Goal: Task Accomplishment & Management: Complete application form

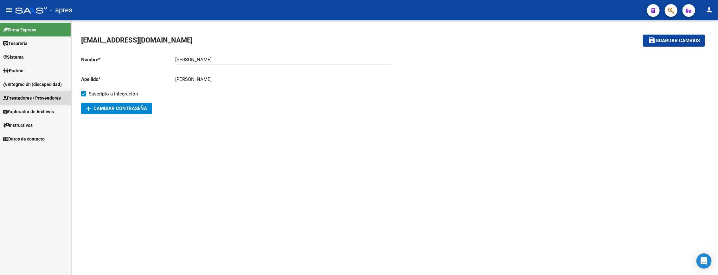
click at [64, 94] on link "Prestadores / Proveedores" at bounding box center [35, 98] width 71 height 14
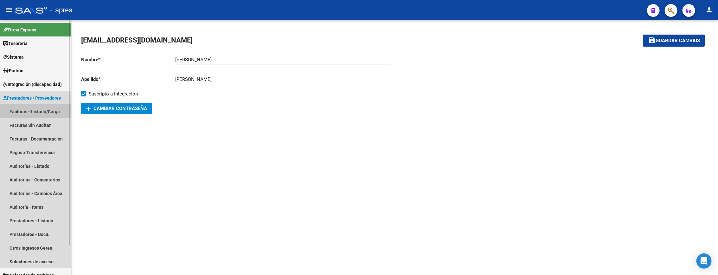
click at [58, 112] on link "Facturas - Listado/Carga" at bounding box center [35, 112] width 71 height 14
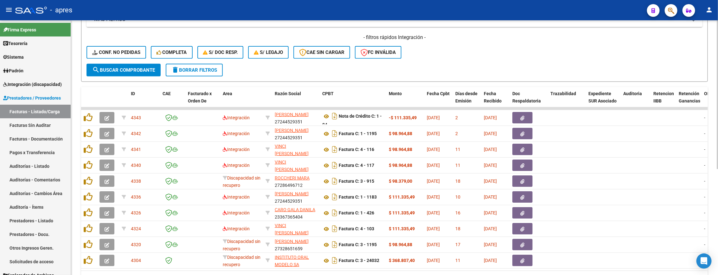
scroll to position [143, 0]
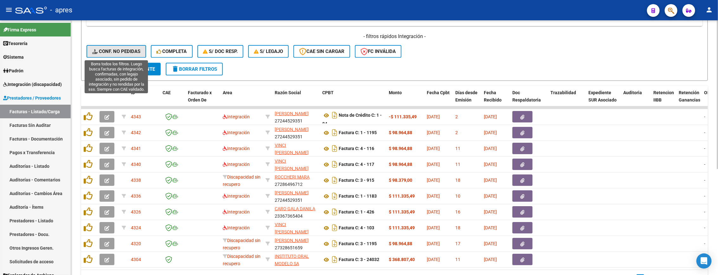
click at [120, 53] on span "Conf. no pedidas" at bounding box center [116, 51] width 48 height 6
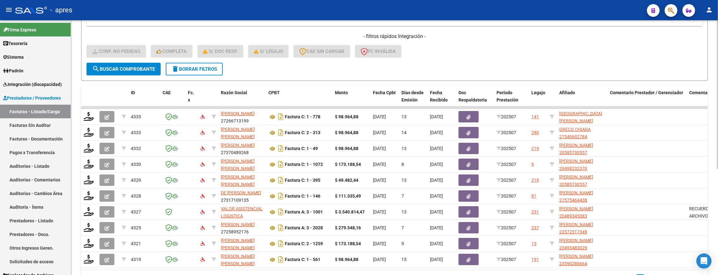
scroll to position [95, 0]
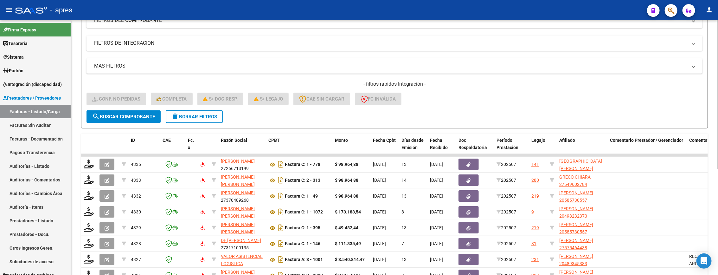
click at [137, 45] on mat-panel-title "FILTROS DE INTEGRACION" at bounding box center [390, 43] width 593 height 7
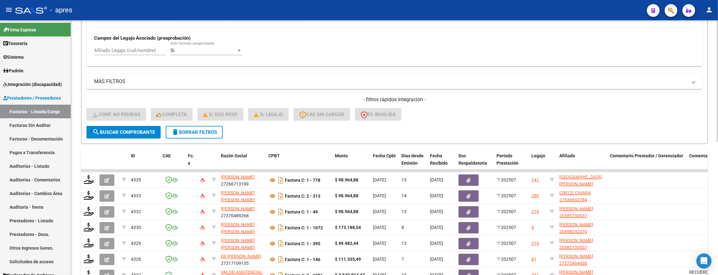
scroll to position [190, 0]
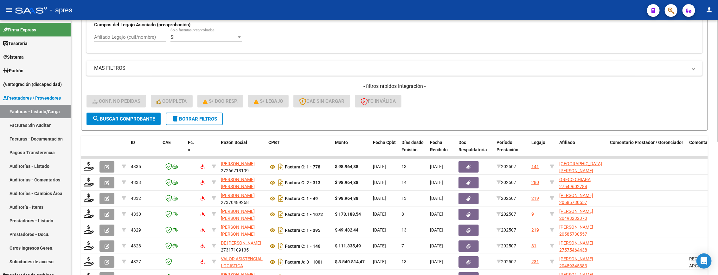
click at [134, 35] on input "Afiliado Legajo (cuil/nombre)" at bounding box center [130, 37] width 72 height 6
paste input "70121147"
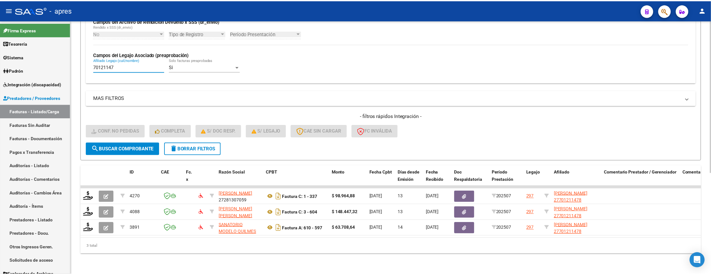
scroll to position [168, 0]
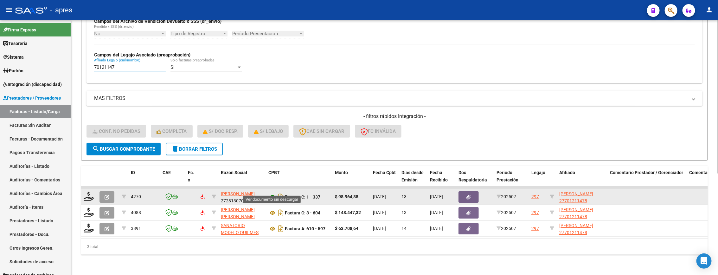
type input "70121147"
click at [274, 193] on icon at bounding box center [272, 197] width 8 height 8
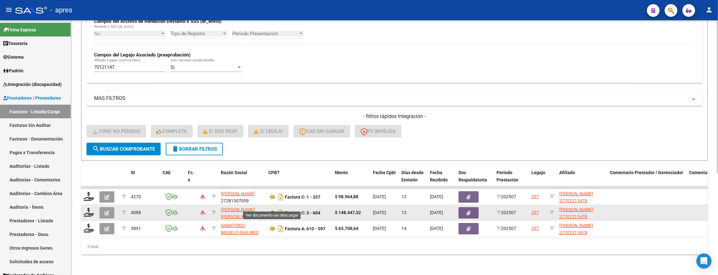
click at [269, 209] on icon at bounding box center [272, 213] width 8 height 8
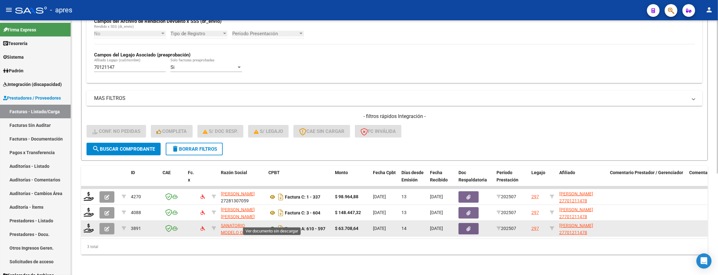
click at [270, 225] on icon at bounding box center [272, 229] width 8 height 8
click at [91, 223] on icon at bounding box center [89, 227] width 10 height 9
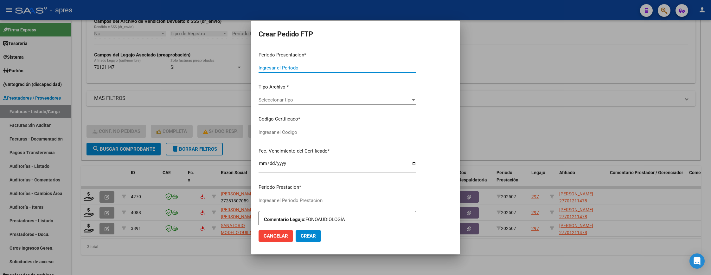
type input "202507"
type input "$ 63.708,64"
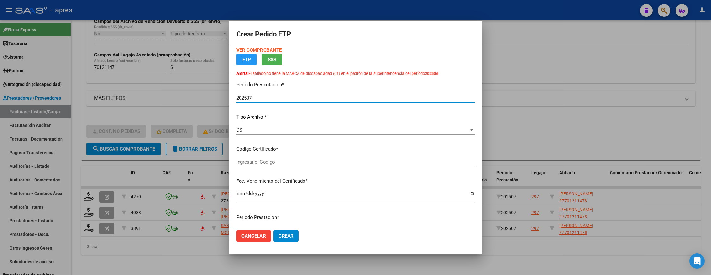
type input "ARG01000701211472025051920300519BUE370"
type input "[DATE]"
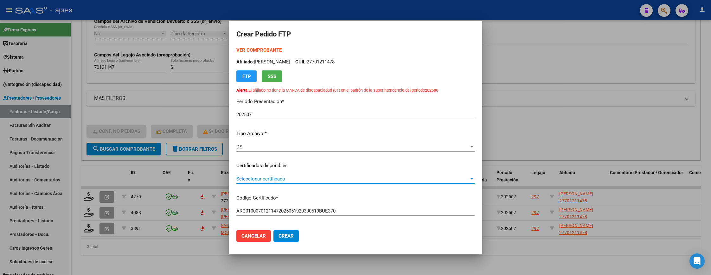
click at [285, 181] on span "Seleccionar certificado" at bounding box center [352, 179] width 233 height 6
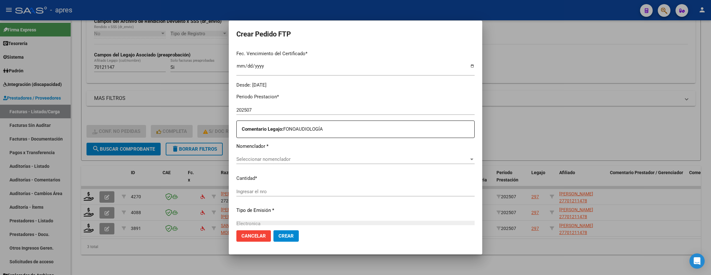
scroll to position [190, 0]
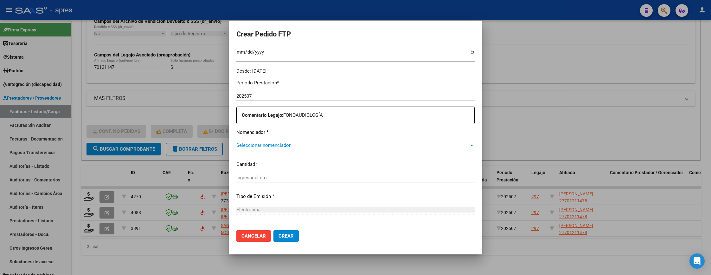
click at [283, 148] on span "Seleccionar nomenclador" at bounding box center [352, 145] width 233 height 6
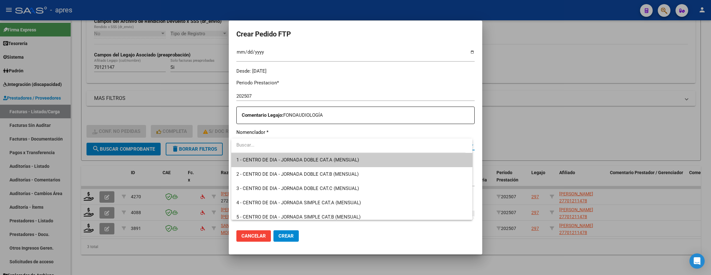
click at [178, 260] on div at bounding box center [355, 137] width 711 height 275
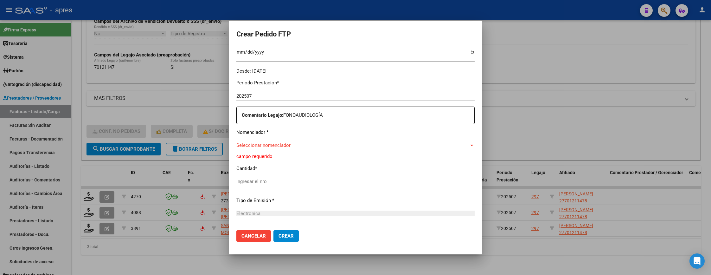
click at [256, 140] on div "Seleccionar nomenclador Seleccionar nomenclador" at bounding box center [355, 145] width 238 height 10
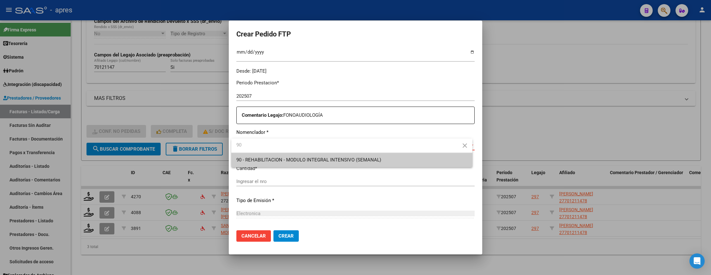
type input "90"
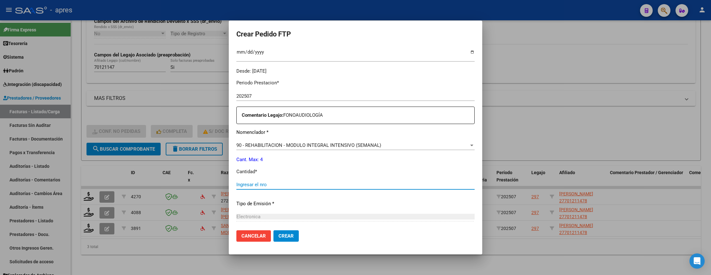
click at [263, 184] on input "Ingresar el nro" at bounding box center [355, 185] width 238 height 6
type input "7"
type input "4"
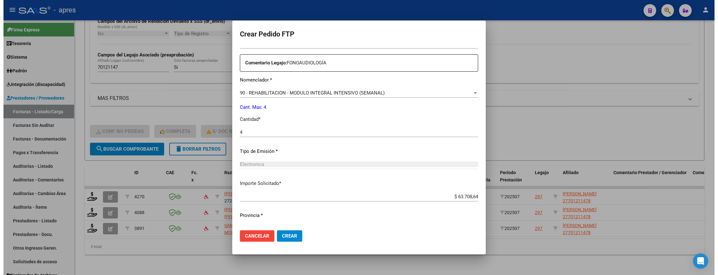
scroll to position [256, 0]
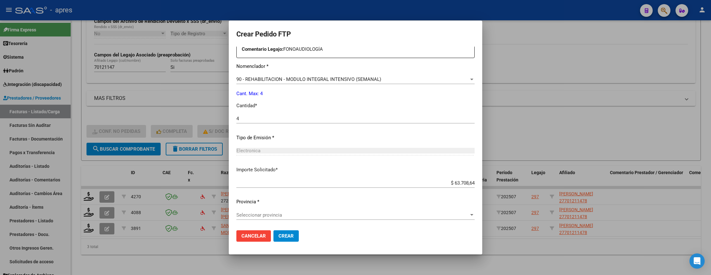
click at [271, 220] on div "Seleccionar provincia Seleccionar provincia" at bounding box center [355, 218] width 238 height 16
click at [271, 215] on span "Seleccionar provincia" at bounding box center [352, 215] width 233 height 6
click at [285, 235] on span "Crear" at bounding box center [285, 236] width 15 height 6
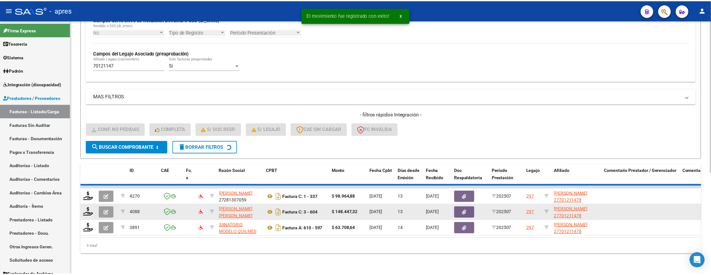
scroll to position [152, 0]
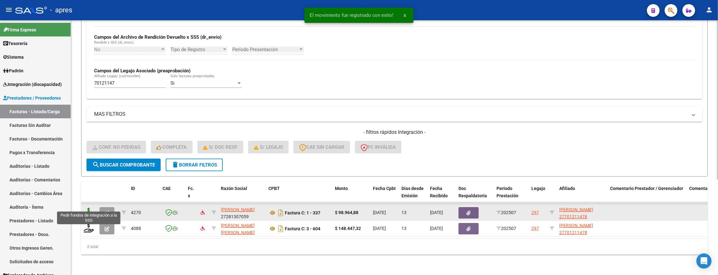
click at [91, 207] on icon at bounding box center [89, 211] width 10 height 9
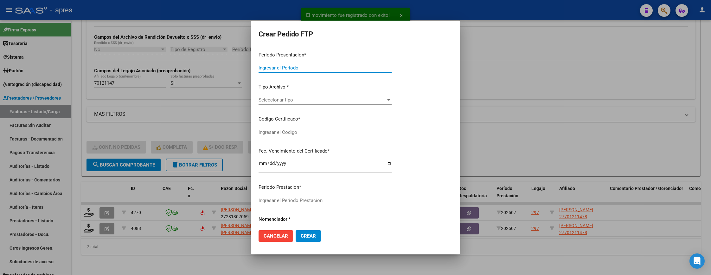
type input "202507"
type input "$ 98.964,88"
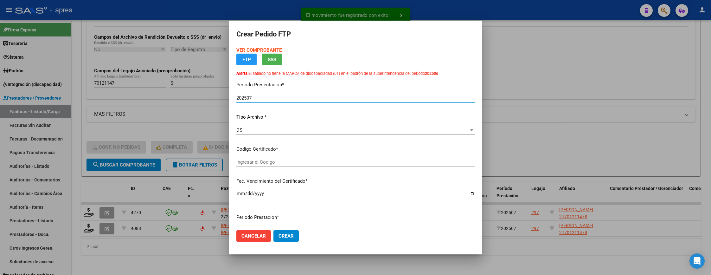
type input "ARG01000701211472025051920300519BUE370"
type input "[DATE]"
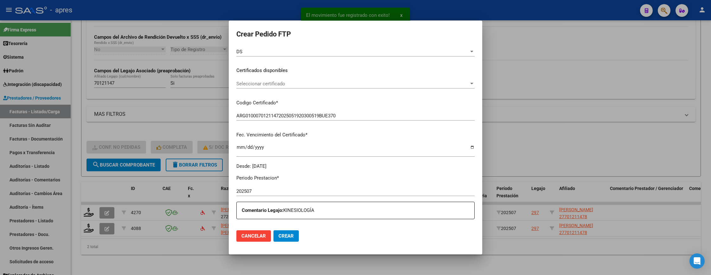
scroll to position [143, 0]
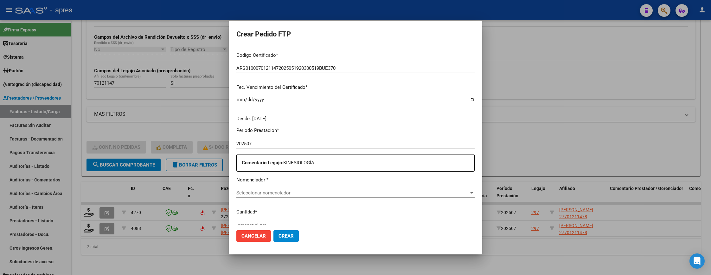
click at [322, 194] on span "Seleccionar nomenclador" at bounding box center [352, 193] width 233 height 6
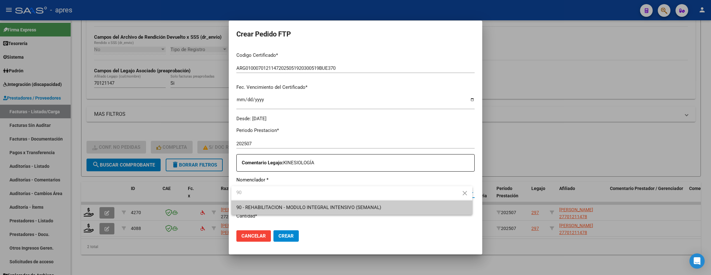
type input "90"
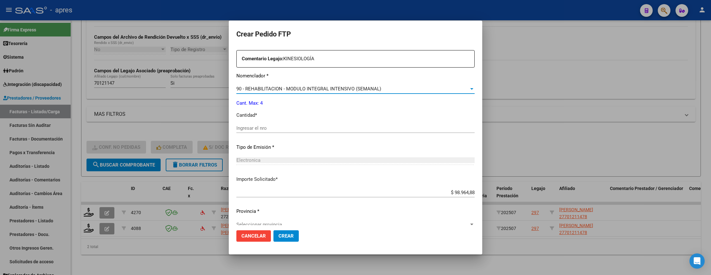
scroll to position [256, 0]
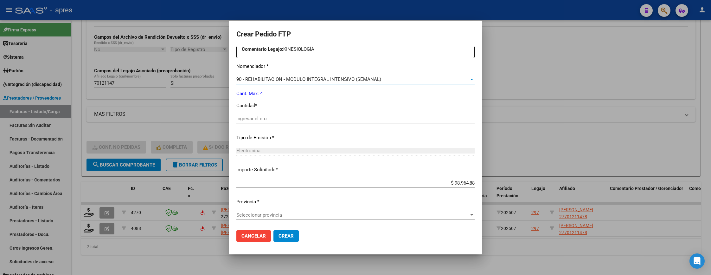
click at [301, 117] on input "Ingresar el nro" at bounding box center [355, 119] width 238 height 6
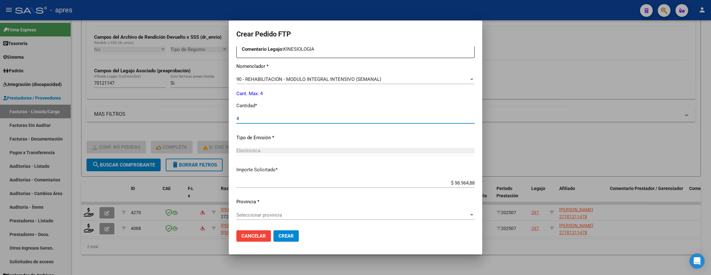
type input "4"
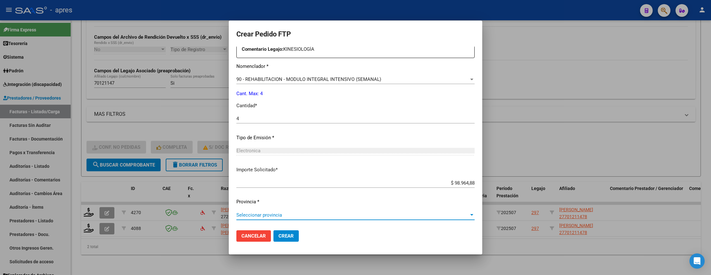
click at [273, 212] on span "Seleccionar provincia" at bounding box center [352, 215] width 233 height 6
click at [284, 236] on span "Crear" at bounding box center [285, 236] width 15 height 6
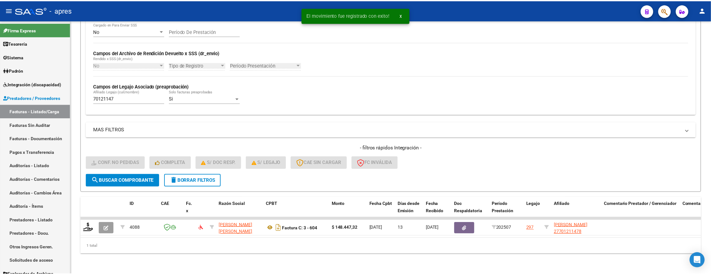
scroll to position [137, 0]
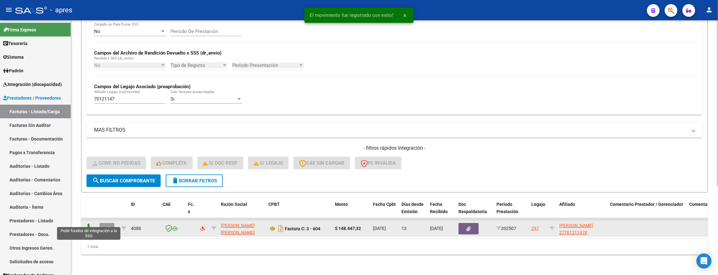
click at [89, 223] on icon at bounding box center [89, 227] width 10 height 9
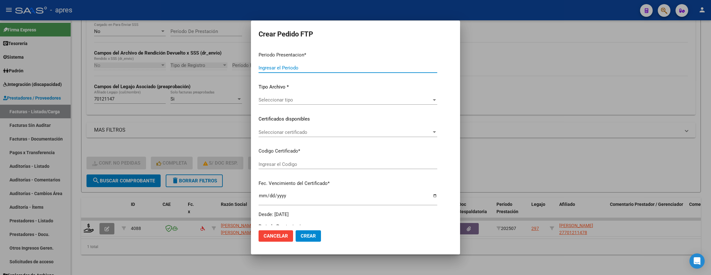
type input "202507"
type input "$ 148.447,32"
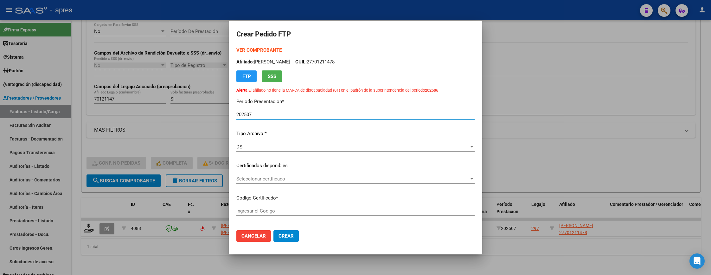
type input "ARG01000701211472025051920300519BUE370"
type input "[DATE]"
click at [299, 178] on span "Seleccionar certificado" at bounding box center [352, 179] width 233 height 6
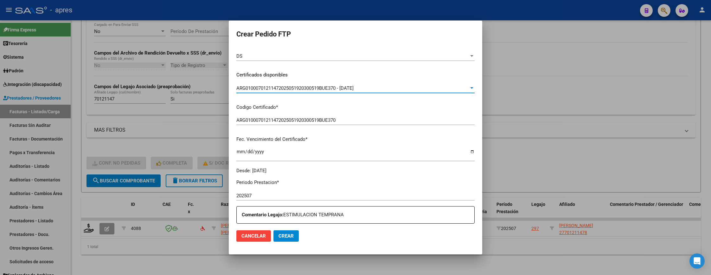
scroll to position [143, 0]
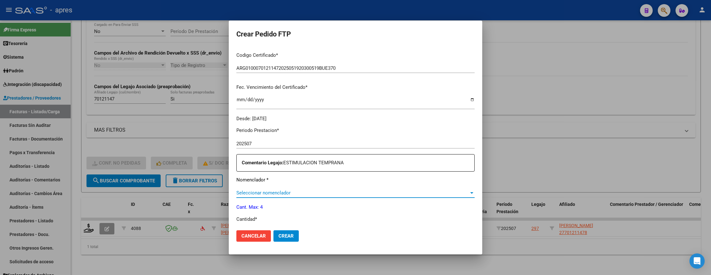
click at [302, 195] on span "Seleccionar nomenclador" at bounding box center [352, 193] width 233 height 6
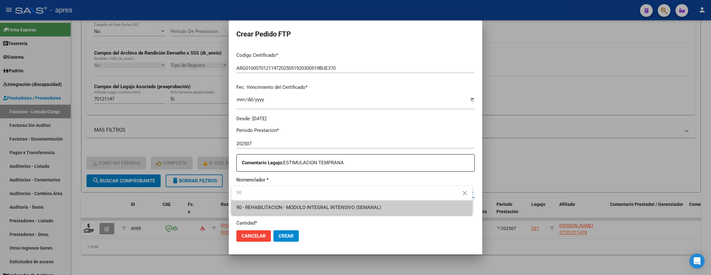
type input "90"
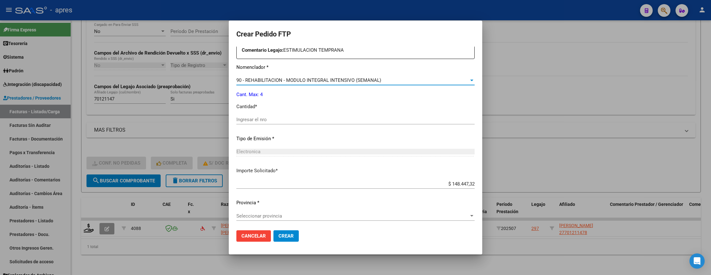
scroll to position [256, 0]
click at [311, 114] on div "Ingresar el nro" at bounding box center [355, 119] width 238 height 10
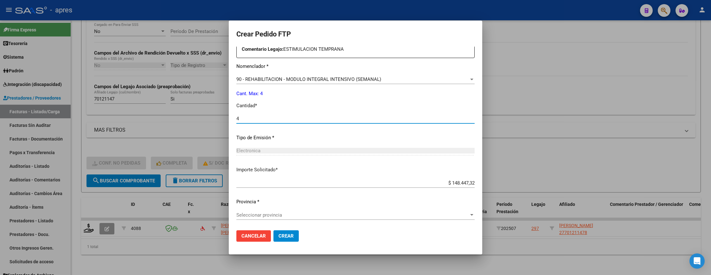
type input "4"
click at [299, 220] on div "Seleccionar provincia Seleccionar provincia" at bounding box center [355, 218] width 238 height 16
click at [298, 215] on span "Seleccionar provincia" at bounding box center [352, 215] width 233 height 6
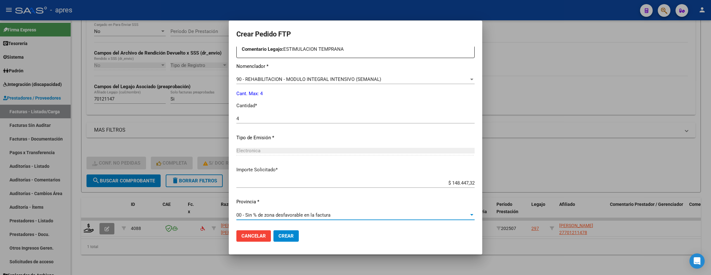
click at [280, 236] on span "Crear" at bounding box center [285, 236] width 15 height 6
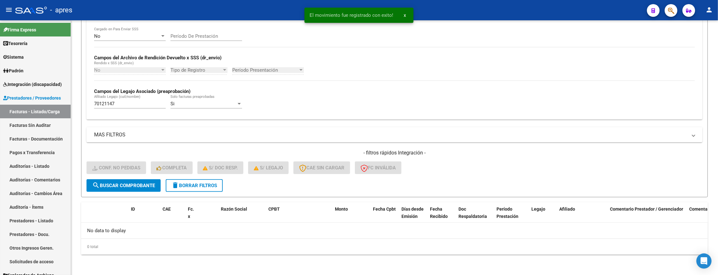
scroll to position [124, 0]
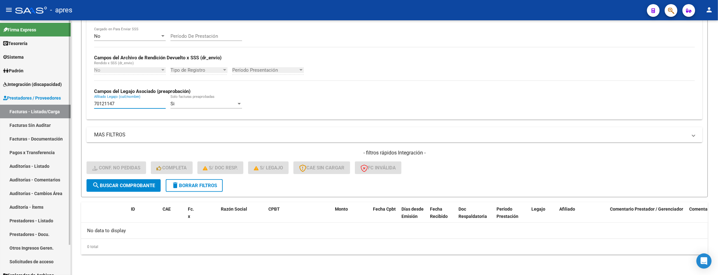
drag, startPoint x: 123, startPoint y: 100, endPoint x: 36, endPoint y: 108, distance: 86.8
click at [36, 108] on mat-sidenav-container "Firma Express Tesorería Extractos Procesados (csv) Extractos Originales (pdf) S…" at bounding box center [359, 147] width 718 height 254
paste input "57251734"
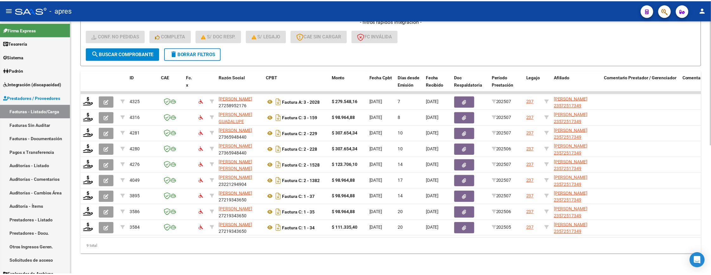
scroll to position [263, 0]
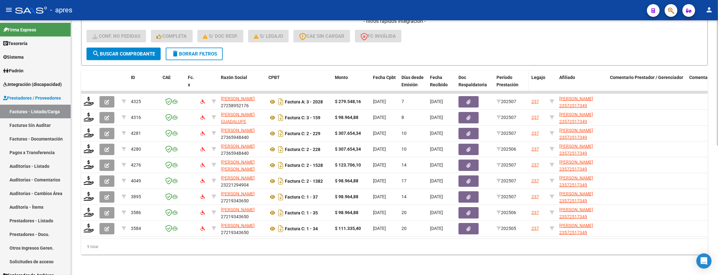
type input "57251734"
click at [512, 78] on span "Período Prestación" at bounding box center [507, 81] width 22 height 12
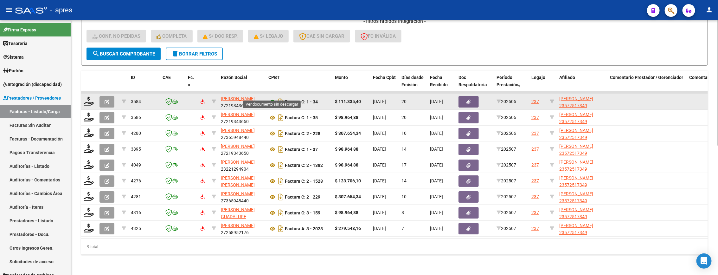
click at [271, 98] on icon at bounding box center [272, 102] width 8 height 8
click at [90, 97] on icon at bounding box center [89, 101] width 10 height 9
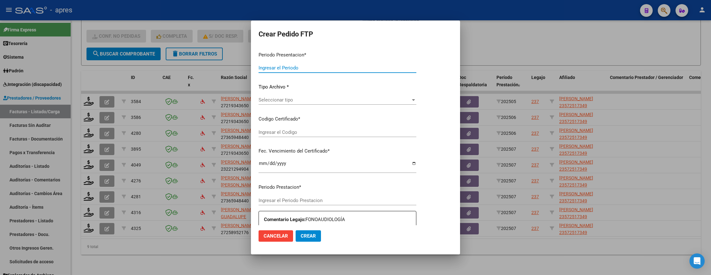
type input "202507"
type input "202505"
type input "$ 111.335,40"
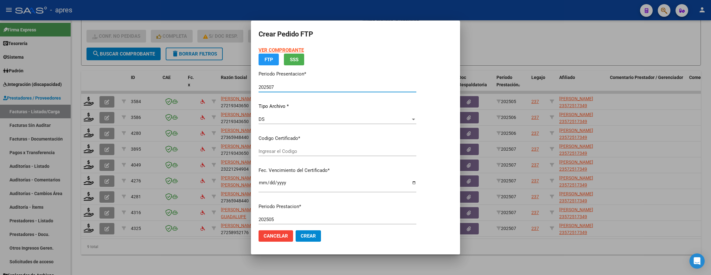
type input "ARG02000572517342022021520250215BS370"
type input "[DATE]"
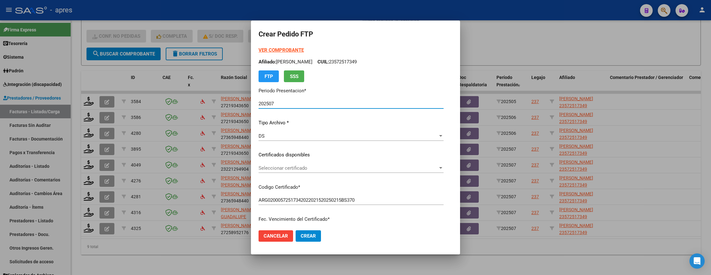
click at [377, 167] on span "Seleccionar certificado" at bounding box center [348, 168] width 179 height 6
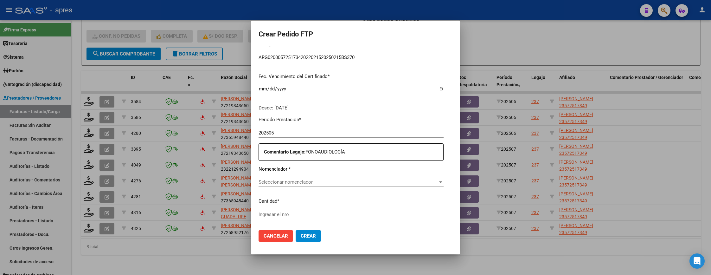
scroll to position [238, 0]
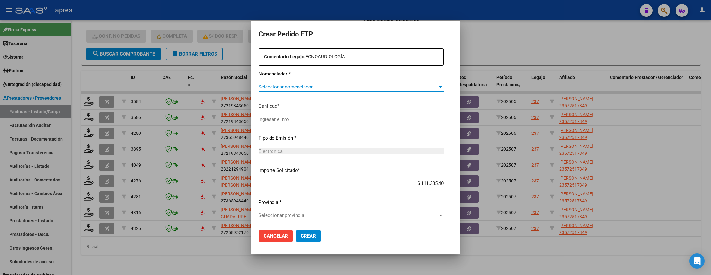
click at [329, 87] on span "Seleccionar nomenclador" at bounding box center [348, 87] width 179 height 6
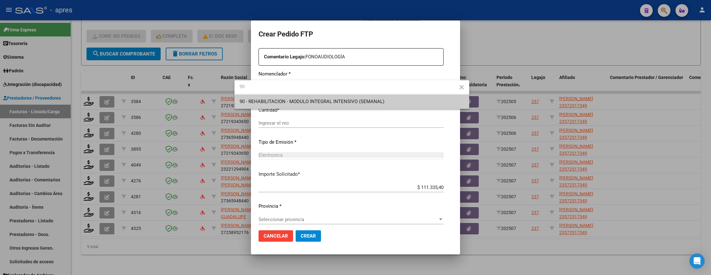
type input "90"
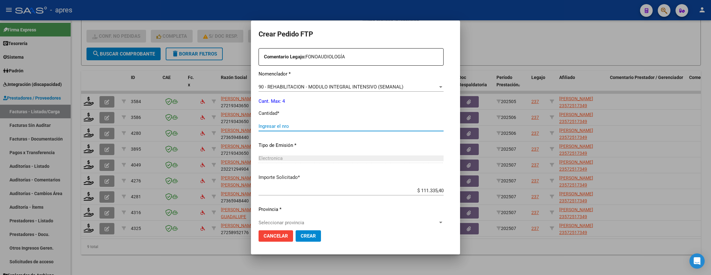
click at [324, 125] on input "Ingresar el nro" at bounding box center [351, 126] width 185 height 6
type input "4"
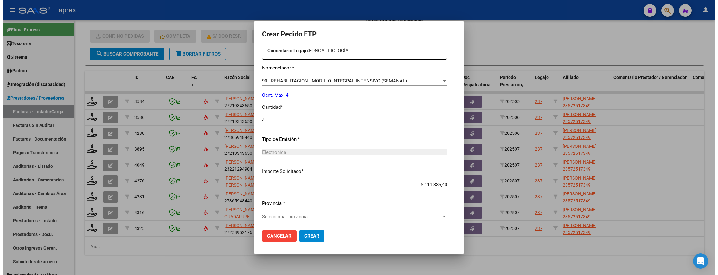
scroll to position [246, 0]
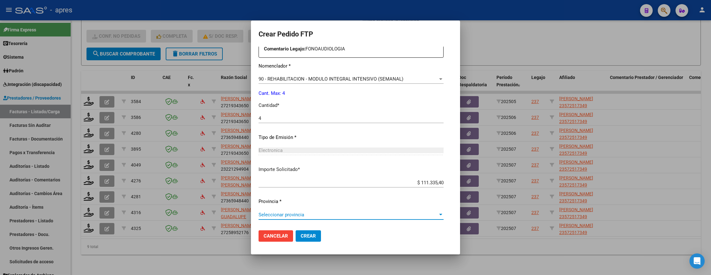
drag, startPoint x: 265, startPoint y: 211, endPoint x: 261, endPoint y: 208, distance: 5.2
click at [263, 209] on div "Periodo Prestacion * 202505 Ingresar el Periodo Prestacion Comentario Legajo: F…" at bounding box center [351, 116] width 185 height 217
click at [283, 208] on div "Periodo Prestacion * 202505 Ingresar el Periodo Prestacion Comentario Legajo: F…" at bounding box center [351, 116] width 185 height 217
click at [290, 220] on div "Seleccionar provincia Seleccionar provincia" at bounding box center [351, 218] width 185 height 16
click at [293, 216] on span "Seleccionar provincia" at bounding box center [348, 215] width 179 height 6
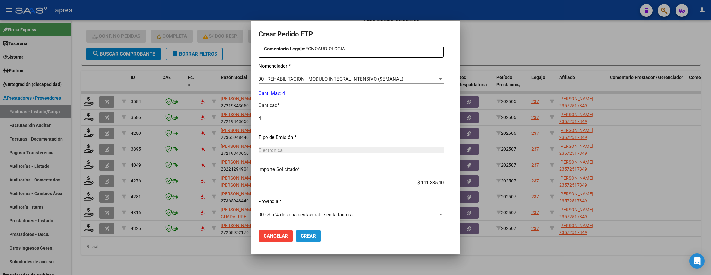
click at [301, 238] on span "Crear" at bounding box center [308, 236] width 15 height 6
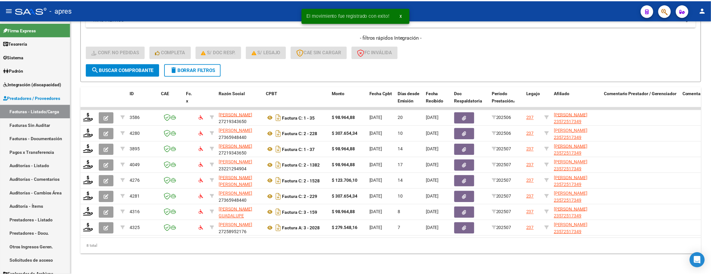
scroll to position [247, 0]
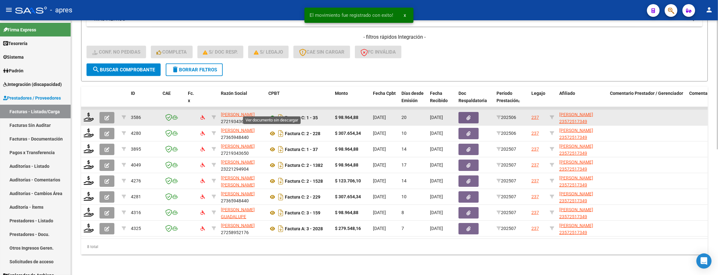
click at [271, 114] on icon at bounding box center [272, 118] width 8 height 8
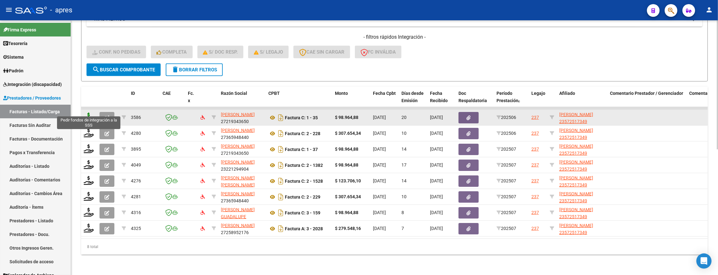
click at [90, 112] on icon at bounding box center [89, 116] width 10 height 9
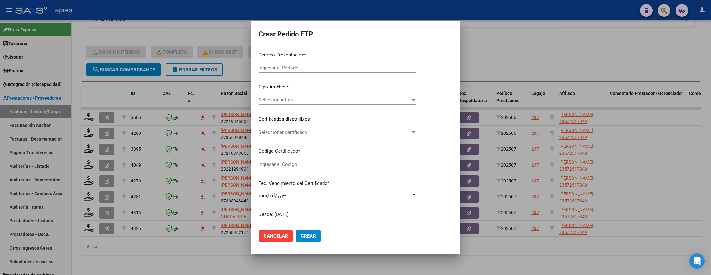
type input "202507"
type input "202506"
type input "$ 98.964,88"
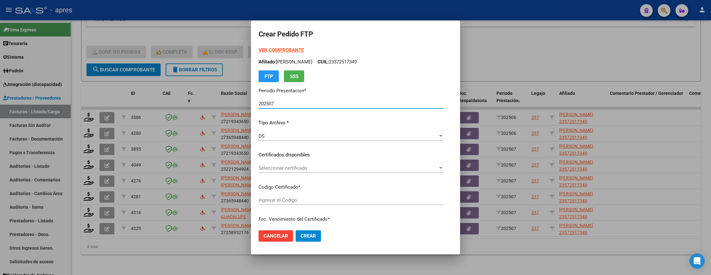
type input "ARG02000572517342022021520250215BS370"
type input "[DATE]"
click at [292, 169] on span "Seleccionar certificado" at bounding box center [348, 168] width 179 height 6
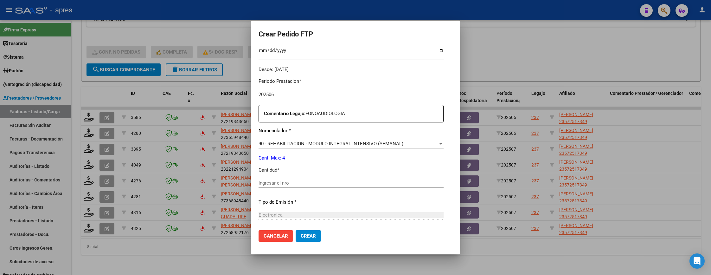
scroll to position [190, 0]
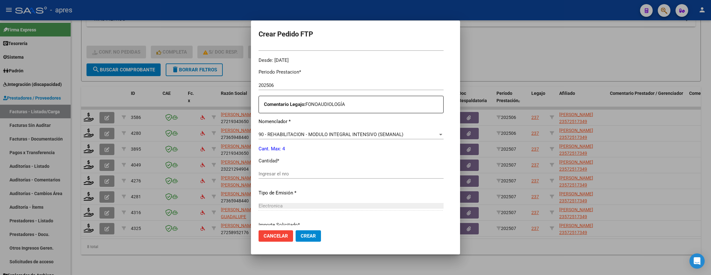
click at [295, 171] on input "Ingresar el nro" at bounding box center [351, 174] width 185 height 6
type input "1"
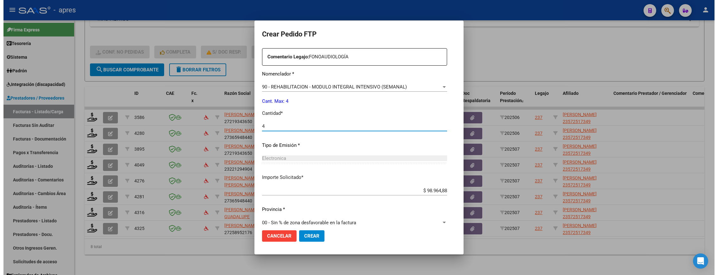
scroll to position [246, 0]
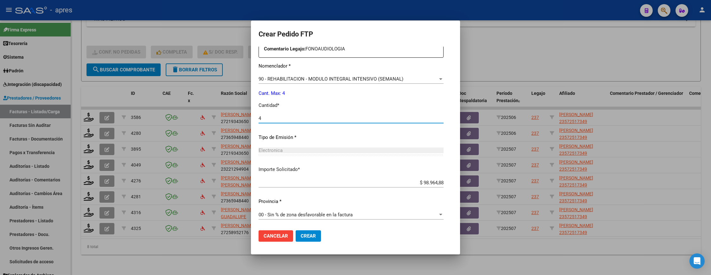
type input "4"
click at [301, 237] on span "Crear" at bounding box center [308, 236] width 15 height 6
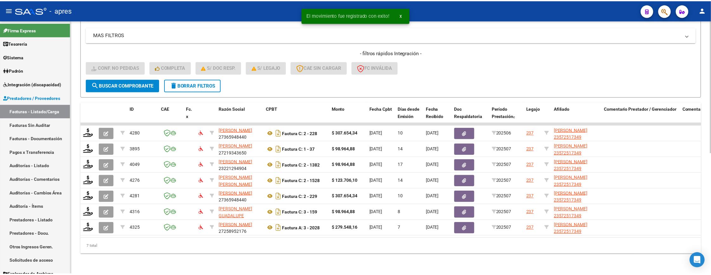
scroll to position [232, 0]
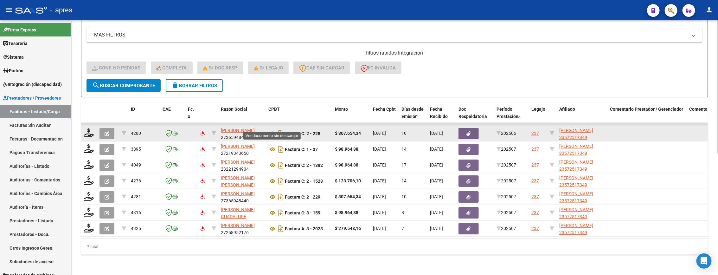
click at [272, 130] on icon at bounding box center [272, 134] width 8 height 8
click at [89, 128] on icon at bounding box center [89, 132] width 10 height 9
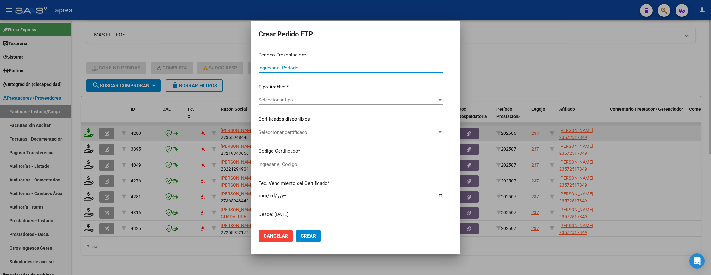
type input "202507"
type input "202506"
type input "$ 307.654,34"
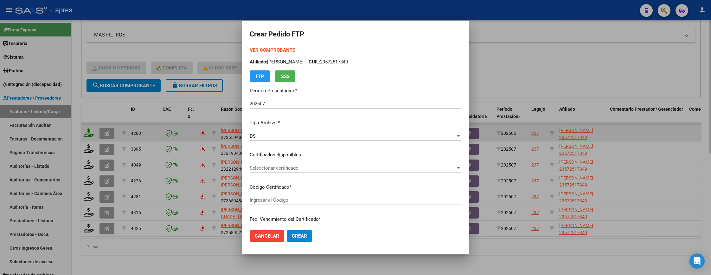
type input "ARG02000572517342022021520250215BS370"
type input "[DATE]"
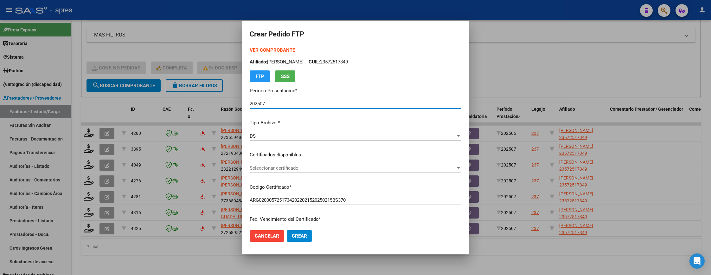
click at [287, 170] on span "Seleccionar certificado" at bounding box center [353, 168] width 206 height 6
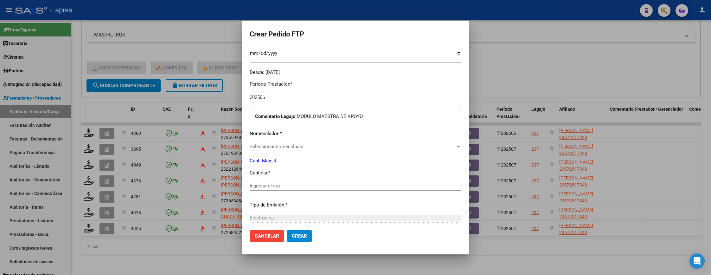
scroll to position [190, 0]
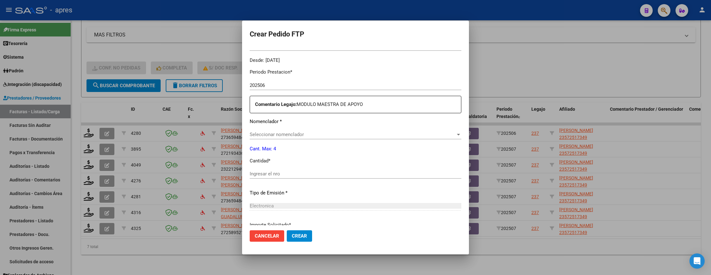
click at [288, 136] on span "Seleccionar nomenclador" at bounding box center [353, 134] width 206 height 6
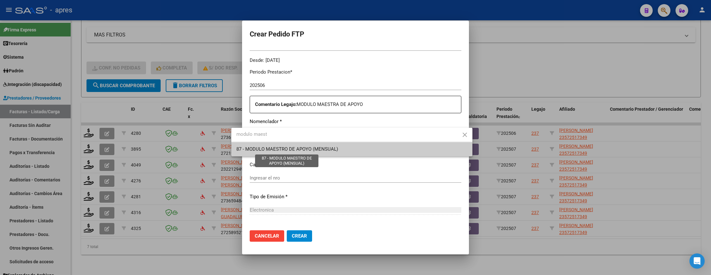
type input "modulo maest"
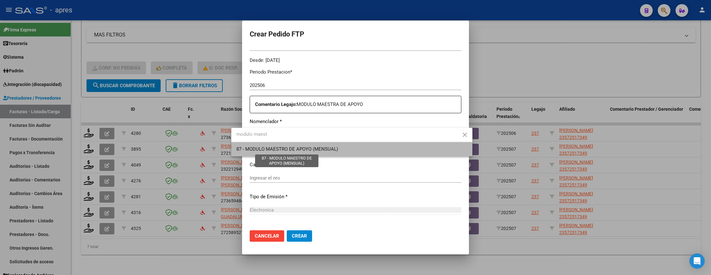
click at [294, 149] on span "87 - MODULO MAESTRO DE APOYO (MENSUAL)" at bounding box center [287, 149] width 102 height 6
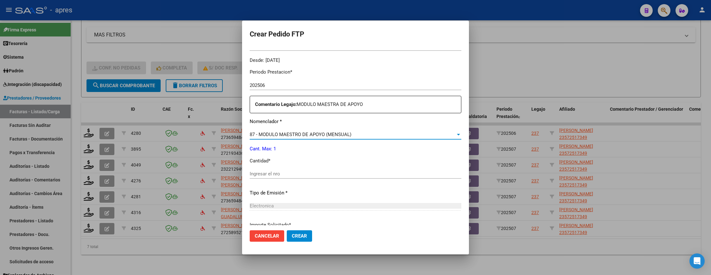
drag, startPoint x: 282, startPoint y: 180, endPoint x: 281, endPoint y: 175, distance: 4.7
click at [282, 179] on div "Ingresar el nro" at bounding box center [356, 177] width 212 height 16
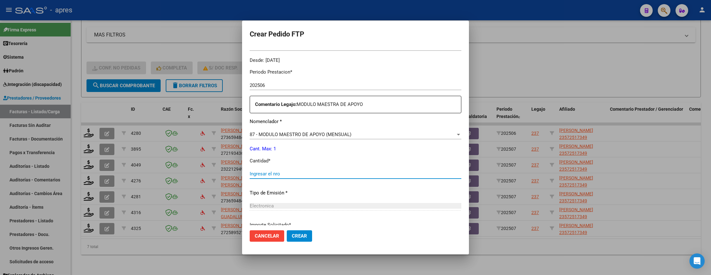
click at [281, 172] on input "Ingresar el nro" at bounding box center [356, 174] width 212 height 6
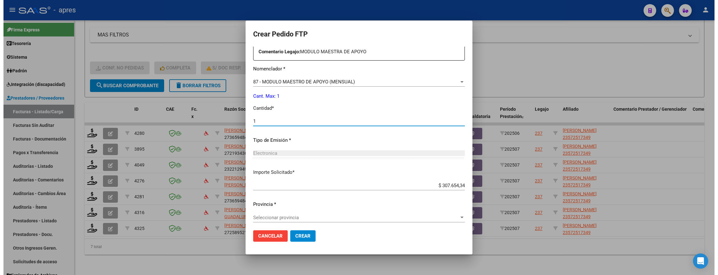
scroll to position [246, 0]
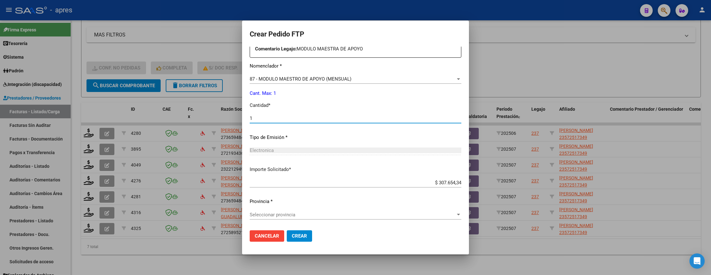
type input "1"
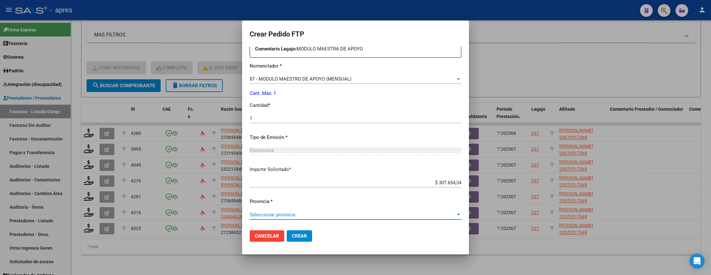
click at [303, 213] on span "Seleccionar provincia" at bounding box center [353, 215] width 206 height 6
click at [292, 235] on span "Crear" at bounding box center [299, 236] width 15 height 6
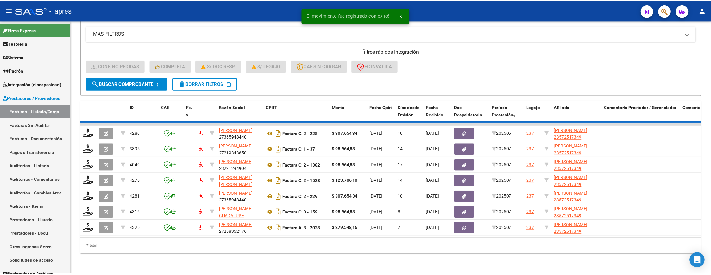
scroll to position [216, 0]
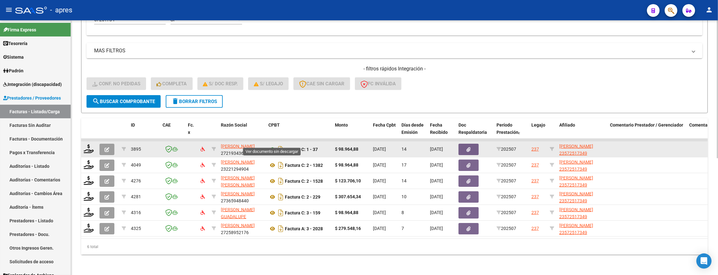
click at [272, 145] on icon at bounding box center [272, 149] width 8 height 8
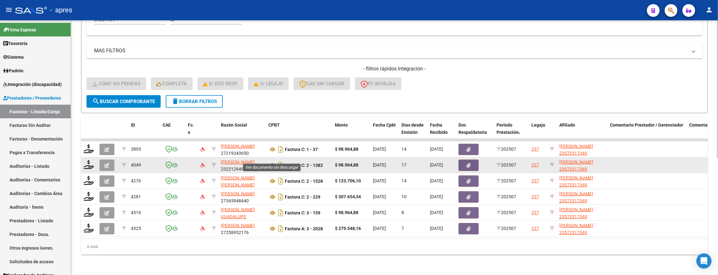
click at [271, 161] on icon at bounding box center [272, 165] width 8 height 8
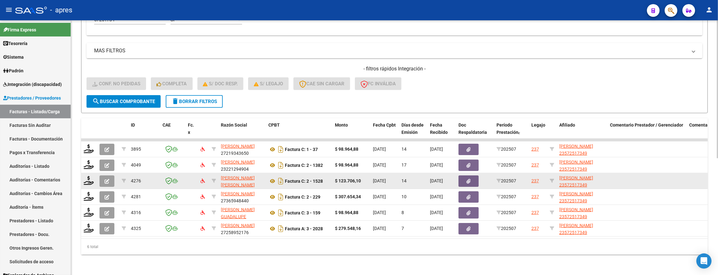
click at [267, 173] on datatable-body-cell "Factura C: 2 - 1528" at bounding box center [299, 181] width 67 height 16
click at [269, 177] on icon at bounding box center [272, 181] width 8 height 8
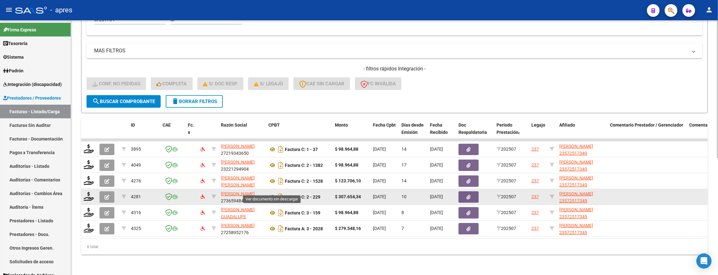
click at [273, 193] on icon at bounding box center [272, 197] width 8 height 8
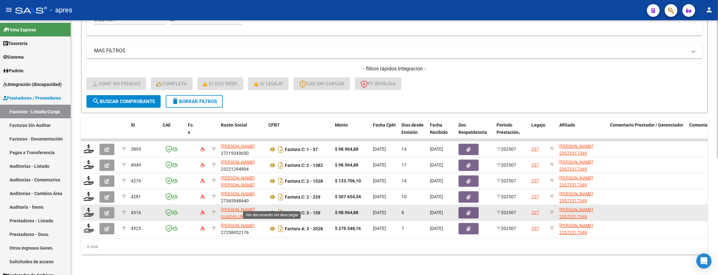
click at [271, 209] on icon at bounding box center [272, 213] width 8 height 8
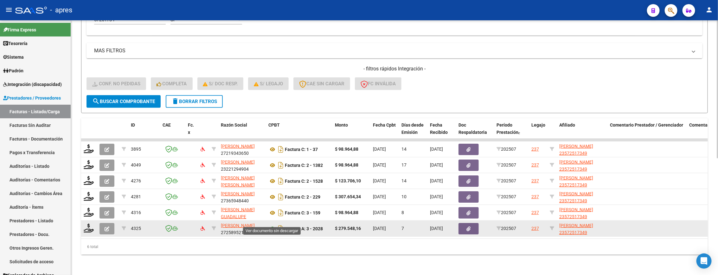
click at [275, 225] on icon at bounding box center [272, 229] width 8 height 8
click at [87, 223] on icon at bounding box center [89, 227] width 10 height 9
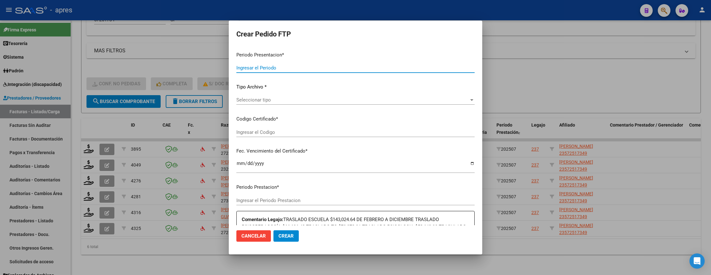
type input "202507"
type input "$ 279.548,16"
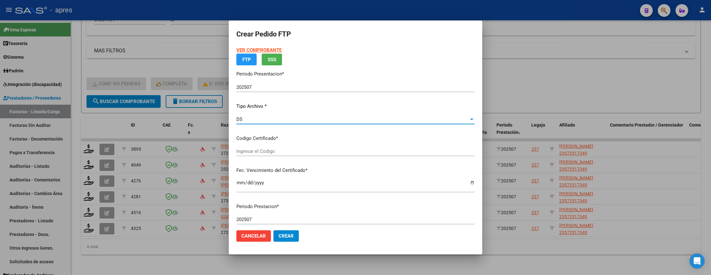
type input "ARG02000572517342022021520250215BS370"
type input "[DATE]"
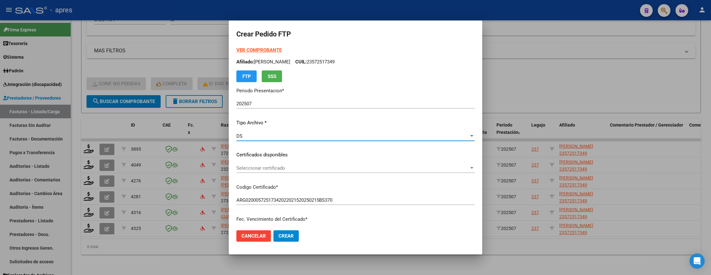
click at [291, 166] on span "Seleccionar certificado" at bounding box center [352, 168] width 233 height 6
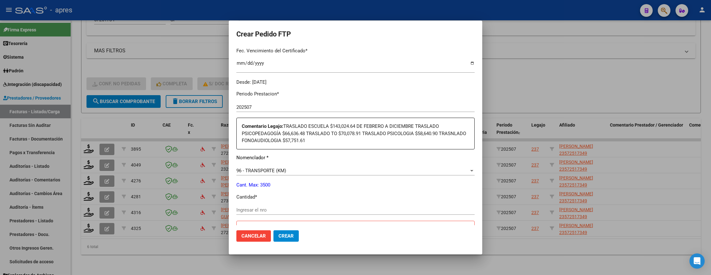
scroll to position [190, 0]
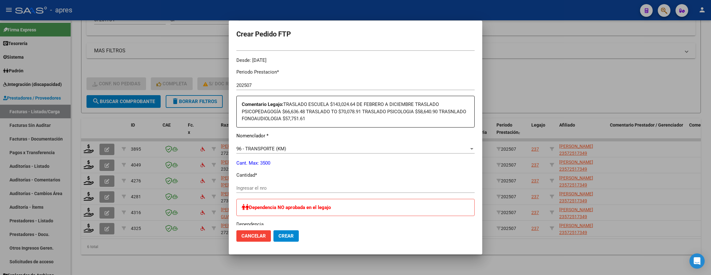
click at [288, 183] on div "Periodo Prestacion * 202507 Ingresar el Periodo Prestacion Comentario Legajo: T…" at bounding box center [355, 232] width 238 height 337
click at [288, 188] on input "Ingresar el nro" at bounding box center [355, 188] width 238 height 6
type input "516"
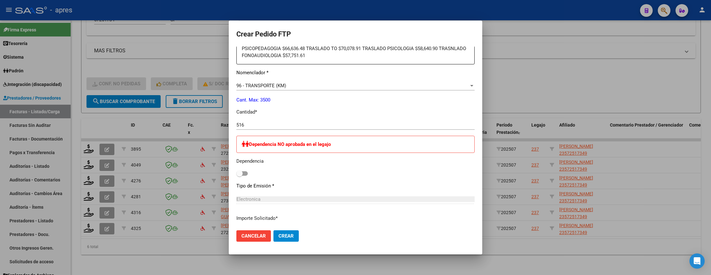
scroll to position [333, 0]
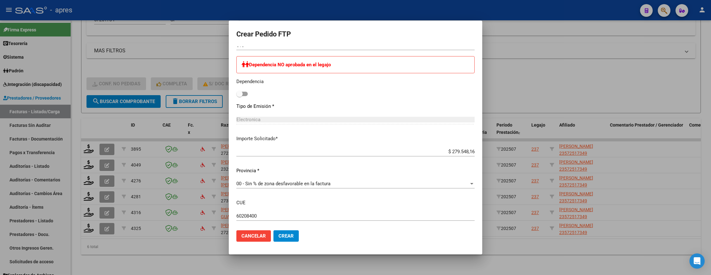
click at [286, 236] on span "Crear" at bounding box center [285, 236] width 15 height 6
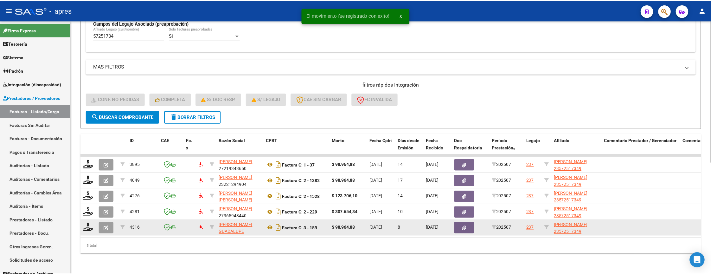
scroll to position [200, 0]
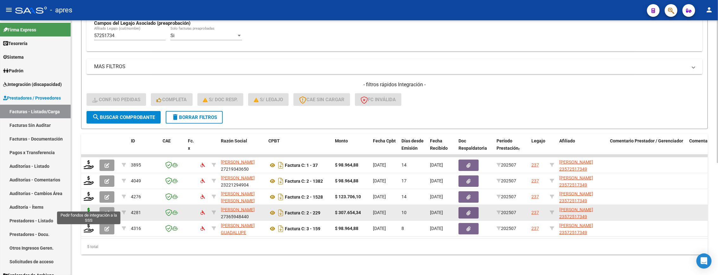
click at [88, 207] on icon at bounding box center [89, 211] width 10 height 9
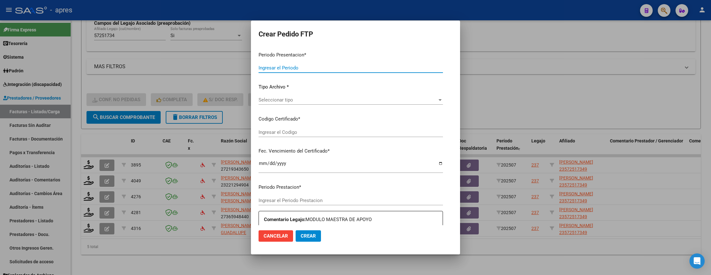
type input "202507"
type input "$ 307.654,34"
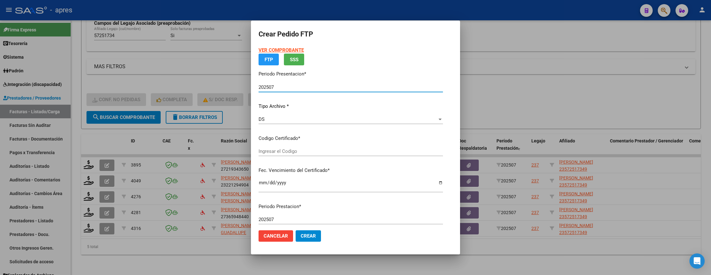
type input "ARG02000572517342022021520250215BS370"
type input "[DATE]"
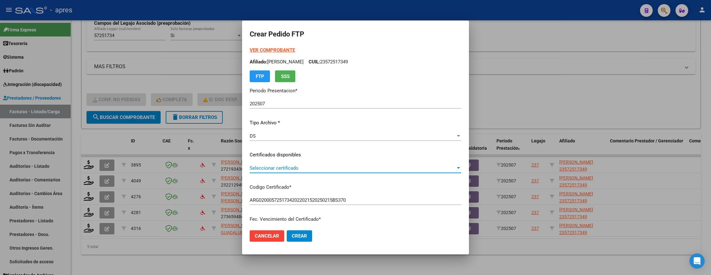
click at [333, 170] on span "Seleccionar certificado" at bounding box center [353, 168] width 206 height 6
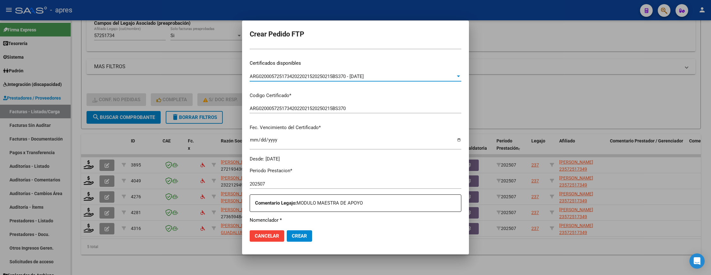
scroll to position [190, 0]
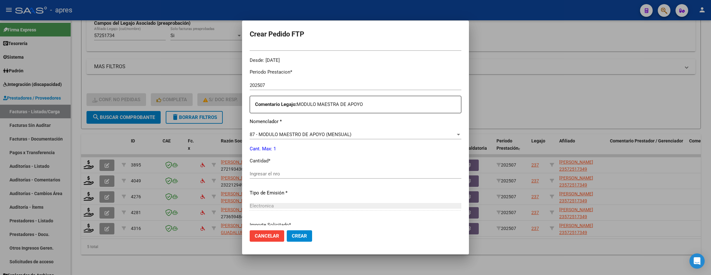
click at [331, 176] on input "Ingresar el nro" at bounding box center [356, 174] width 212 height 6
type input "1"
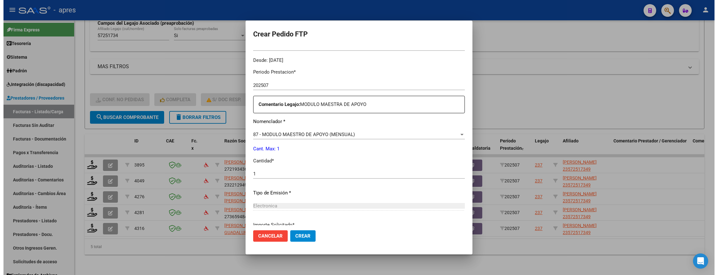
scroll to position [246, 0]
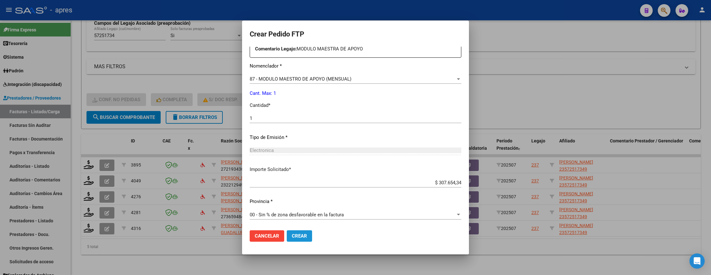
click at [292, 235] on span "Crear" at bounding box center [299, 236] width 15 height 6
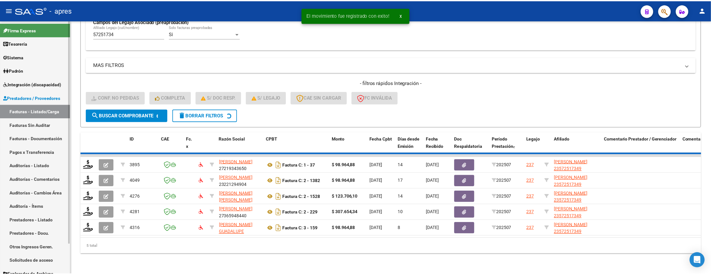
scroll to position [184, 0]
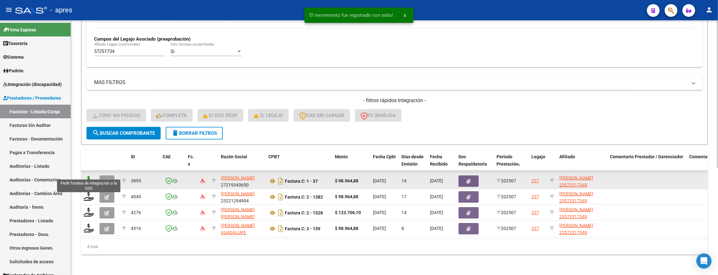
click at [88, 176] on icon at bounding box center [89, 180] width 10 height 9
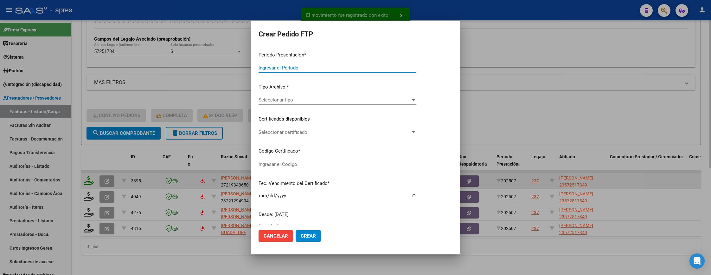
type input "202507"
type input "$ 98.964,88"
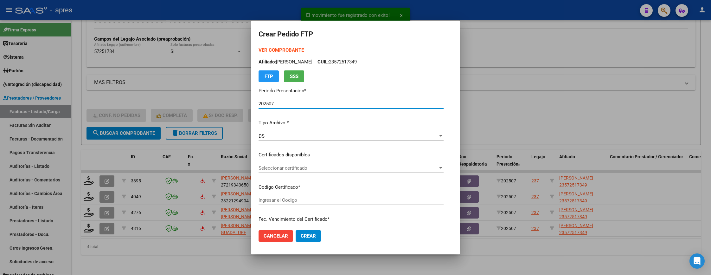
type input "ARG02000572517342022021520250215BS370"
type input "[DATE]"
click at [282, 169] on span "Seleccionar certificado" at bounding box center [348, 168] width 179 height 6
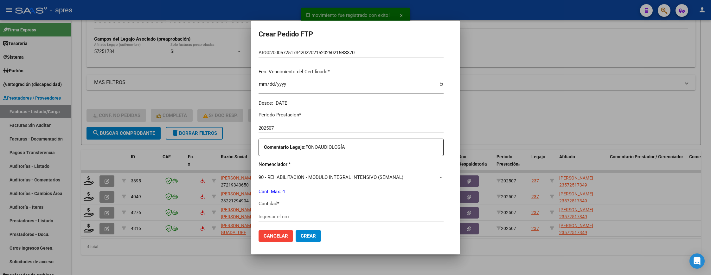
scroll to position [190, 0]
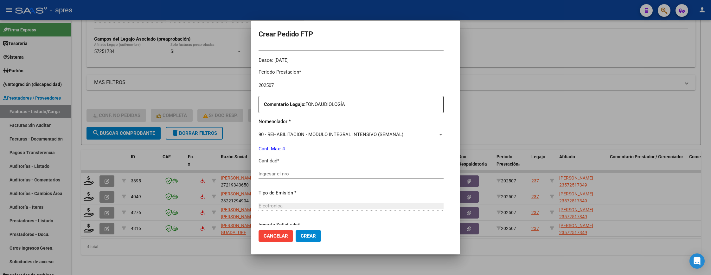
click at [288, 171] on input "Ingresar el nro" at bounding box center [351, 174] width 185 height 6
click at [296, 230] on button "Crear" at bounding box center [308, 235] width 25 height 11
type input "4"
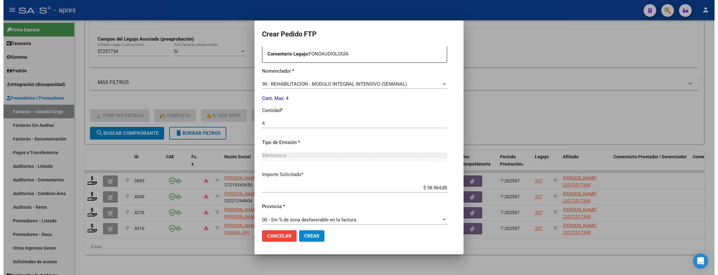
scroll to position [246, 0]
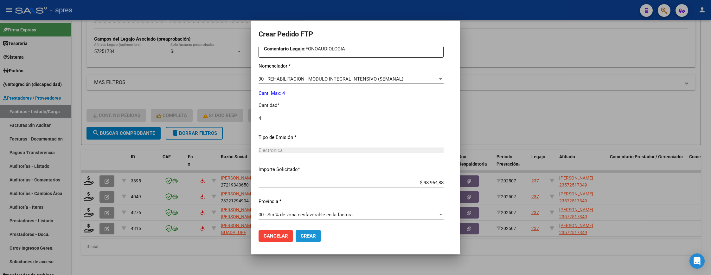
click at [296, 231] on button "Crear" at bounding box center [308, 235] width 25 height 11
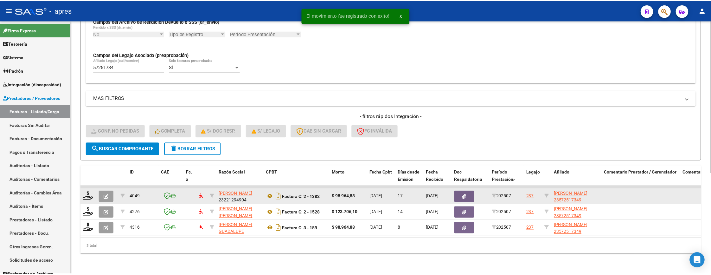
scroll to position [169, 0]
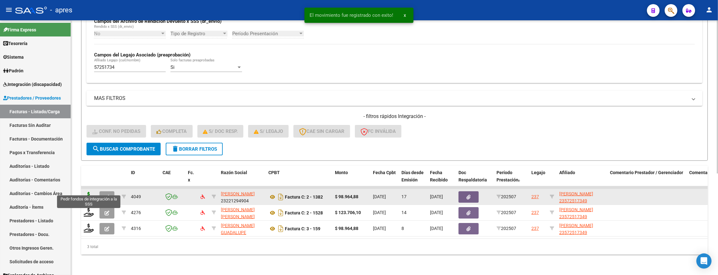
click at [86, 192] on icon at bounding box center [89, 196] width 10 height 9
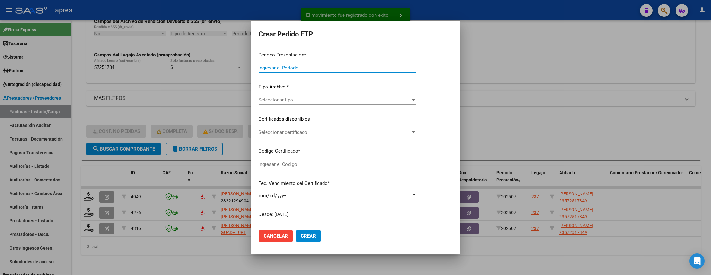
type input "202507"
type input "$ 98.964,88"
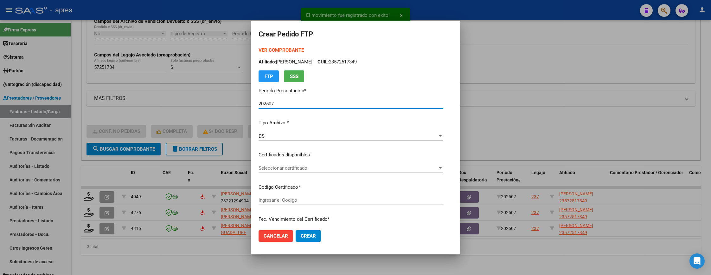
type input "ARG02000572517342022021520250215BS370"
type input "[DATE]"
click at [329, 172] on div "Seleccionar certificado Seleccionar certificado" at bounding box center [351, 171] width 185 height 16
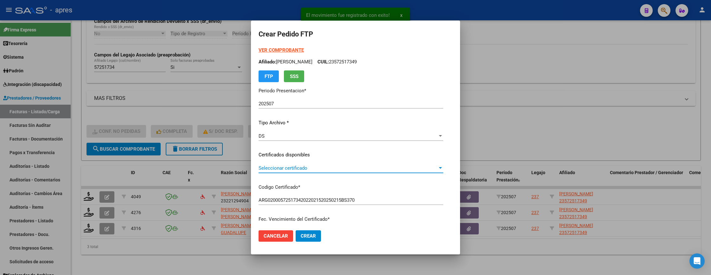
click at [328, 167] on span "Seleccionar certificado" at bounding box center [348, 168] width 179 height 6
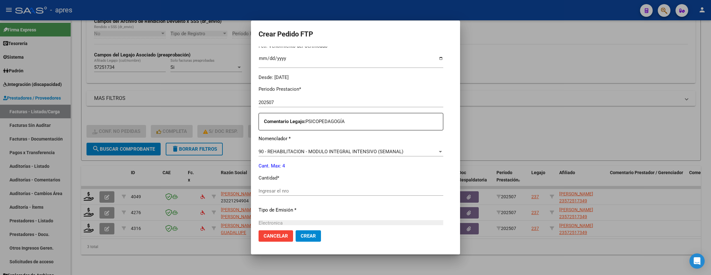
scroll to position [246, 0]
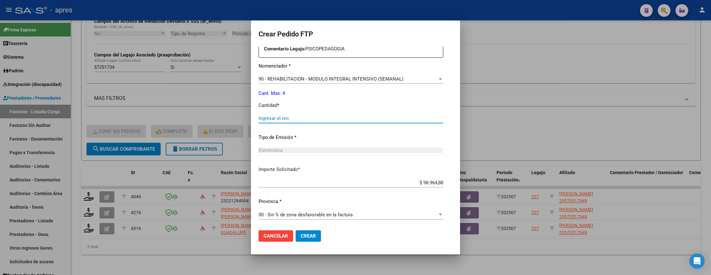
click at [307, 119] on input "Ingresar el nro" at bounding box center [351, 118] width 185 height 6
type input "4"
click at [301, 234] on span "Crear" at bounding box center [308, 236] width 15 height 6
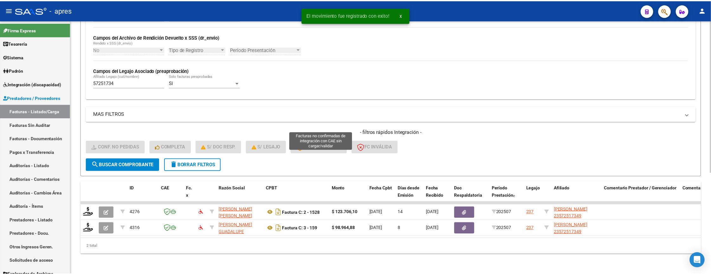
scroll to position [152, 0]
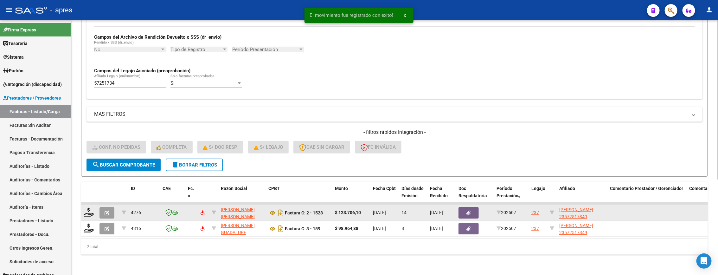
click at [95, 207] on datatable-body-cell at bounding box center [89, 213] width 16 height 16
click at [89, 207] on icon at bounding box center [89, 211] width 10 height 9
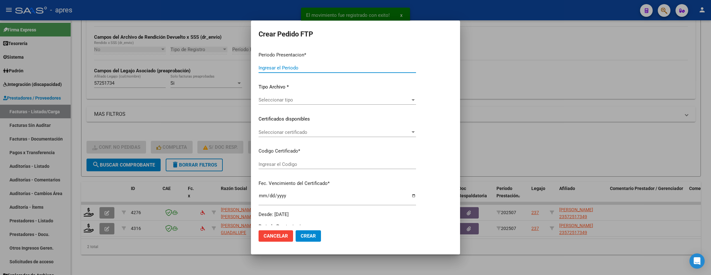
type input "202507"
type input "$ 123.706,10"
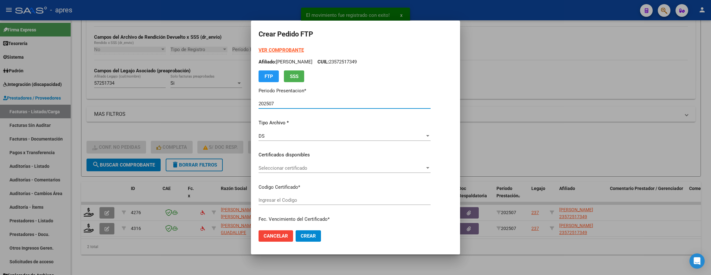
type input "ARG02000572517342022021520250215BS370"
type input "[DATE]"
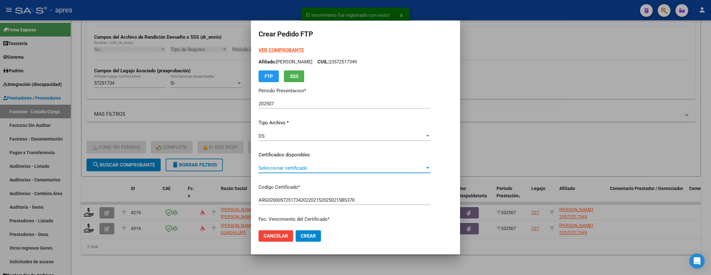
drag, startPoint x: 317, startPoint y: 166, endPoint x: 318, endPoint y: 171, distance: 5.2
click at [318, 171] on div "Seleccionar certificado Seleccionar certificado" at bounding box center [345, 168] width 172 height 10
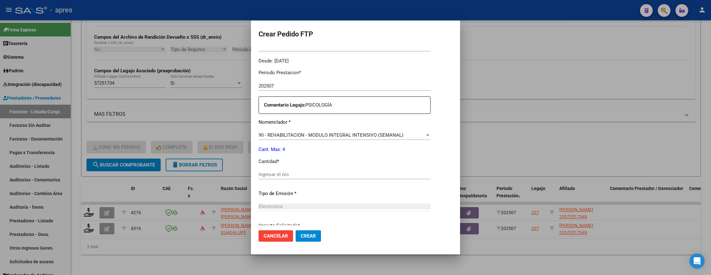
scroll to position [190, 0]
click at [326, 175] on input "Ingresar el nro" at bounding box center [345, 174] width 172 height 6
type input "4"
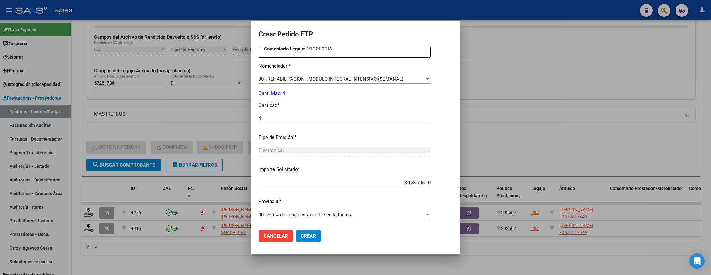
scroll to position [246, 0]
click at [301, 238] on span "Crear" at bounding box center [308, 236] width 15 height 6
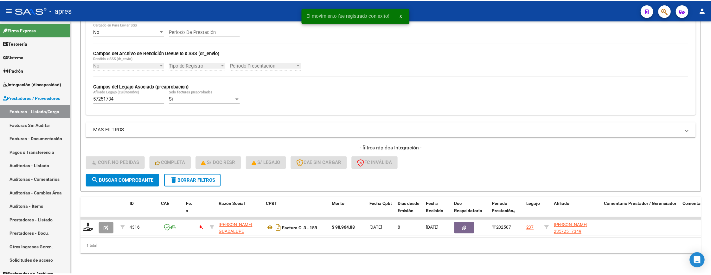
scroll to position [137, 0]
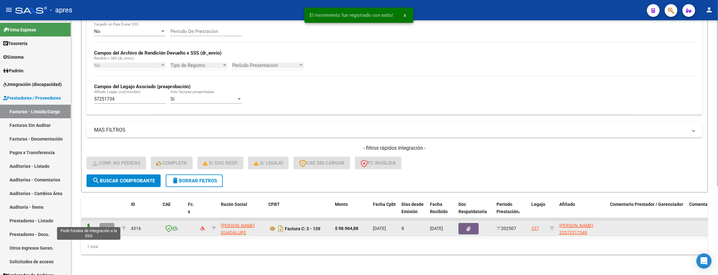
click at [93, 223] on icon at bounding box center [89, 227] width 10 height 9
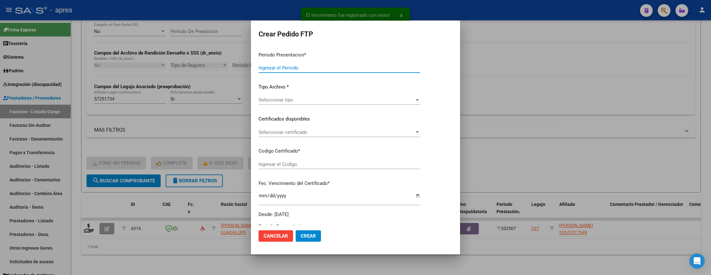
type input "202507"
type input "$ 98.964,88"
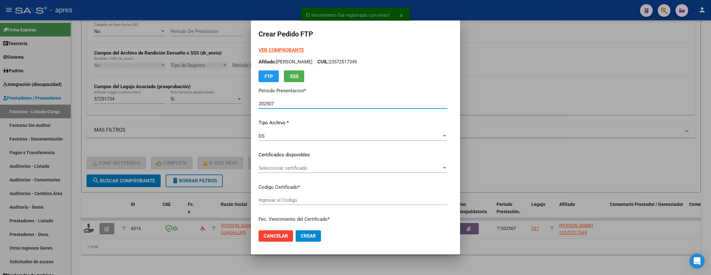
type input "ARG02000572517342022021520250215BS370"
type input "[DATE]"
click at [308, 171] on div "Seleccionar certificado Seleccionar certificado" at bounding box center [353, 168] width 189 height 10
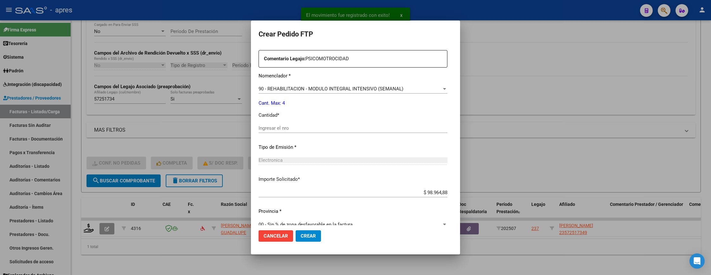
scroll to position [238, 0]
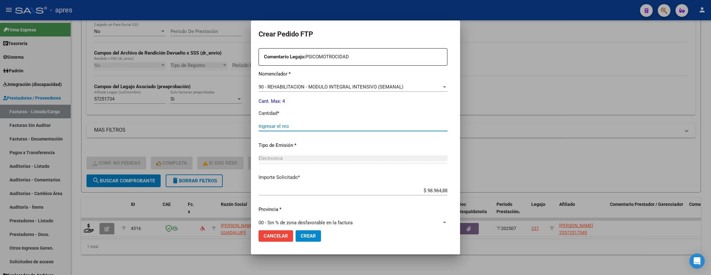
click at [338, 126] on input "Ingresar el nro" at bounding box center [353, 126] width 189 height 6
type input "4"
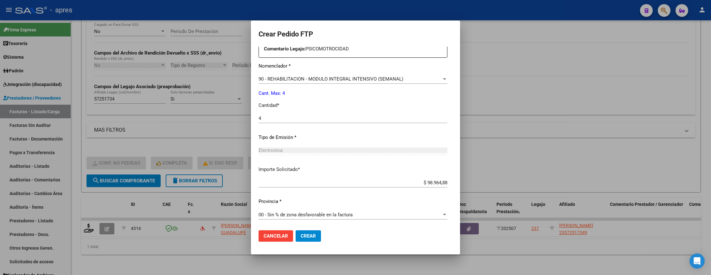
click at [296, 233] on button "Crear" at bounding box center [308, 235] width 25 height 11
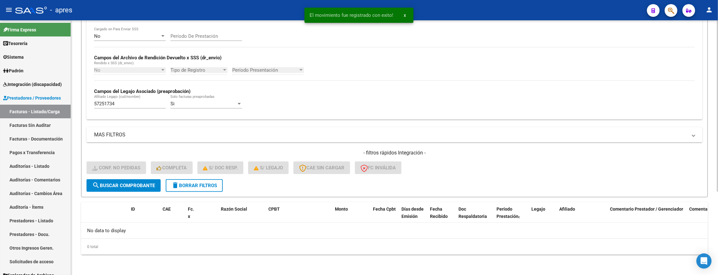
scroll to position [124, 0]
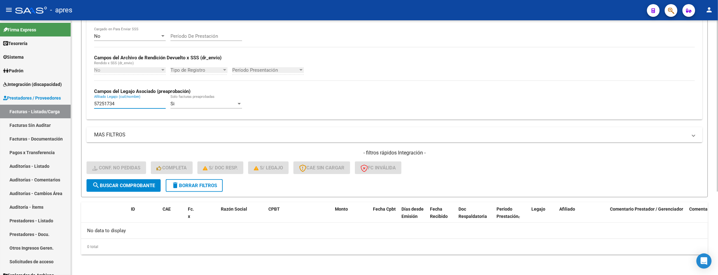
click at [52, 106] on mat-sidenav-container "Firma Express Tesorería Extractos Procesados (csv) Extractos Originales (pdf) S…" at bounding box center [359, 147] width 718 height 254
paste input "5202298"
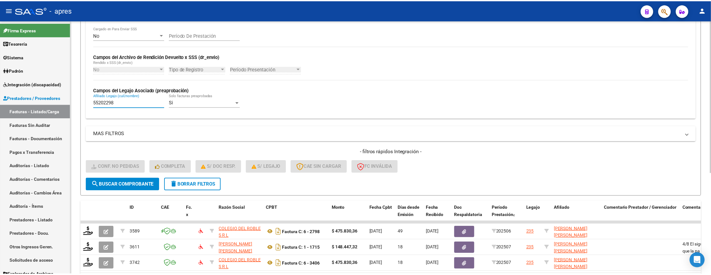
scroll to position [168, 0]
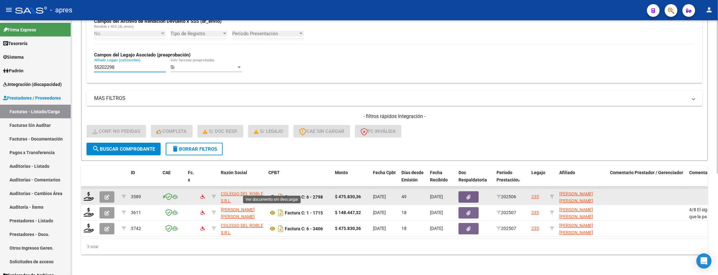
type input "55202298"
click at [270, 193] on icon at bounding box center [272, 197] width 8 height 8
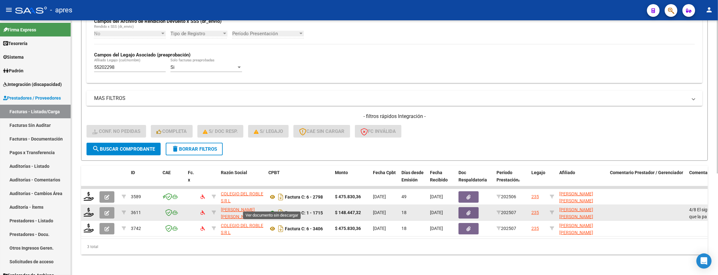
click at [271, 209] on icon at bounding box center [272, 213] width 8 height 8
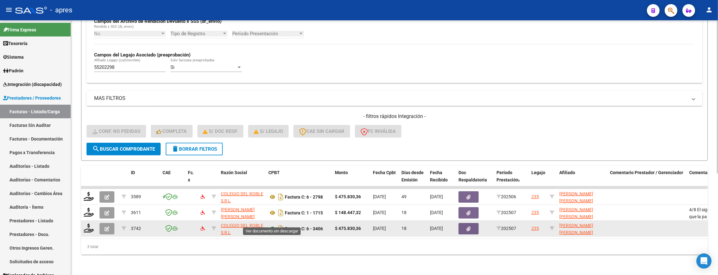
click at [269, 225] on icon at bounding box center [272, 229] width 8 height 8
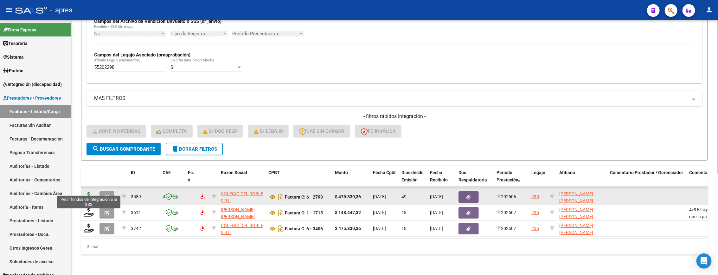
click at [87, 192] on icon at bounding box center [89, 196] width 10 height 9
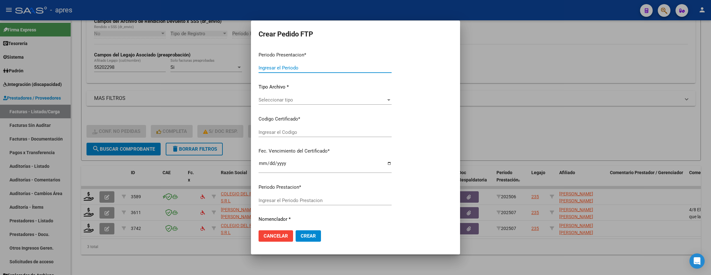
type input "202507"
type input "202506"
type input "$ 475.830,36"
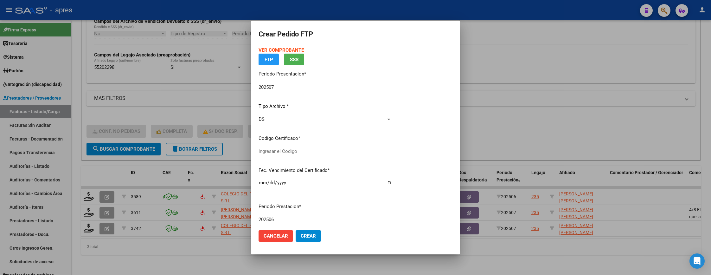
type input "ARG02000552022982023062920260629BS370"
type input "[DATE]"
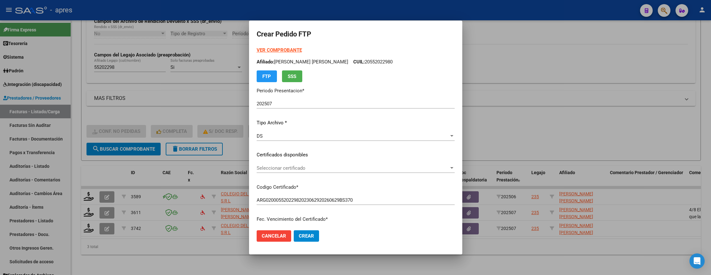
click at [344, 171] on div "Seleccionar certificado Seleccionar certificado" at bounding box center [356, 168] width 198 height 10
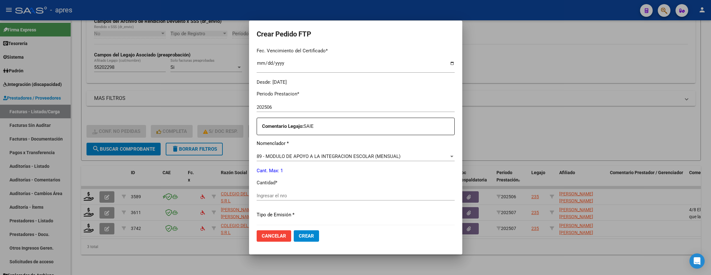
scroll to position [190, 0]
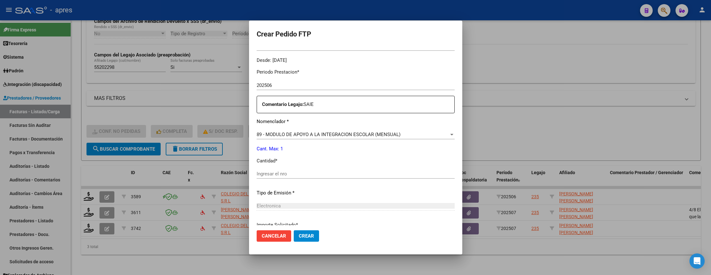
click at [312, 170] on div "Ingresar el nro" at bounding box center [356, 174] width 198 height 10
type input "1"
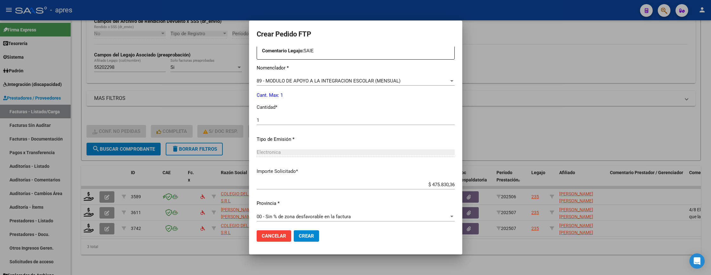
scroll to position [246, 0]
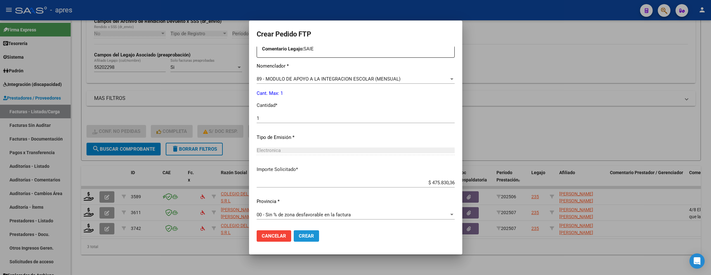
click at [314, 235] on span "Crear" at bounding box center [306, 236] width 15 height 6
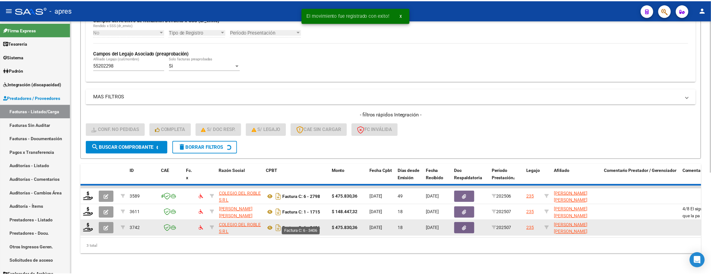
scroll to position [152, 0]
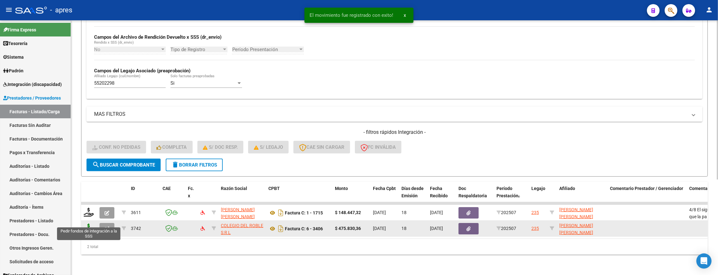
click at [88, 223] on icon at bounding box center [89, 227] width 10 height 9
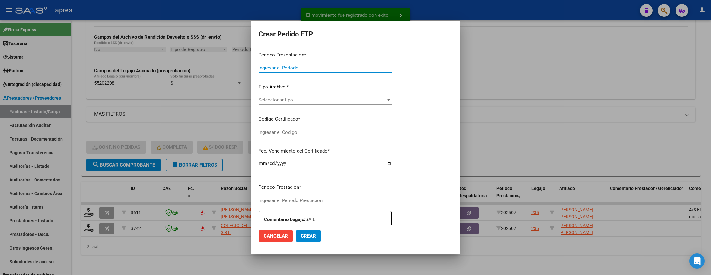
type input "202507"
type input "$ 475.830,36"
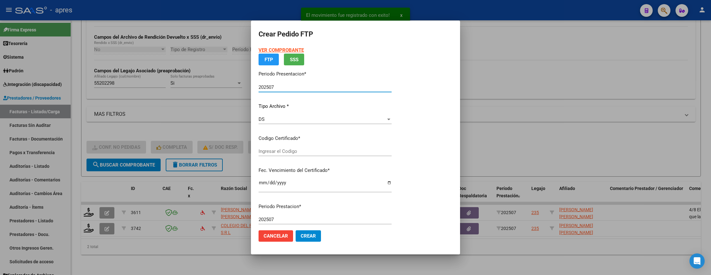
type input "ARG02000552022982023062920260629BS370"
type input "[DATE]"
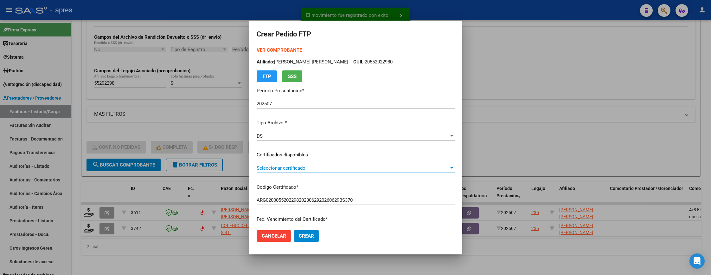
click at [346, 169] on span "Seleccionar certificado" at bounding box center [353, 168] width 192 height 6
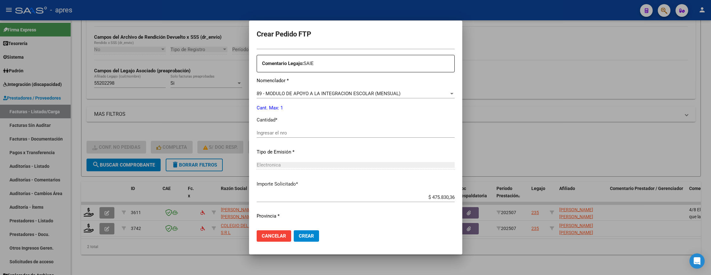
scroll to position [238, 0]
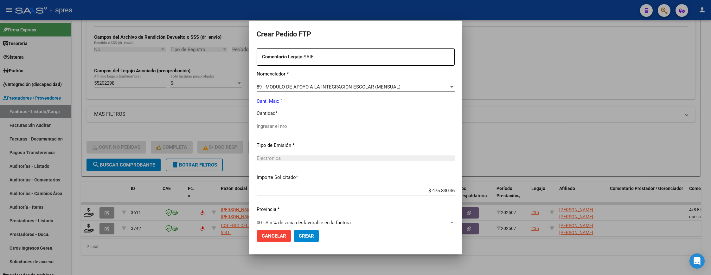
drag, startPoint x: 334, startPoint y: 127, endPoint x: 355, endPoint y: 124, distance: 22.1
click at [341, 124] on input "Ingresar el nro" at bounding box center [356, 126] width 198 height 6
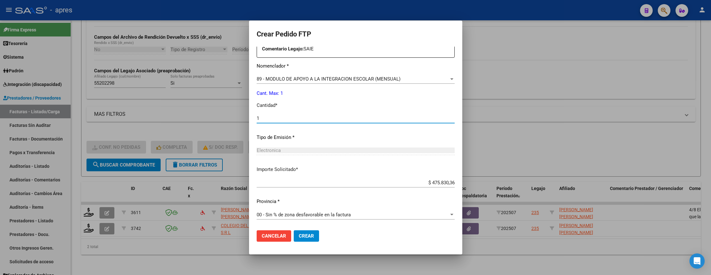
scroll to position [246, 0]
type input "1"
click at [316, 230] on button "Crear" at bounding box center [306, 235] width 25 height 11
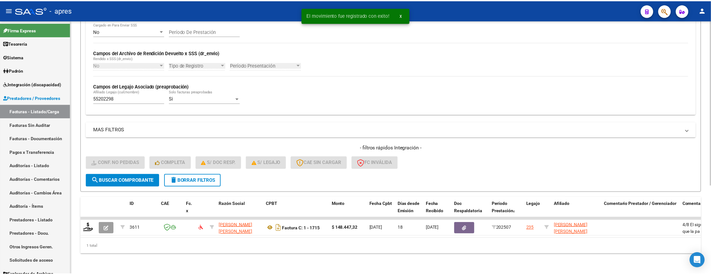
scroll to position [137, 0]
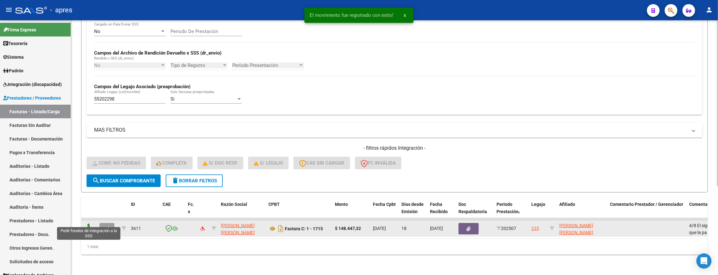
click at [92, 223] on icon at bounding box center [89, 227] width 10 height 9
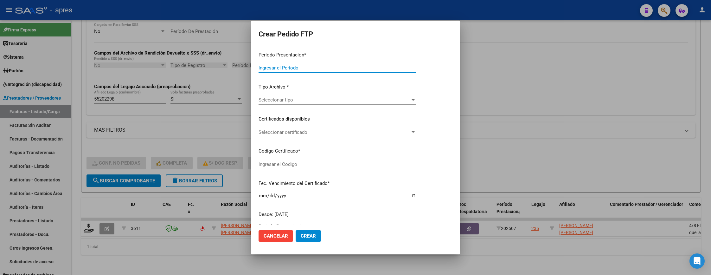
type input "202507"
type input "$ 148.447,32"
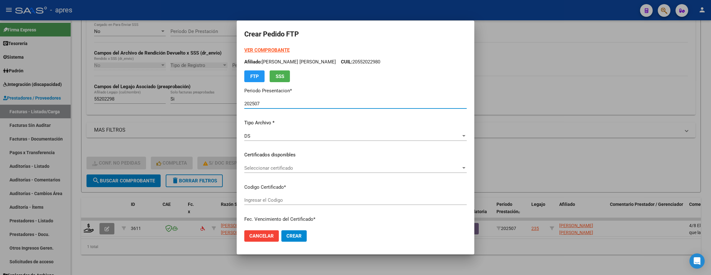
type input "ARG02000552022982023062920260629BS370"
type input "[DATE]"
click at [305, 174] on div "Seleccionar certificado Seleccionar certificado" at bounding box center [355, 171] width 222 height 16
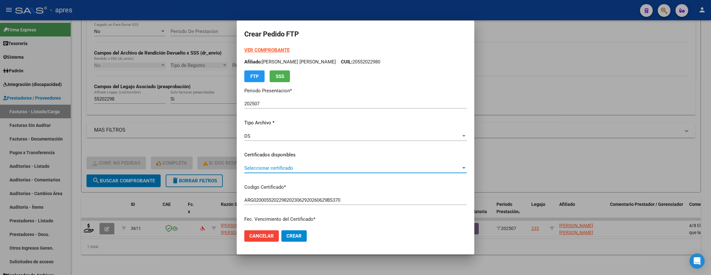
click at [304, 169] on span "Seleccionar certificado" at bounding box center [352, 168] width 217 height 6
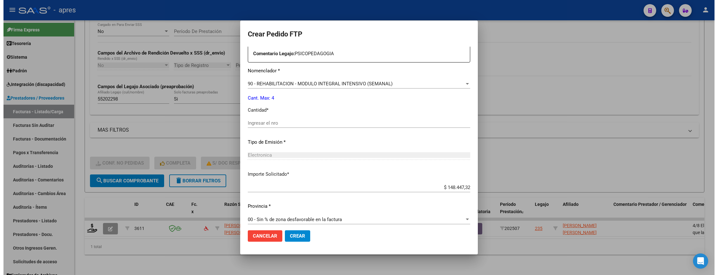
scroll to position [246, 0]
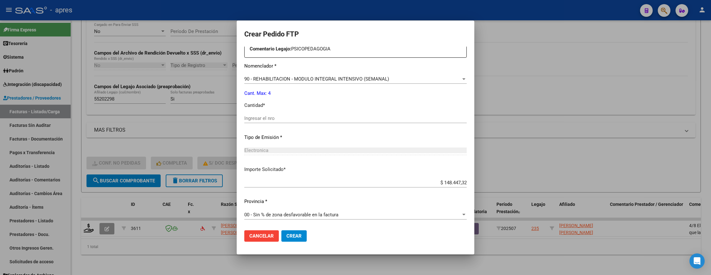
click at [298, 115] on input "Ingresar el nro" at bounding box center [355, 118] width 222 height 6
click at [292, 119] on input "Ingresar el nro" at bounding box center [355, 118] width 222 height 6
type input "4"
click at [296, 235] on span "Crear" at bounding box center [293, 236] width 15 height 6
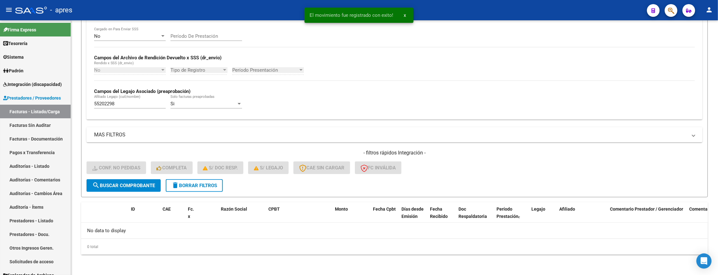
scroll to position [124, 0]
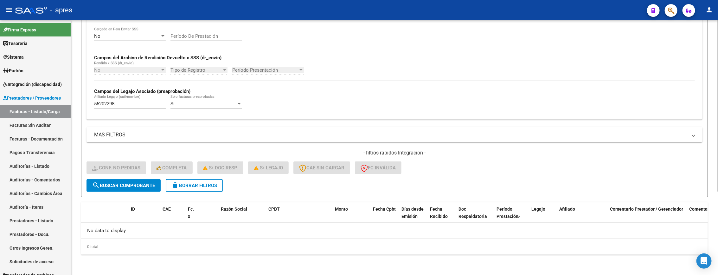
click at [130, 99] on div "55202298 Afiliado Legajo (cuil/nombre)" at bounding box center [130, 102] width 72 height 14
drag, startPoint x: 131, startPoint y: 105, endPoint x: 201, endPoint y: 141, distance: 78.1
click at [31, 114] on mat-sidenav-container "Firma Express Tesorería Extractos Procesados (csv) Extractos Originales (pdf) S…" at bounding box center [359, 147] width 718 height 254
paste input "6724573"
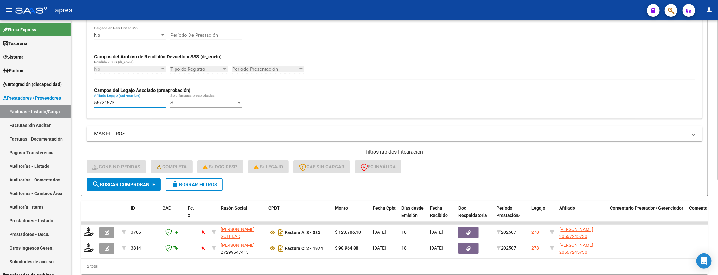
type input "56724573"
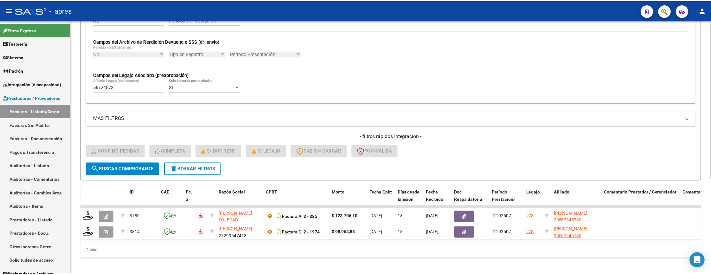
scroll to position [152, 0]
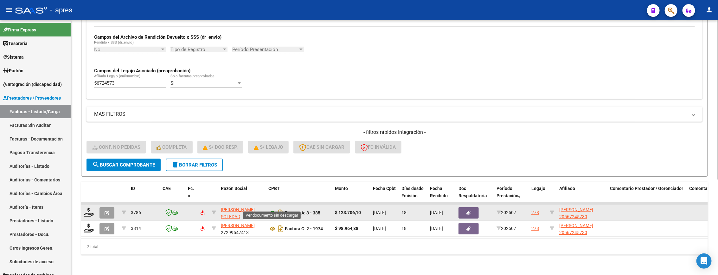
click at [269, 209] on icon at bounding box center [272, 213] width 8 height 8
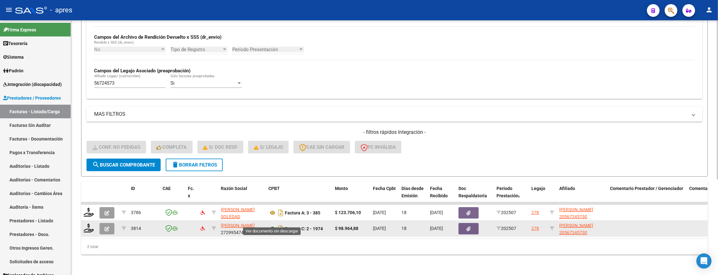
click at [273, 225] on icon at bounding box center [272, 229] width 8 height 8
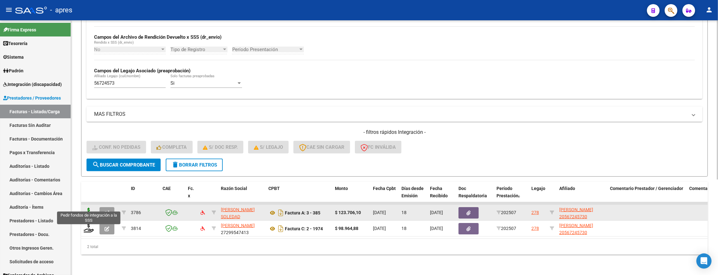
click at [89, 207] on icon at bounding box center [89, 211] width 10 height 9
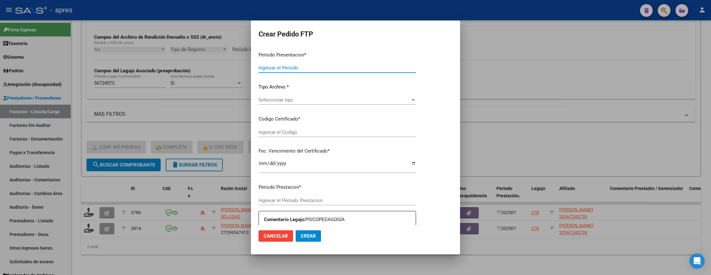
type input "202507"
type input "$ 123.706,10"
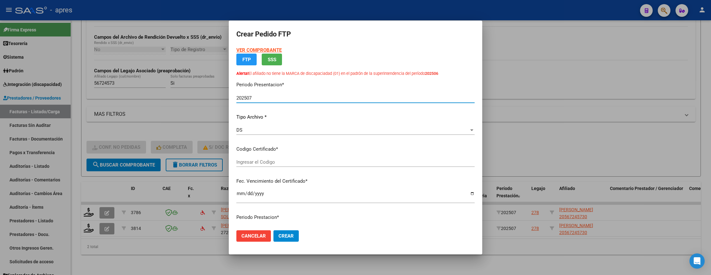
type input "ARG02000567245732025032520300325BUE370"
type input "[DATE]"
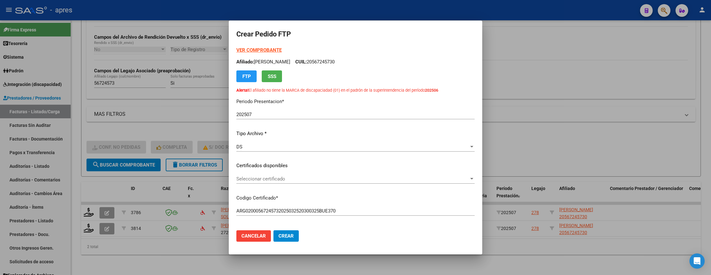
click at [373, 169] on div "VER COMPROBANTE ARCA Padrón Afiliado: [PERSON_NAME]: 20567245730 FTP SSS Alerta…" at bounding box center [355, 156] width 238 height 218
click at [373, 176] on span "Seleccionar certificado" at bounding box center [352, 179] width 233 height 6
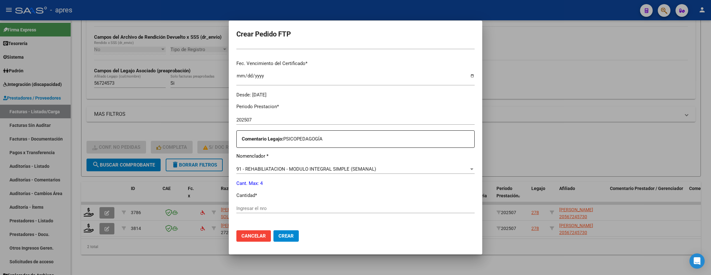
scroll to position [190, 0]
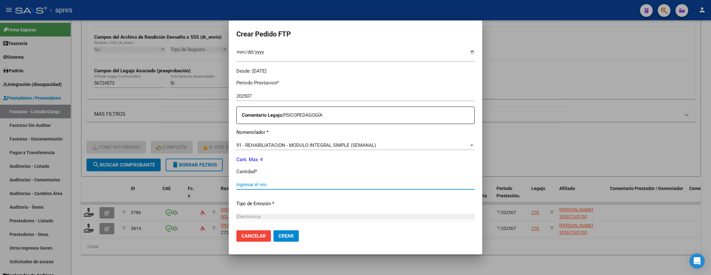
click at [347, 184] on input "Ingresar el nro" at bounding box center [355, 185] width 238 height 6
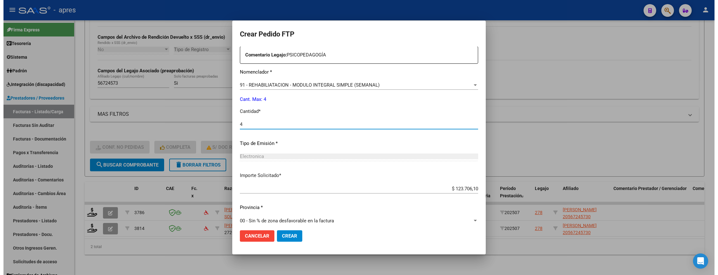
scroll to position [256, 0]
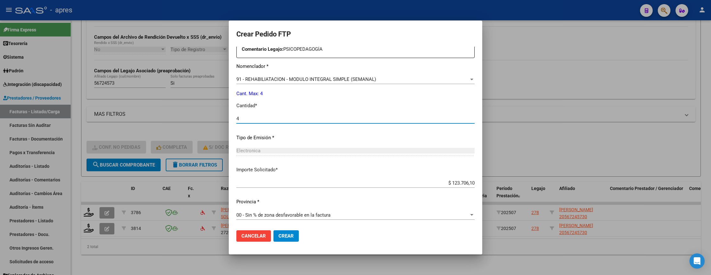
type input "4"
click at [289, 237] on span "Crear" at bounding box center [285, 236] width 15 height 6
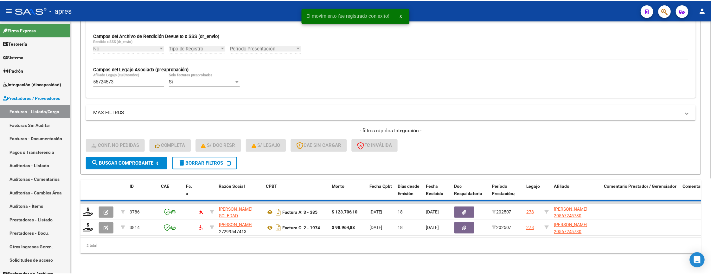
scroll to position [137, 0]
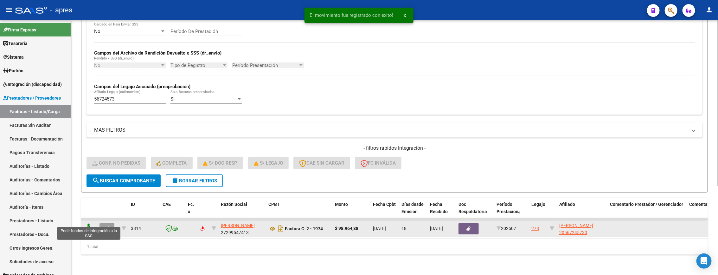
click at [88, 223] on icon at bounding box center [89, 227] width 10 height 9
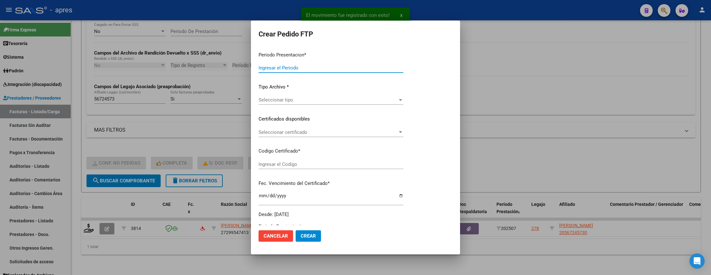
type input "202507"
type input "$ 98.964,88"
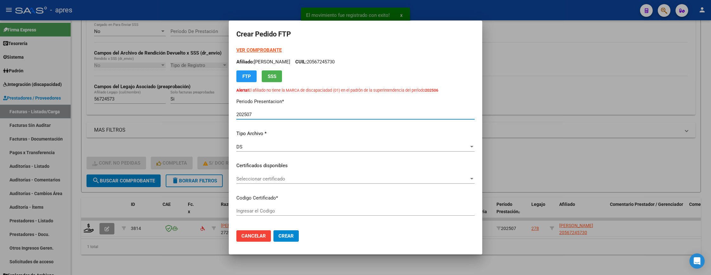
type input "ARG02000567245732025032520300325BUE370"
type input "[DATE]"
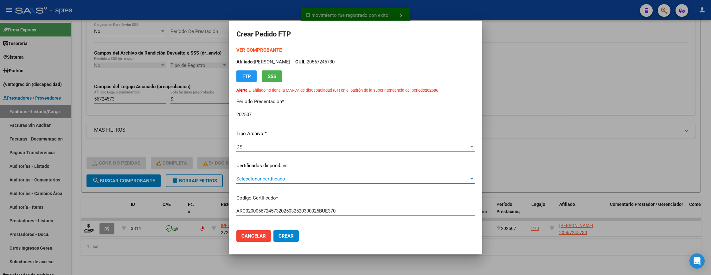
click at [258, 179] on span "Seleccionar certificado" at bounding box center [352, 179] width 233 height 6
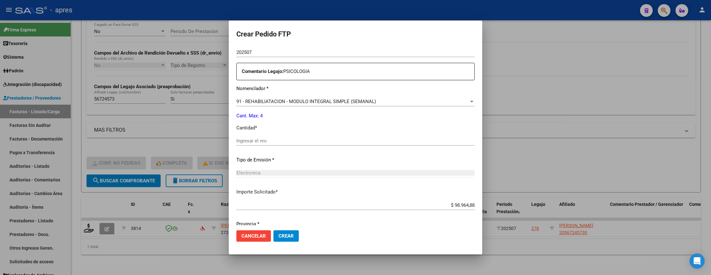
scroll to position [238, 0]
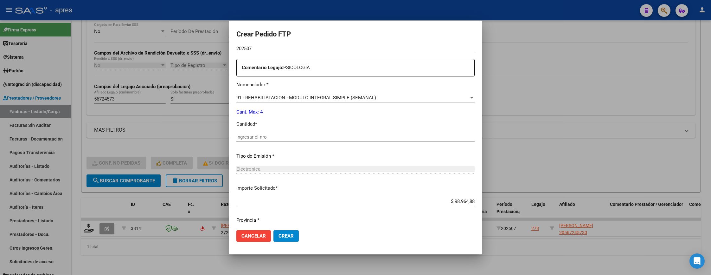
click at [278, 139] on input "Ingresar el nro" at bounding box center [355, 137] width 238 height 6
type input "4"
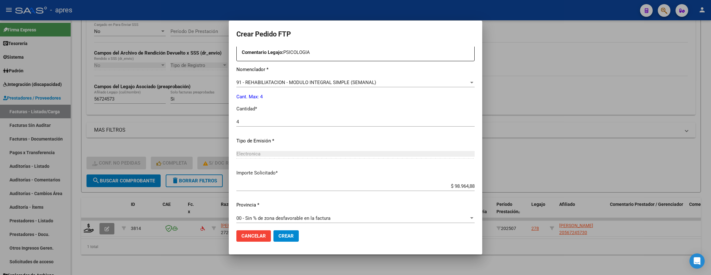
scroll to position [256, 0]
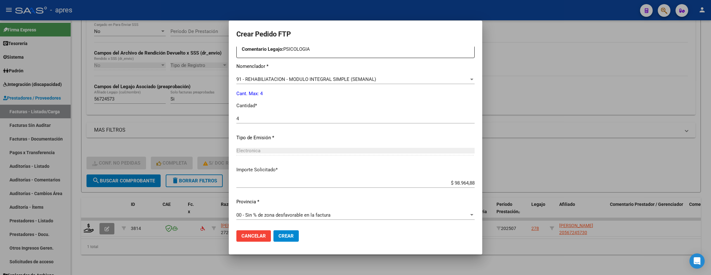
click at [284, 233] on span "Crear" at bounding box center [285, 236] width 15 height 6
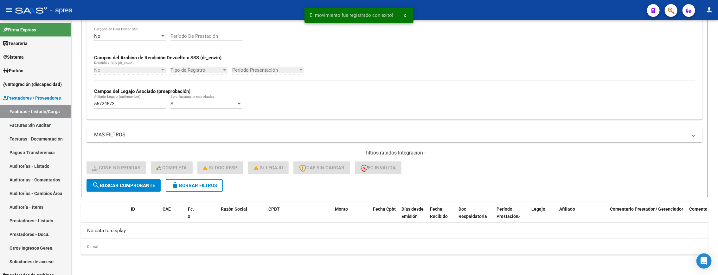
scroll to position [124, 0]
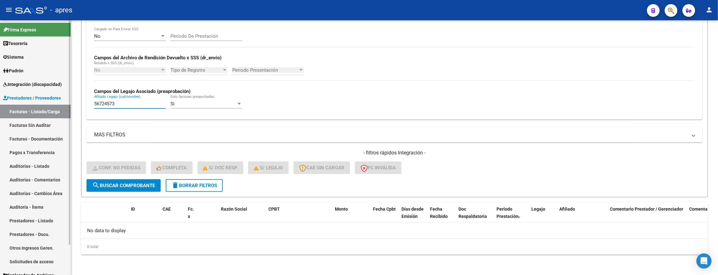
drag, startPoint x: 134, startPoint y: 103, endPoint x: 29, endPoint y: 114, distance: 105.8
click at [29, 114] on mat-sidenav-container "Firma Express Tesorería Extractos Procesados (csv) Extractos Originales (pdf) S…" at bounding box center [359, 147] width 718 height 254
paste input "43249255"
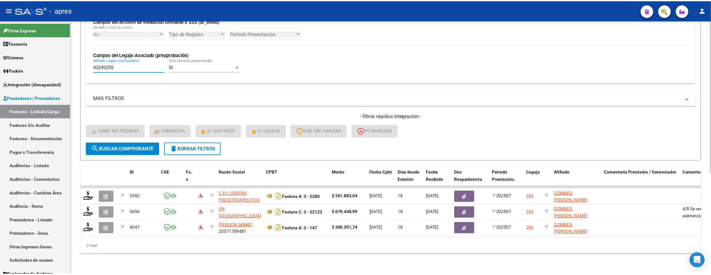
scroll to position [168, 0]
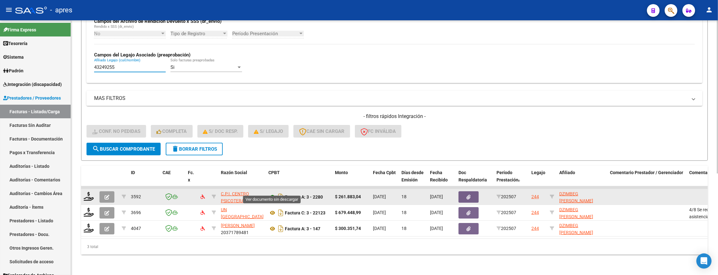
type input "43249255"
click at [271, 193] on icon at bounding box center [272, 197] width 8 height 8
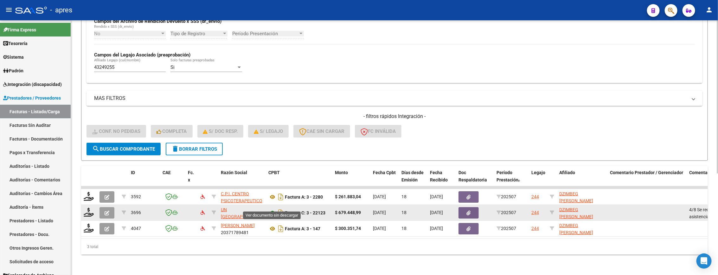
click at [272, 209] on icon at bounding box center [272, 213] width 8 height 8
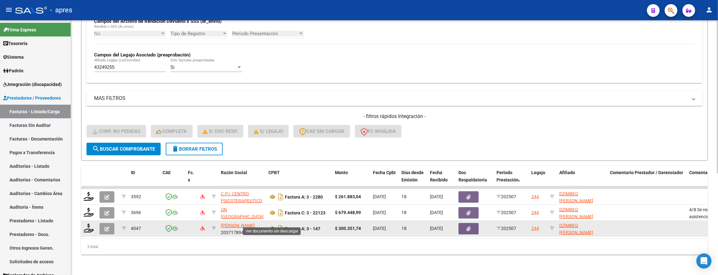
click at [269, 225] on icon at bounding box center [272, 229] width 8 height 8
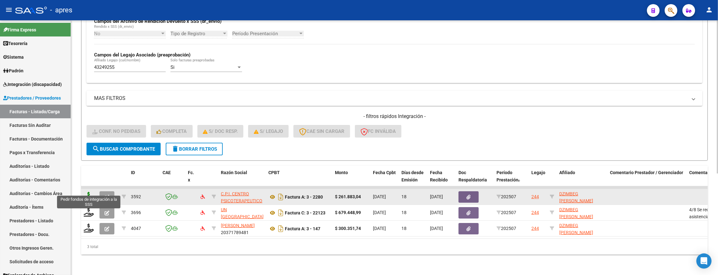
click at [89, 192] on icon at bounding box center [89, 196] width 10 height 9
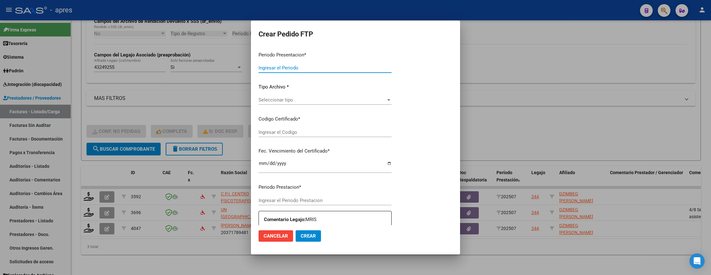
type input "202507"
type input "$ 261.883,04"
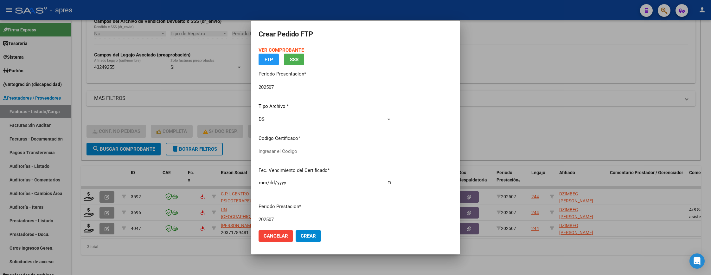
type input "ARG01000432492552018111920241119BS370"
type input "[DATE]"
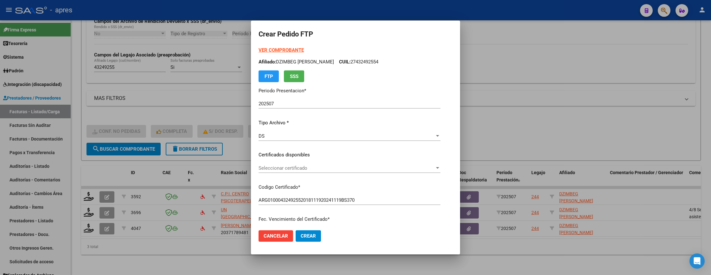
click at [321, 152] on p "Certificados disponibles" at bounding box center [350, 154] width 182 height 7
click at [321, 160] on div "VER COMPROBANTE ARCA Padrón Afiliado: DZIMBEG [PERSON_NAME] CUIL: 27432492554 F…" at bounding box center [350, 150] width 182 height 207
click at [322, 166] on span "Seleccionar certificado" at bounding box center [347, 168] width 176 height 6
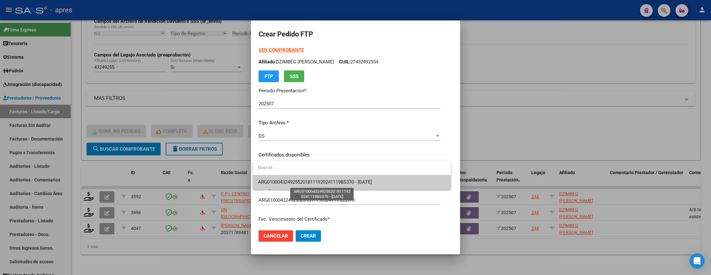
click at [327, 184] on span "ARG01000432492552018111920241119BS370 - [DATE]" at bounding box center [315, 182] width 114 height 6
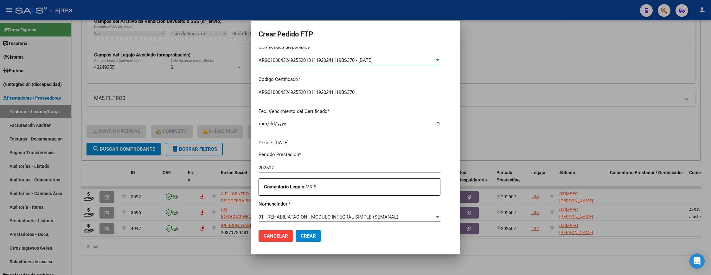
scroll to position [190, 0]
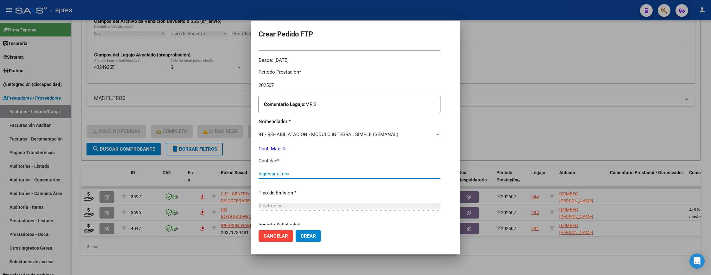
click at [323, 176] on input "Ingresar el nro" at bounding box center [350, 174] width 182 height 6
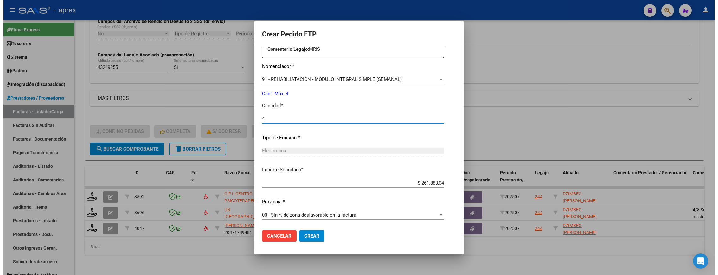
scroll to position [246, 0]
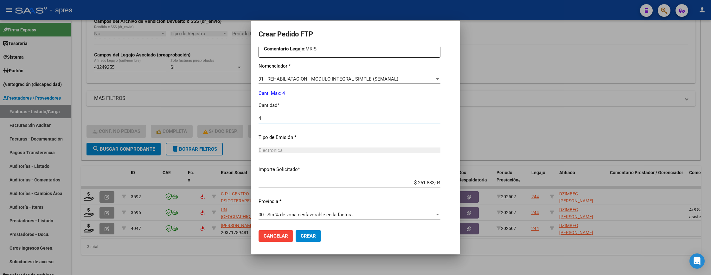
type input "4"
click at [310, 236] on span "Crear" at bounding box center [308, 236] width 15 height 6
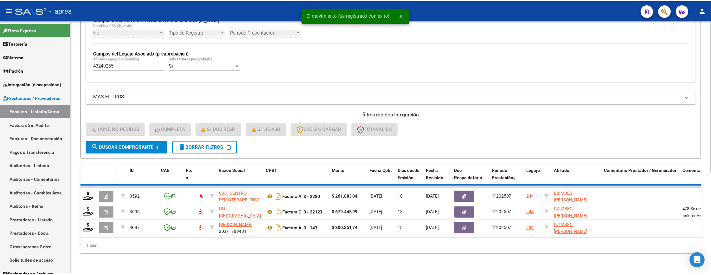
scroll to position [152, 0]
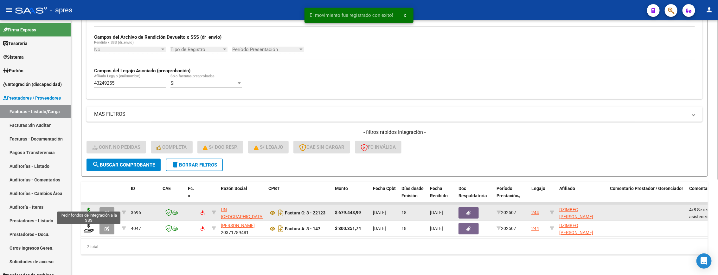
click at [92, 207] on icon at bounding box center [89, 211] width 10 height 9
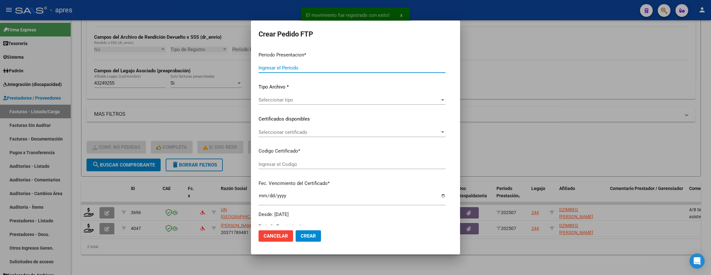
type input "202507"
type input "$ 679.448,99"
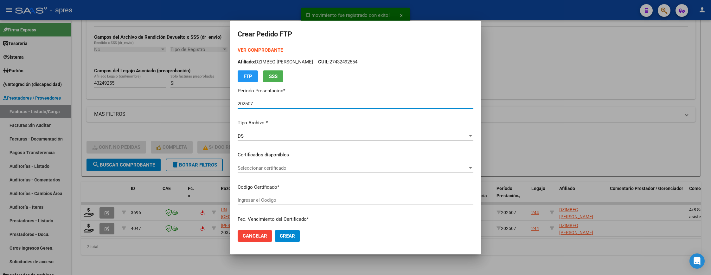
type input "ARG01000432492552018111920241119BS370"
type input "[DATE]"
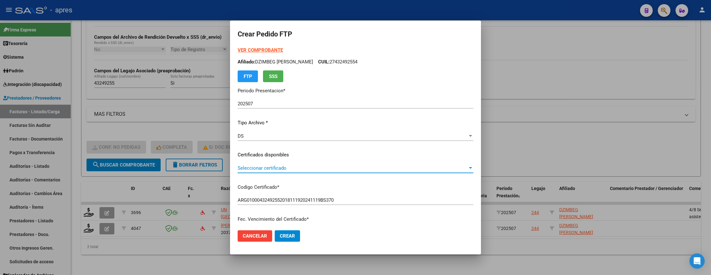
click at [344, 169] on span "Seleccionar certificado" at bounding box center [353, 168] width 230 height 6
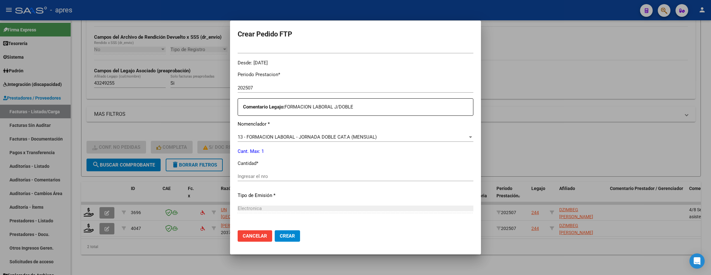
scroll to position [190, 0]
click at [302, 171] on input "Ingresar el nro" at bounding box center [356, 174] width 236 height 6
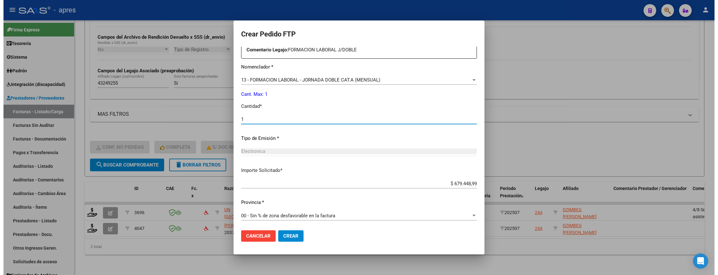
scroll to position [246, 0]
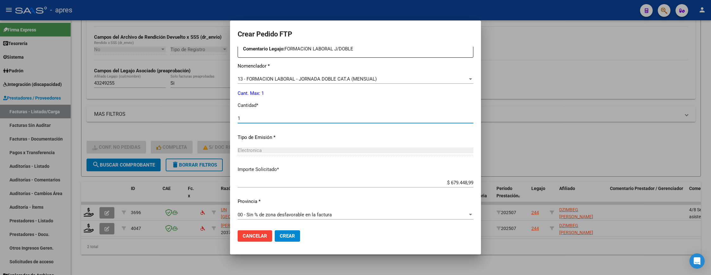
type input "1"
click at [289, 237] on span "Crear" at bounding box center [287, 236] width 15 height 6
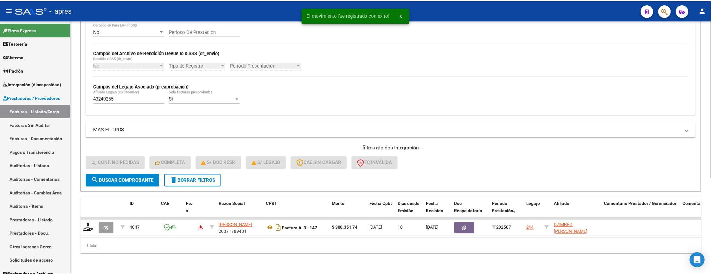
scroll to position [137, 0]
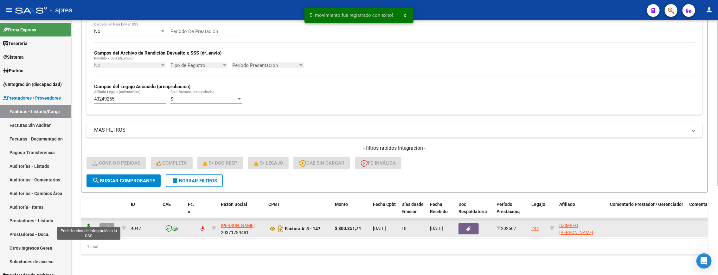
click at [87, 223] on icon at bounding box center [89, 227] width 10 height 9
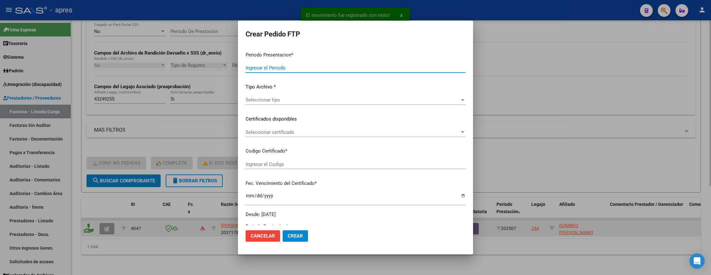
type input "202507"
type input "$ 300.351,74"
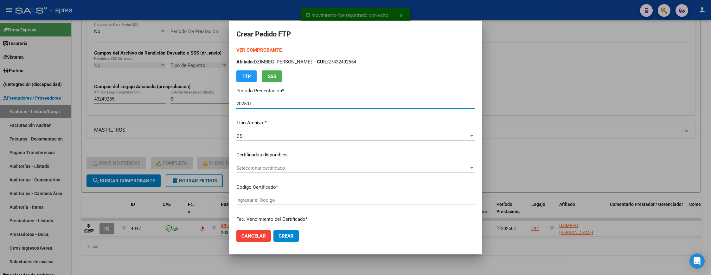
type input "ARG01000432492552018111920241119BS370"
type input "[DATE]"
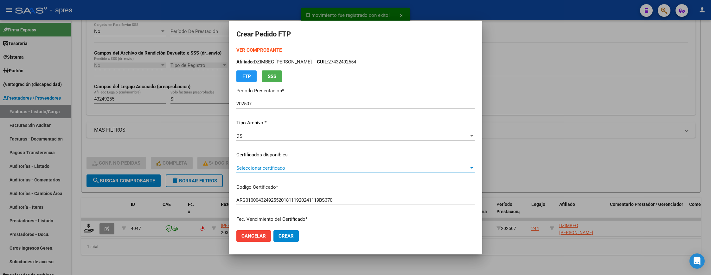
click at [386, 168] on span "Seleccionar certificado" at bounding box center [352, 168] width 233 height 6
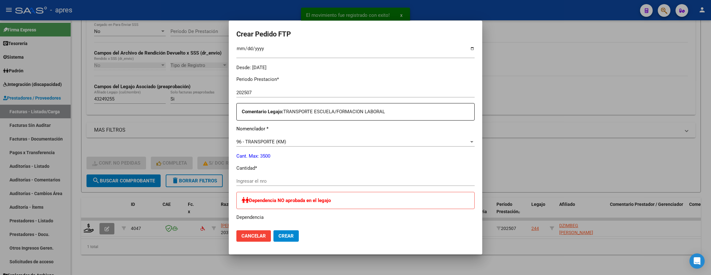
scroll to position [238, 0]
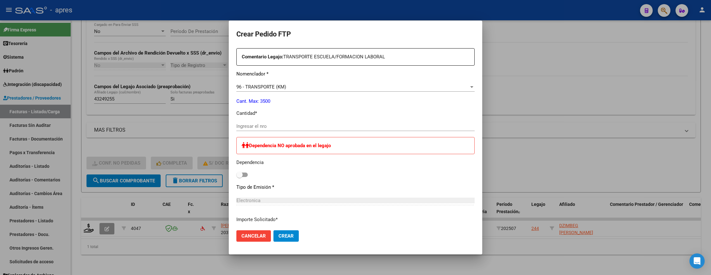
click at [256, 129] on input "Ingresar el nro" at bounding box center [355, 126] width 238 height 6
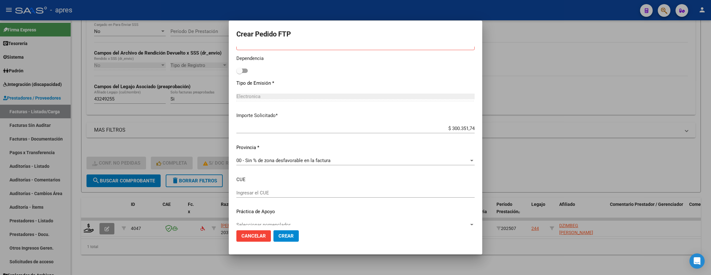
scroll to position [352, 0]
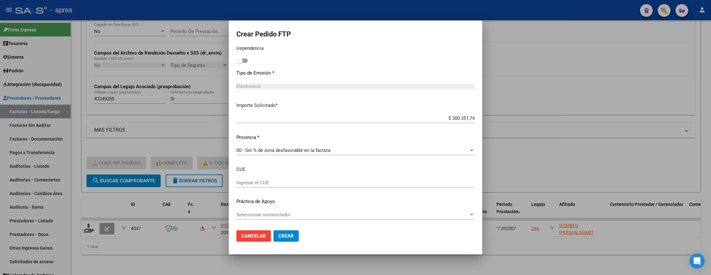
type input "555"
click at [284, 235] on span "Crear" at bounding box center [285, 236] width 15 height 6
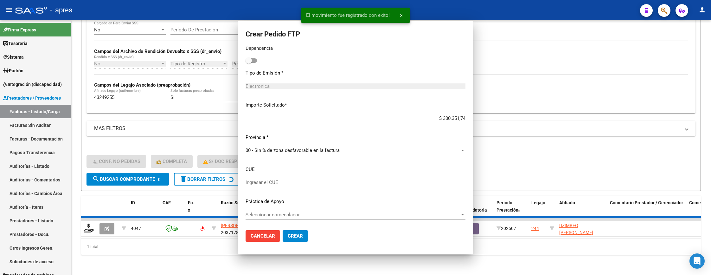
scroll to position [316, 0]
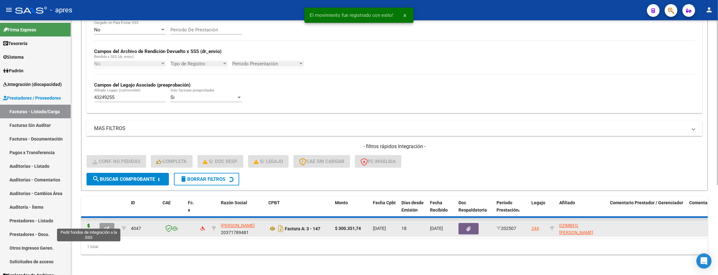
click at [87, 223] on icon at bounding box center [89, 227] width 10 height 9
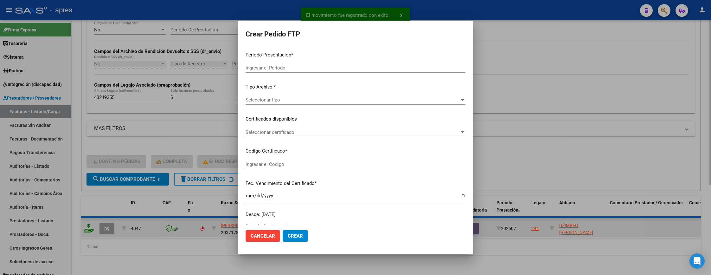
scroll to position [124, 0]
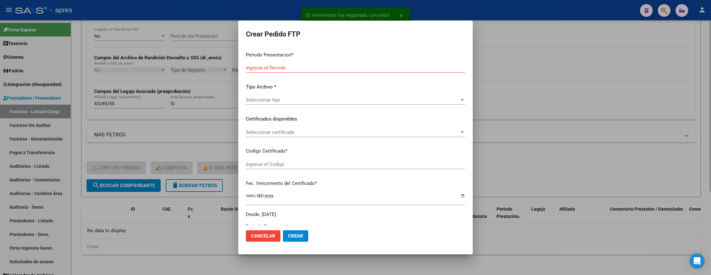
click at [321, 135] on div "Seleccionar certificado Seleccionar certificado" at bounding box center [355, 132] width 219 height 10
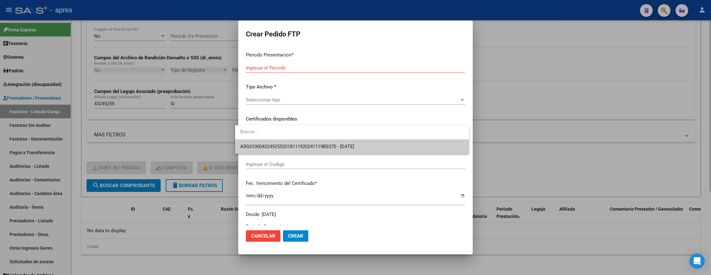
type input "ARG01000432492552018111920241119BS370"
type input "[DATE]"
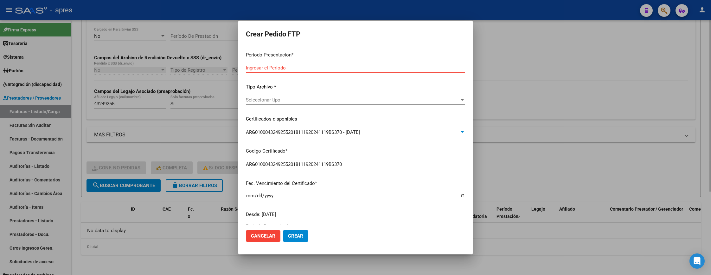
type input "202507"
type input "$ 300.351,74"
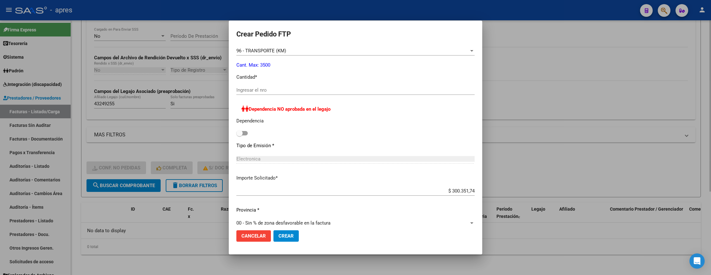
scroll to position [285, 0]
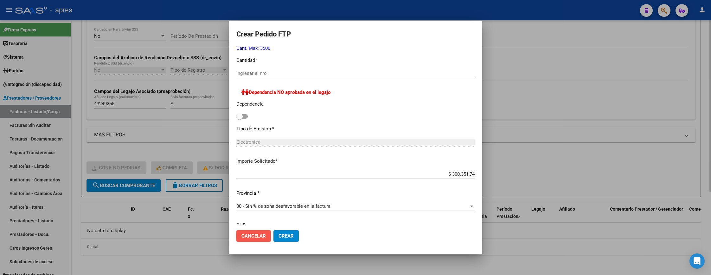
click at [249, 236] on span "Cancelar" at bounding box center [253, 236] width 24 height 6
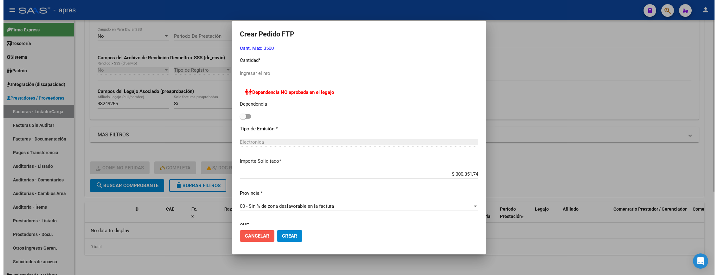
scroll to position [0, 0]
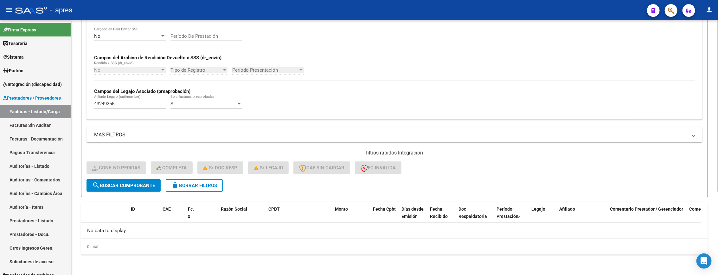
click at [212, 261] on div "Video tutorial PRESTADORES -> Listado de CPBTs Emitidos por Prestadores / Prove…" at bounding box center [394, 86] width 647 height 378
drag, startPoint x: 127, startPoint y: 104, endPoint x: 65, endPoint y: 104, distance: 61.8
click at [65, 104] on mat-sidenav-container "Firma Express Tesorería Extractos Procesados (csv) Extractos Originales (pdf) S…" at bounding box center [359, 147] width 718 height 254
paste input "56868131"
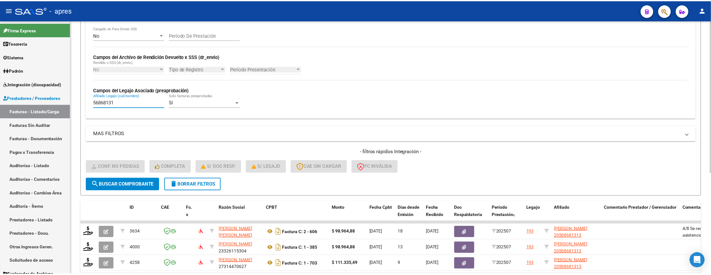
scroll to position [168, 0]
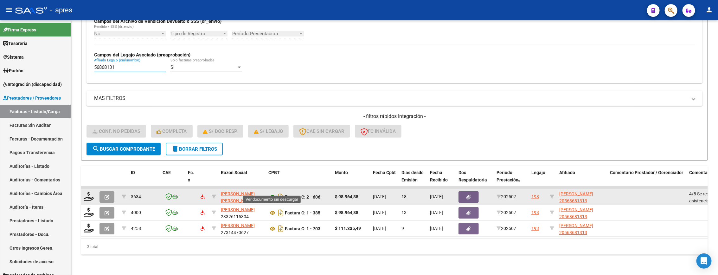
type input "56868131"
click at [273, 193] on icon at bounding box center [272, 197] width 8 height 8
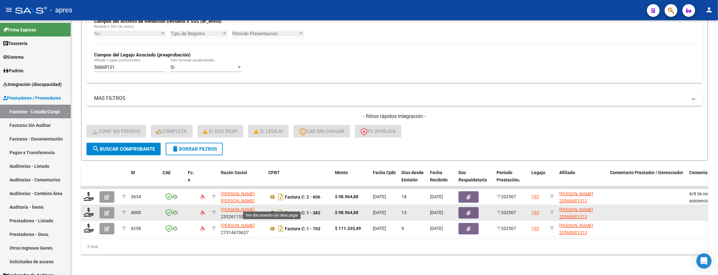
click at [274, 209] on icon at bounding box center [272, 213] width 8 height 8
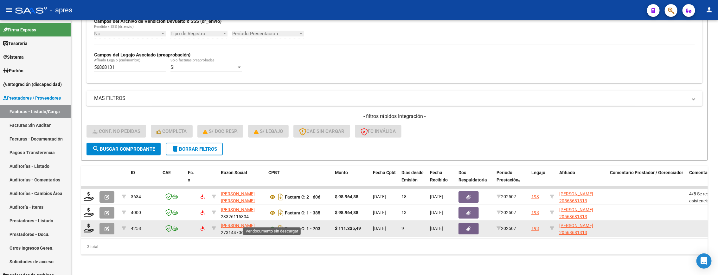
click at [273, 225] on icon at bounding box center [272, 229] width 8 height 8
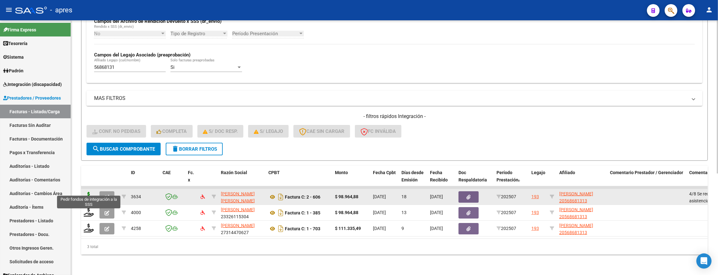
click at [89, 192] on icon at bounding box center [89, 196] width 10 height 9
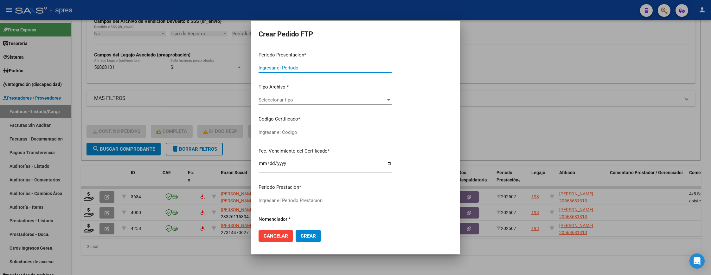
type input "202507"
type input "$ 98.964,88"
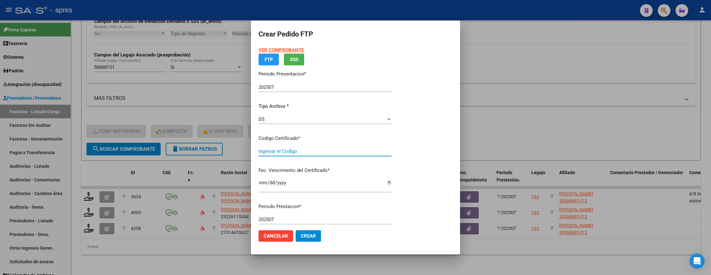
click at [341, 148] on input "Ingresar el Codigo" at bounding box center [325, 151] width 133 height 6
type input "ARG02000568681312022111920251119BS370"
type input "[DATE]"
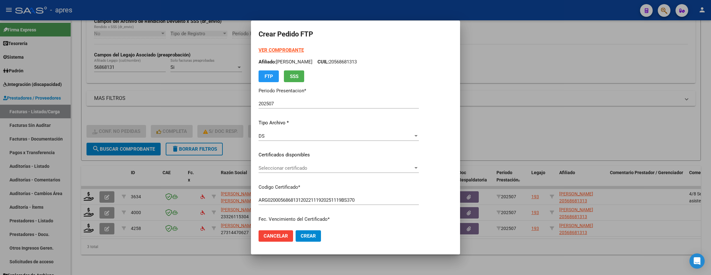
click at [364, 170] on div "Seleccionar certificado Seleccionar certificado" at bounding box center [339, 168] width 160 height 10
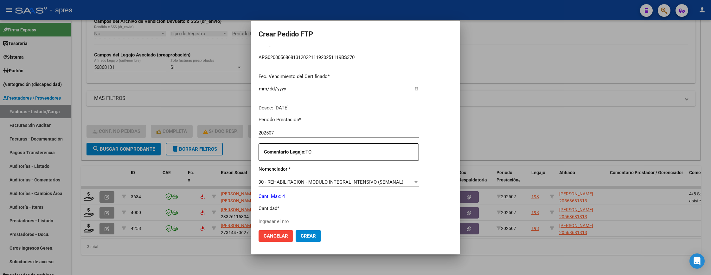
scroll to position [190, 0]
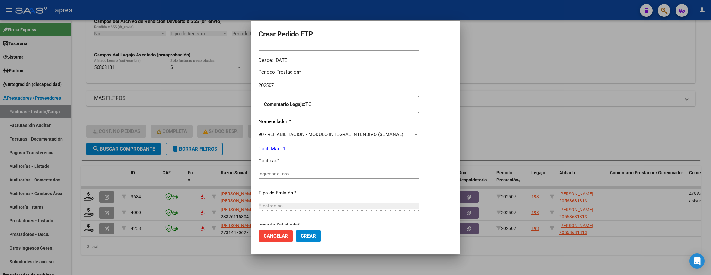
click at [350, 171] on input "Ingresar el nro" at bounding box center [339, 174] width 160 height 6
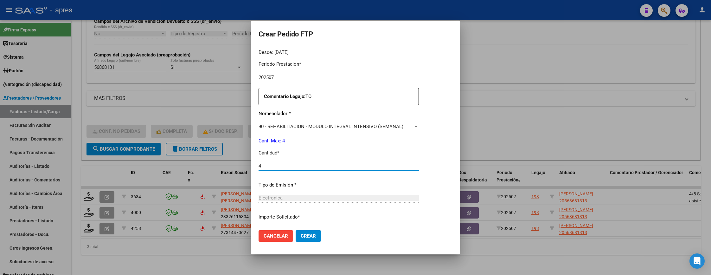
scroll to position [246, 0]
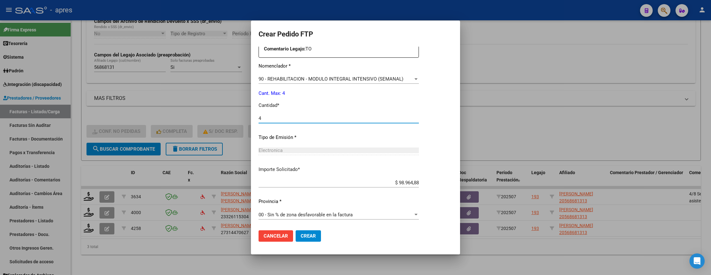
type input "4"
click at [312, 236] on span "Crear" at bounding box center [308, 236] width 15 height 6
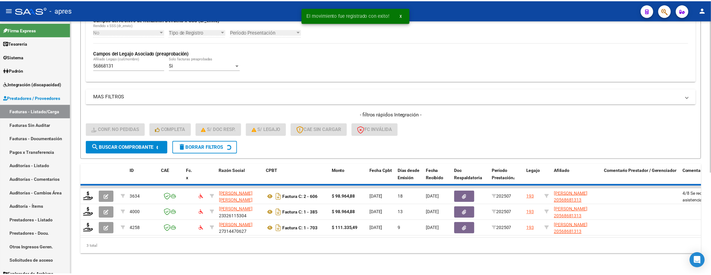
scroll to position [152, 0]
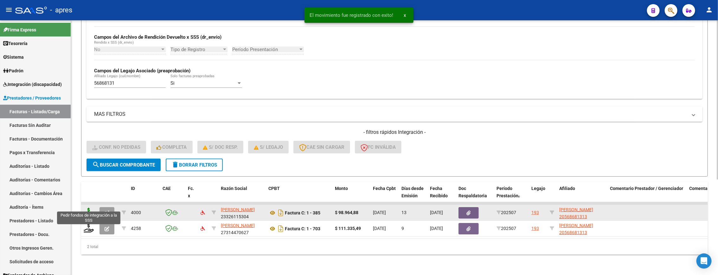
click at [90, 207] on icon at bounding box center [89, 211] width 10 height 9
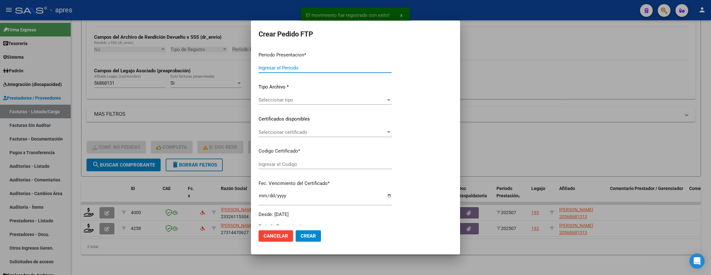
type input "202507"
type input "$ 98.964,88"
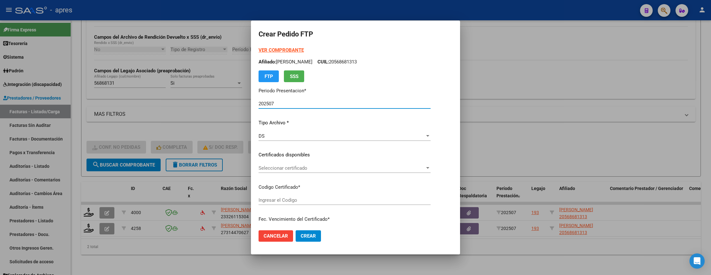
click at [382, 169] on span "Seleccionar certificado" at bounding box center [342, 168] width 166 height 6
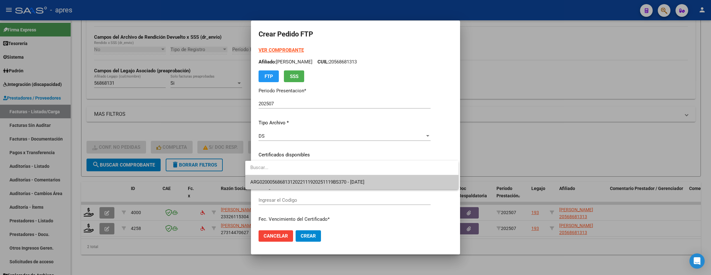
type input "ARG02000568681312022111920251119BS370"
type input "[DATE]"
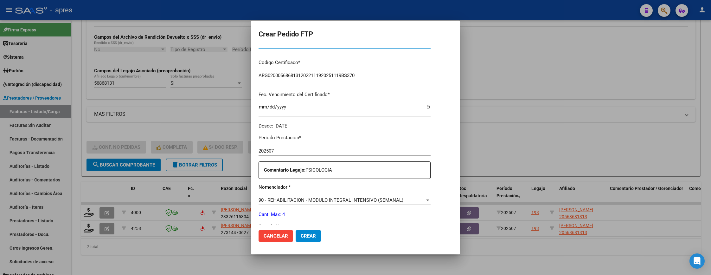
scroll to position [190, 0]
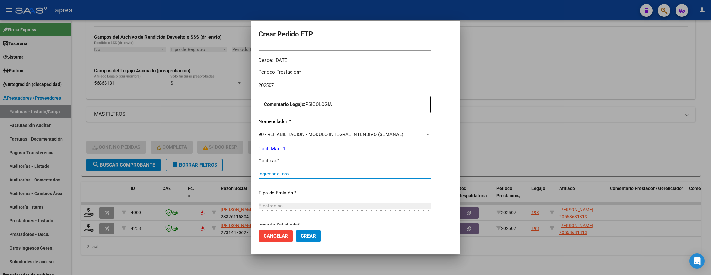
click at [299, 176] on input "Ingresar el nro" at bounding box center [345, 174] width 172 height 6
type input "4"
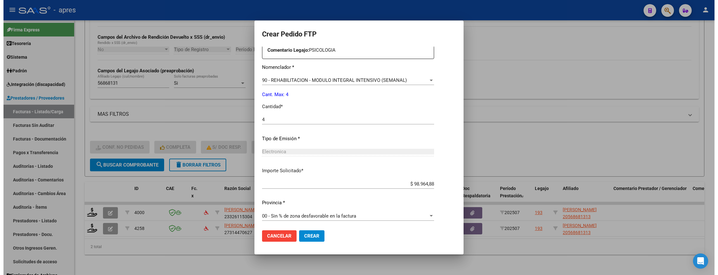
scroll to position [246, 0]
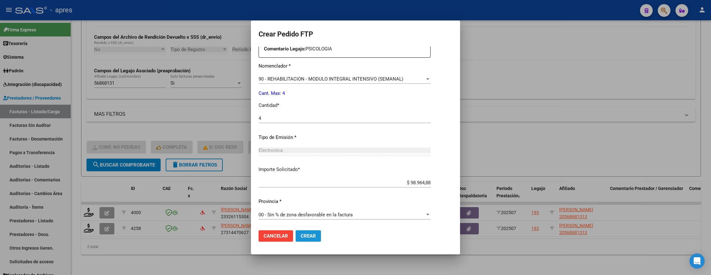
click at [301, 233] on span "Crear" at bounding box center [308, 236] width 15 height 6
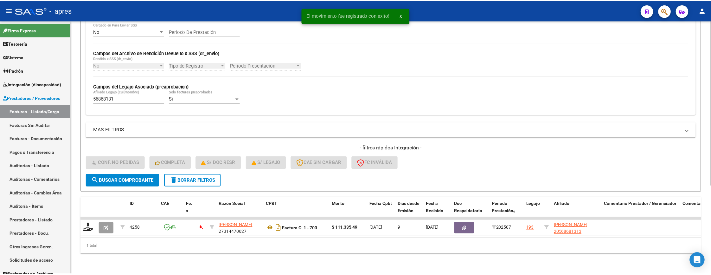
scroll to position [137, 0]
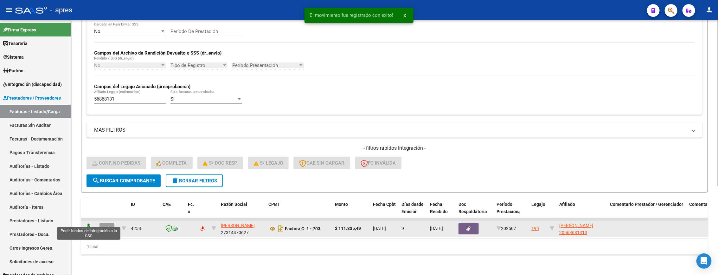
click at [93, 223] on icon at bounding box center [89, 227] width 10 height 9
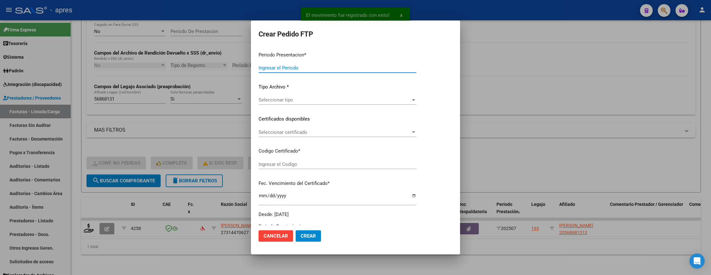
type input "202507"
type input "$ 111.335,49"
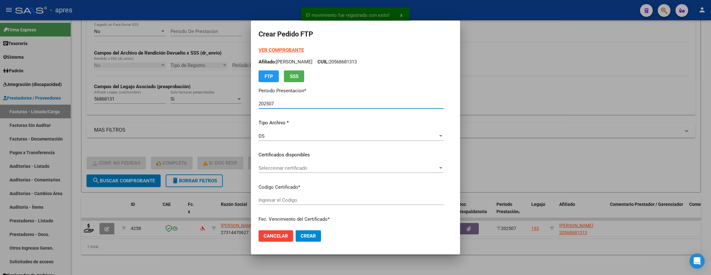
type input "ARG02000568681312022111920251119BS370"
type input "[DATE]"
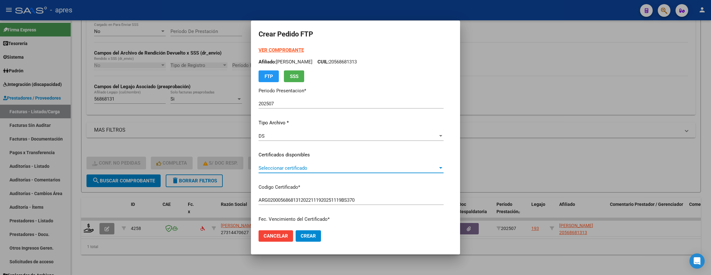
click at [399, 169] on span "Seleccionar certificado" at bounding box center [348, 168] width 179 height 6
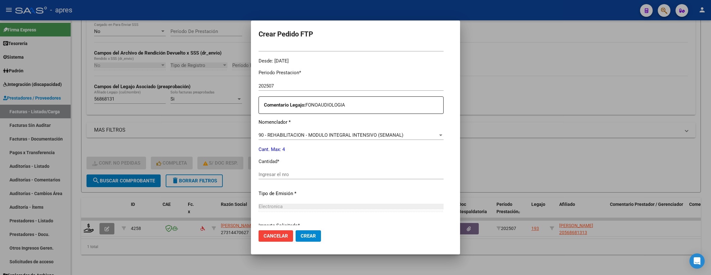
scroll to position [190, 0]
click at [393, 174] on input "Ingresar el nro" at bounding box center [351, 174] width 185 height 6
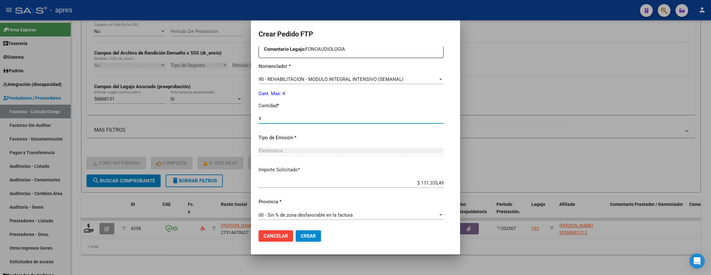
scroll to position [246, 0]
type input "4"
click at [303, 234] on button "Crear" at bounding box center [308, 235] width 25 height 11
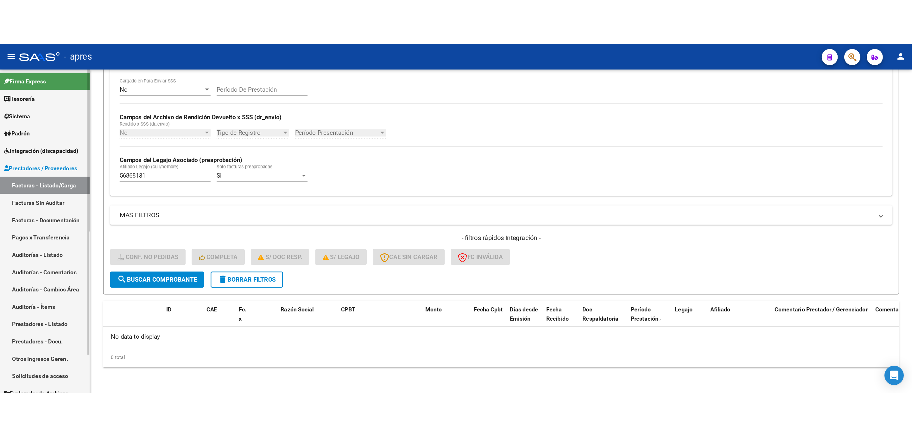
scroll to position [124, 0]
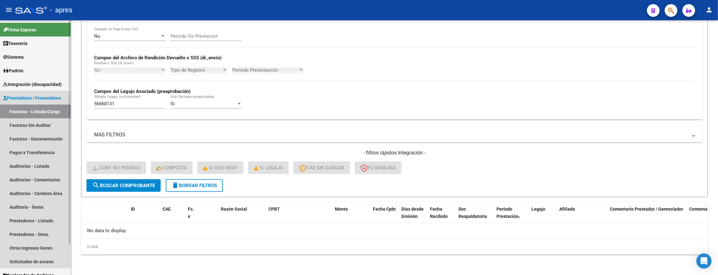
click at [42, 108] on link "Facturas - Listado/Carga" at bounding box center [35, 112] width 71 height 14
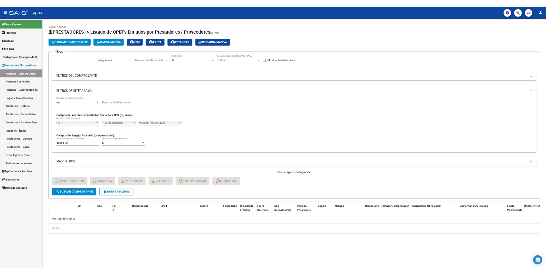
scroll to position [0, 0]
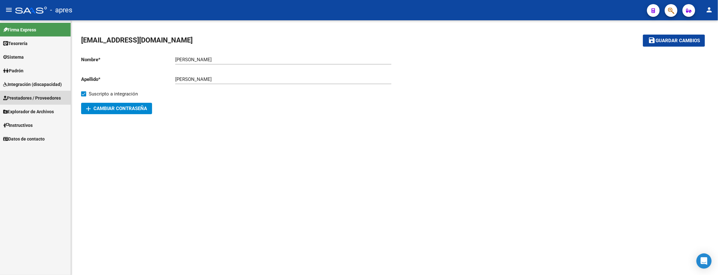
click at [39, 98] on span "Prestadores / Proveedores" at bounding box center [32, 97] width 58 height 7
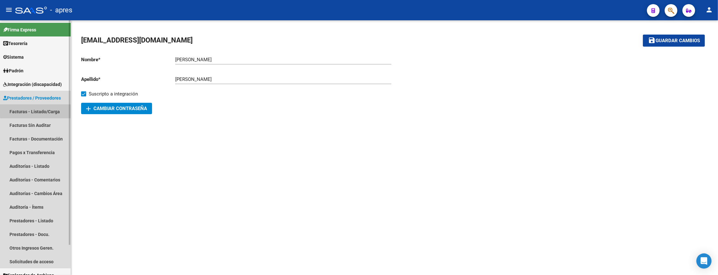
click at [40, 110] on link "Facturas - Listado/Carga" at bounding box center [35, 112] width 71 height 14
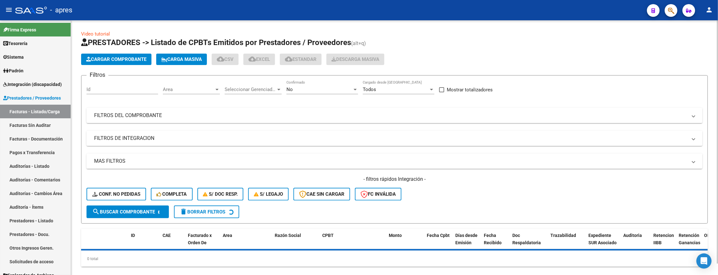
click at [192, 93] on div "Area Area" at bounding box center [191, 87] width 57 height 14
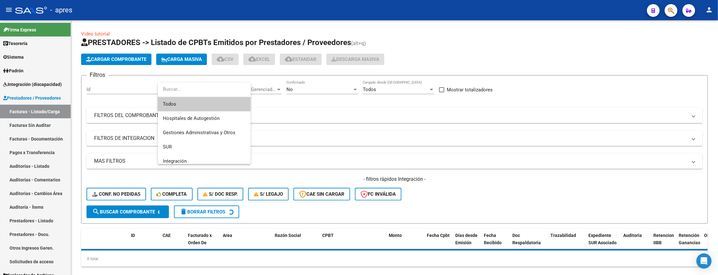
click at [193, 102] on span "Todos" at bounding box center [204, 104] width 83 height 14
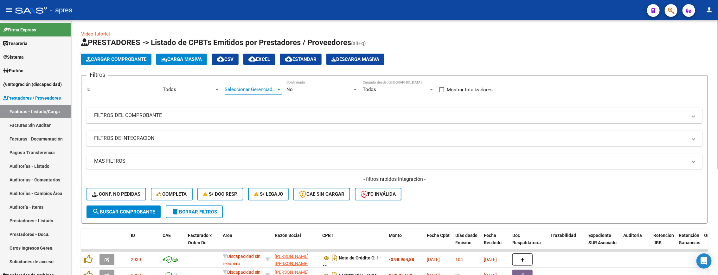
click at [247, 88] on span "Seleccionar Gerenciador" at bounding box center [250, 89] width 51 height 6
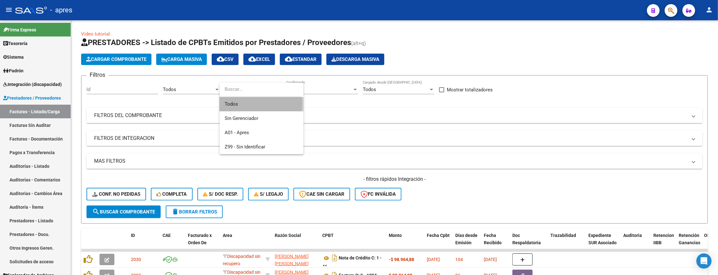
drag, startPoint x: 246, startPoint y: 103, endPoint x: 296, endPoint y: 84, distance: 53.7
click at [246, 103] on span "Todos" at bounding box center [262, 104] width 74 height 14
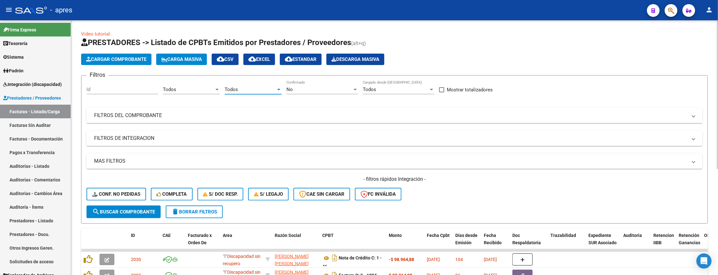
click at [301, 85] on div "No Confirmado" at bounding box center [322, 87] width 72 height 14
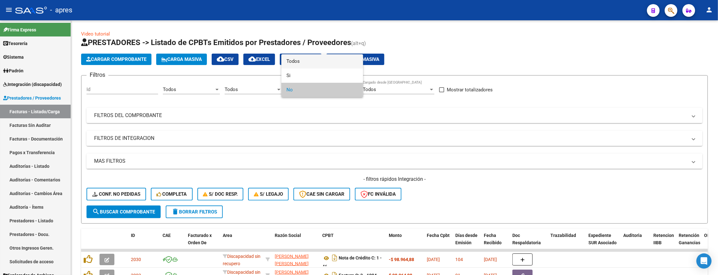
click at [299, 61] on span "Todos" at bounding box center [322, 61] width 72 height 14
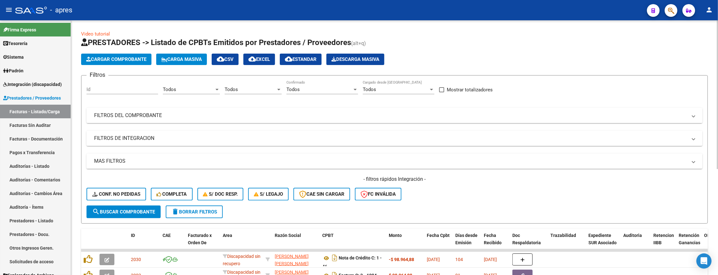
click at [376, 114] on mat-panel-title "FILTROS DEL COMPROBANTE" at bounding box center [390, 115] width 593 height 7
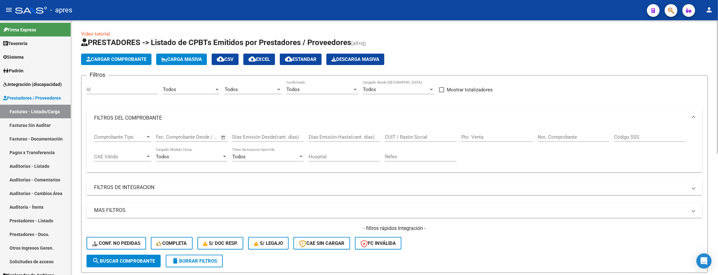
click at [401, 138] on input "CUIT / Razón Social" at bounding box center [421, 137] width 72 height 6
click at [411, 136] on input "CUIT / Razón Social" at bounding box center [421, 137] width 72 height 6
type input "garcia"
click at [106, 186] on mat-panel-title "FILTROS DE INTEGRACION" at bounding box center [390, 187] width 593 height 7
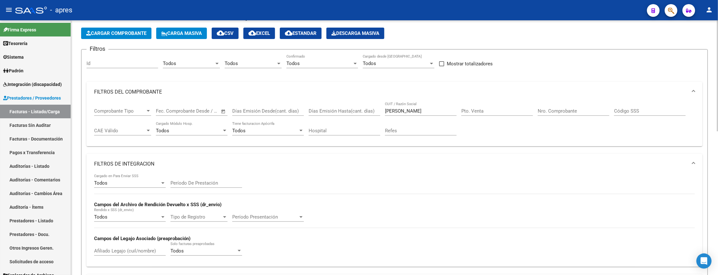
scroll to position [48, 0]
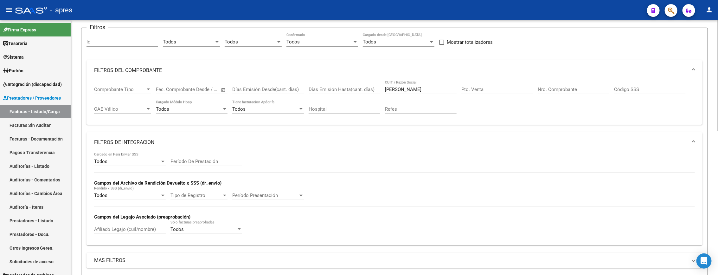
click at [113, 230] on input "Afiliado Legajo (cuil/nombre)" at bounding box center [130, 229] width 72 height 6
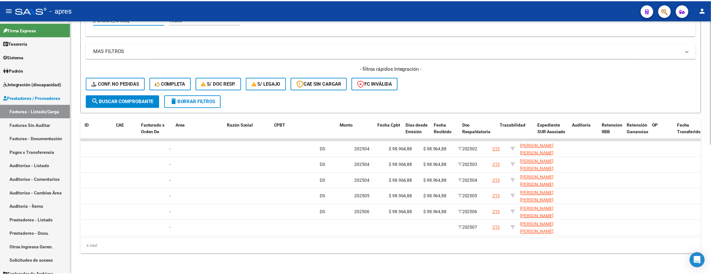
scroll to position [0, 0]
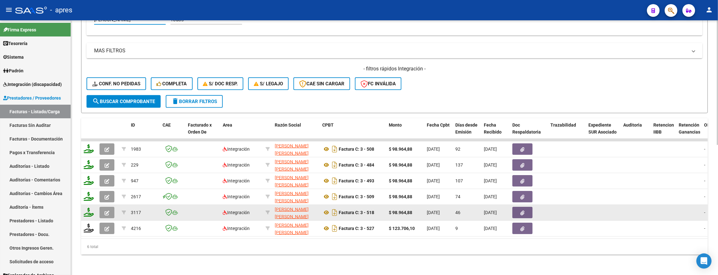
type input "ramos enzo"
click at [103, 207] on button "button" at bounding box center [106, 212] width 15 height 11
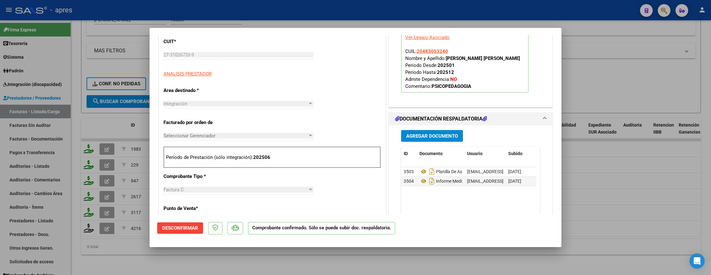
scroll to position [285, 0]
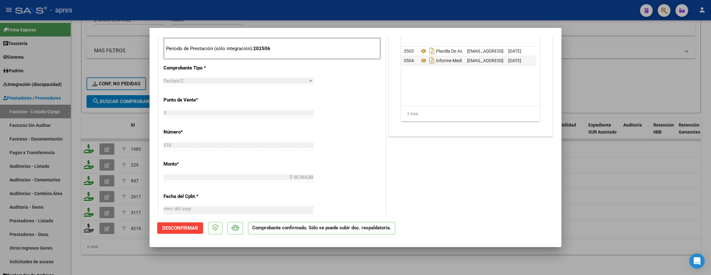
click at [128, 255] on div at bounding box center [355, 137] width 711 height 275
type input "$ 0,00"
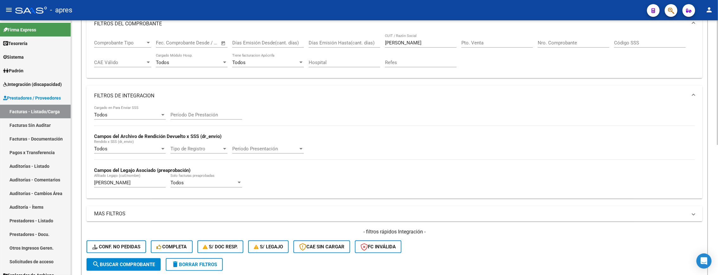
scroll to position [75, 0]
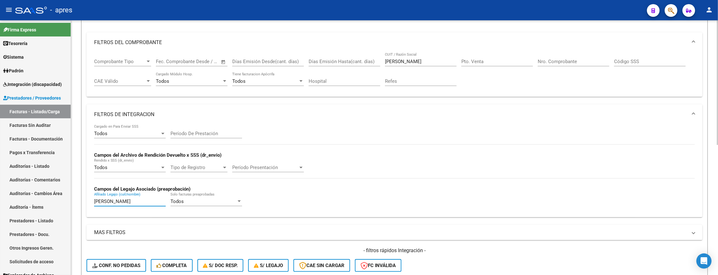
drag, startPoint x: 145, startPoint y: 201, endPoint x: 178, endPoint y: 167, distance: 47.3
click at [59, 201] on mat-sidenav-container "Firma Express Tesorería Extractos Procesados (csv) Extractos Originales (pdf) S…" at bounding box center [359, 147] width 718 height 254
drag, startPoint x: 427, startPoint y: 59, endPoint x: 338, endPoint y: 67, distance: 89.7
click at [338, 67] on div "Comprobante Tipo Comprobante Tipo Start date – End date Fec. Comprobante Desde …" at bounding box center [394, 72] width 601 height 39
paste input "Krzywinski Tamara Belen"
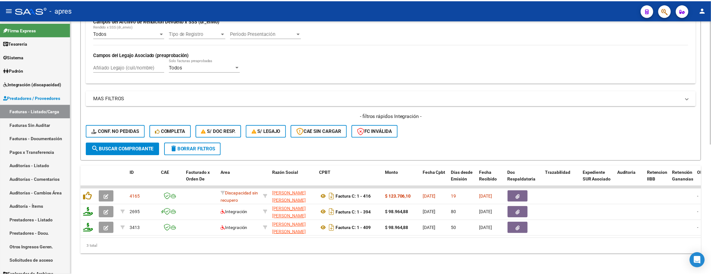
scroll to position [218, 0]
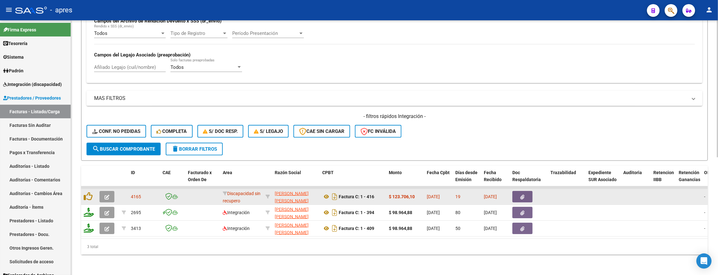
type input "Krzywinski Tamara Belen"
click at [109, 195] on icon "button" at bounding box center [107, 197] width 5 height 5
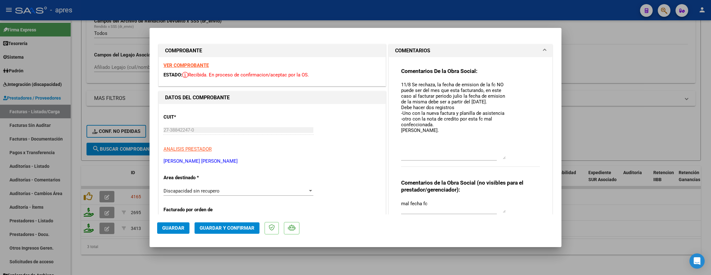
drag, startPoint x: 498, startPoint y: 91, endPoint x: 493, endPoint y: 156, distance: 65.1
click at [493, 156] on textarea "11/8 Se rechaza, la fecha de emision de la fc NO puede ser del mes que esta fac…" at bounding box center [453, 120] width 105 height 78
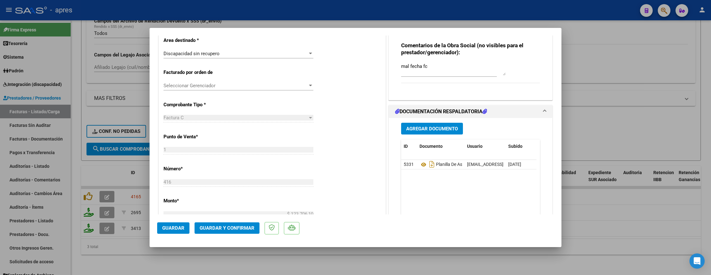
scroll to position [143, 0]
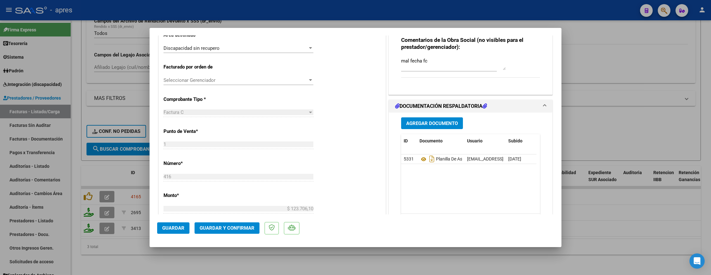
click at [375, 150] on div "CUIT * 27-38842247-0 Ingresar CUIT ANALISIS PRESTADOR KRZYWINSKI TAMARA BELEN A…" at bounding box center [272, 201] width 227 height 481
click at [174, 227] on span "Guardar" at bounding box center [173, 228] width 22 height 6
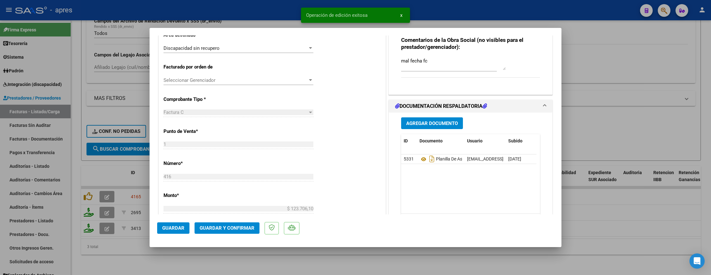
click at [157, 255] on div at bounding box center [355, 137] width 711 height 275
type input "$ 0,00"
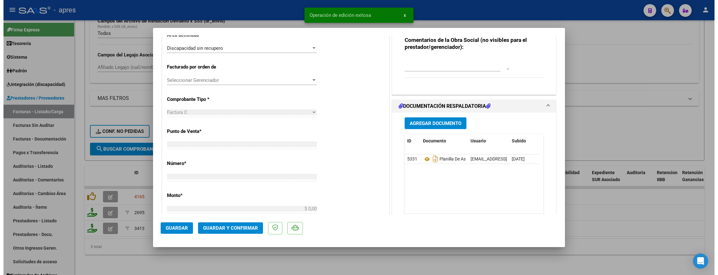
scroll to position [153, 0]
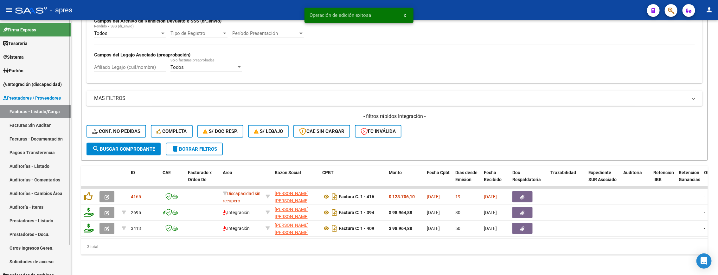
click at [37, 55] on link "Sistema" at bounding box center [35, 57] width 71 height 14
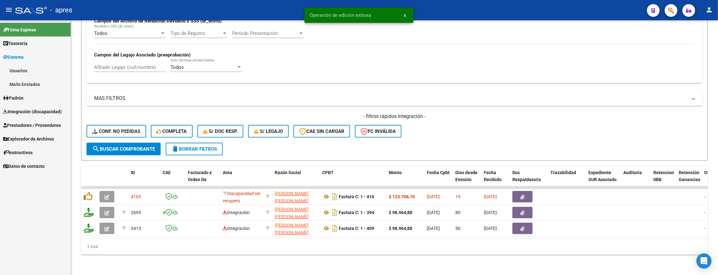
click at [36, 71] on link "Usuarios" at bounding box center [35, 71] width 71 height 14
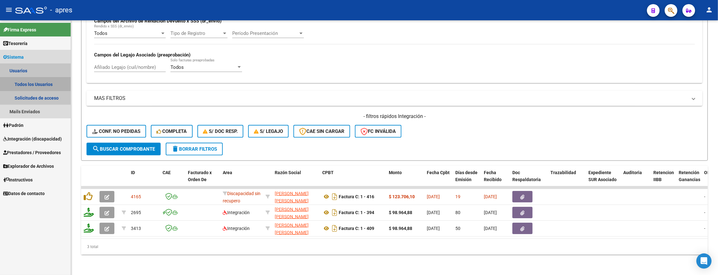
click at [42, 77] on link "Todos los Usuarios" at bounding box center [35, 84] width 71 height 14
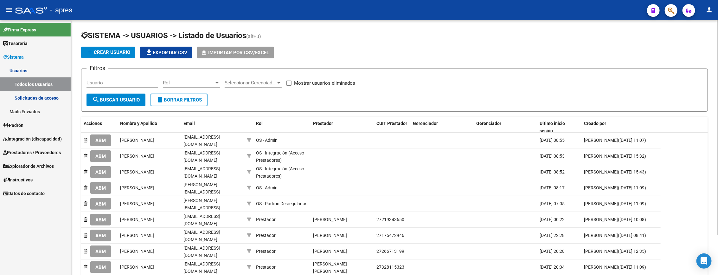
drag, startPoint x: 119, startPoint y: 86, endPoint x: 120, endPoint y: 83, distance: 3.2
click at [120, 84] on div "Usuario" at bounding box center [122, 81] width 72 height 14
click at [120, 83] on input "Usuario" at bounding box center [122, 83] width 72 height 6
paste input "Krzywinski Tamara Belen"
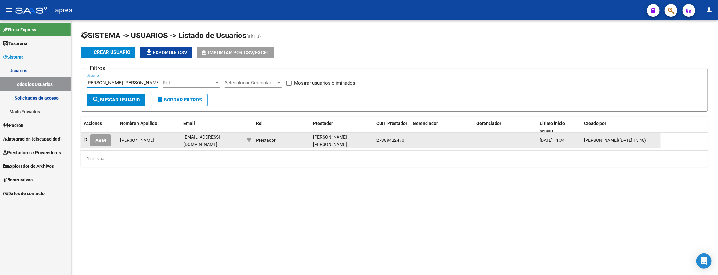
type input "Krzywinski Tamara Belen"
click at [102, 140] on span "ABM" at bounding box center [100, 140] width 10 height 6
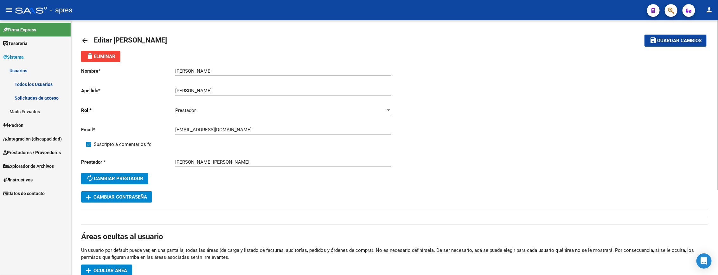
click at [83, 40] on mat-icon "arrow_back" at bounding box center [85, 41] width 8 height 8
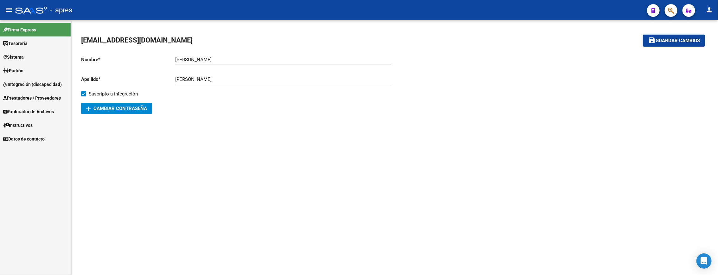
click at [35, 89] on link "Integración (discapacidad)" at bounding box center [35, 84] width 71 height 14
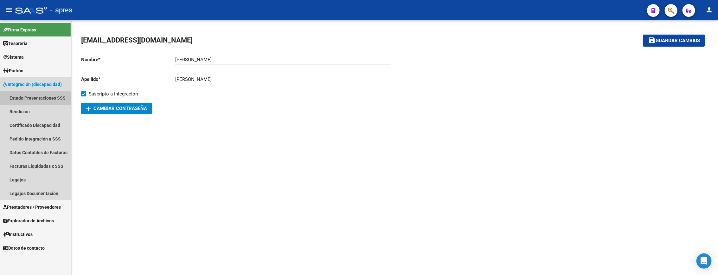
click at [29, 101] on link "Estado Presentaciones SSS" at bounding box center [35, 98] width 71 height 14
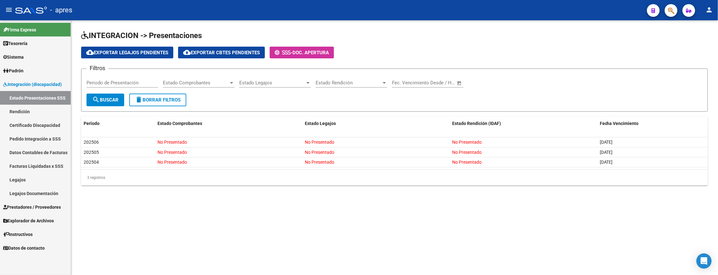
click at [42, 143] on link "Pedido Integración a SSS" at bounding box center [35, 139] width 71 height 14
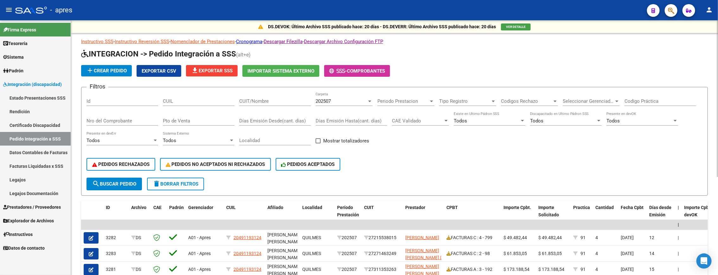
click at [193, 105] on div "CUIL" at bounding box center [199, 99] width 72 height 14
paste input "43249255"
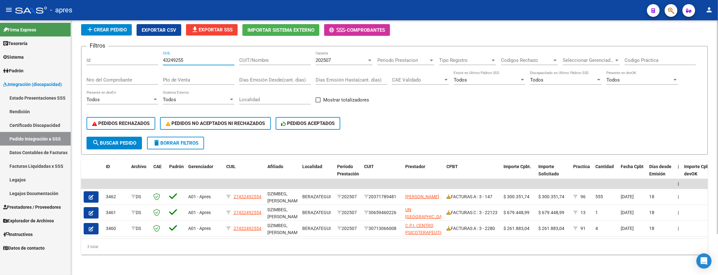
scroll to position [48, 0]
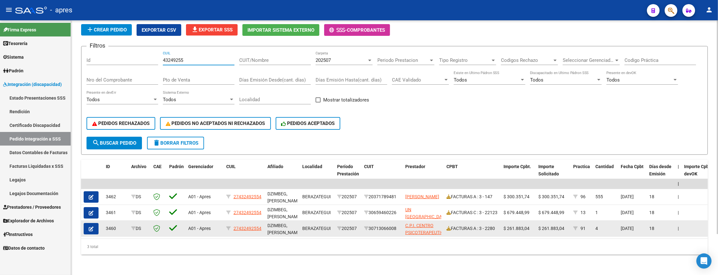
type input "43249255"
click at [93, 226] on span "button" at bounding box center [91, 229] width 5 height 6
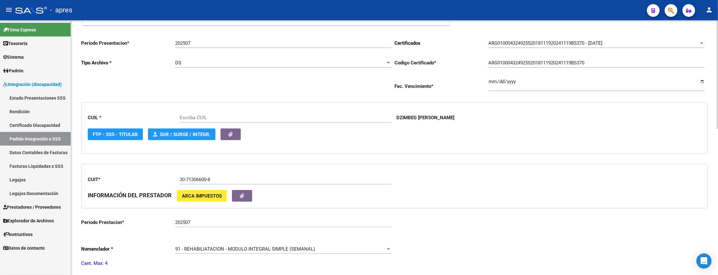
type input "27432492554"
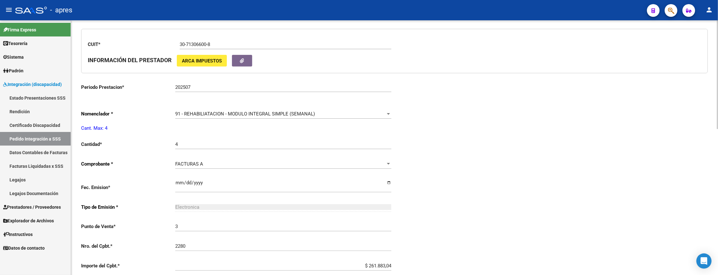
scroll to position [238, 0]
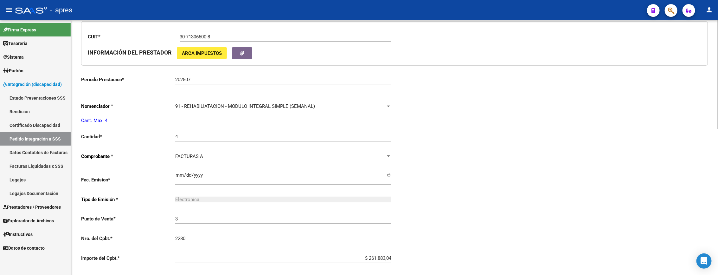
click at [506, 156] on div "Periodo Presentacion * 202507 Ingresar el Periodo Tipo Archivo * DS Seleccionar…" at bounding box center [394, 126] width 627 height 468
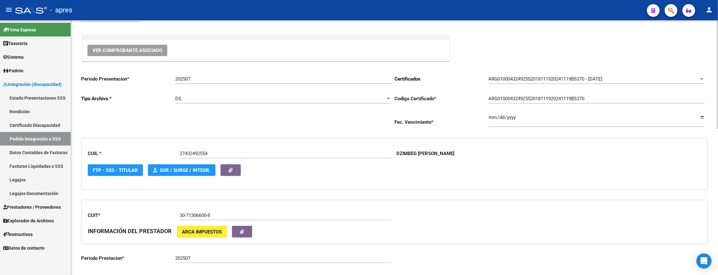
scroll to position [0, 0]
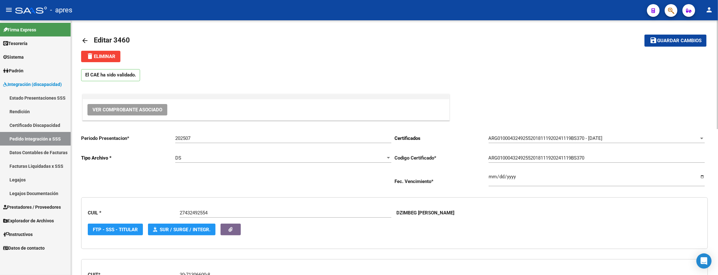
click at [82, 42] on mat-icon "arrow_back" at bounding box center [85, 41] width 8 height 8
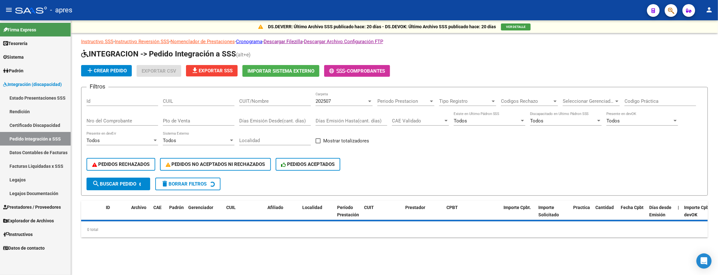
click at [190, 102] on input "CUIL" at bounding box center [199, 101] width 72 height 6
paste input "43249255"
type input "43249255"
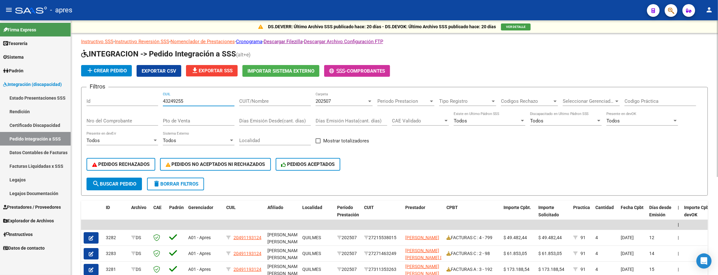
click at [121, 179] on button "search Buscar Pedido" at bounding box center [113, 183] width 55 height 13
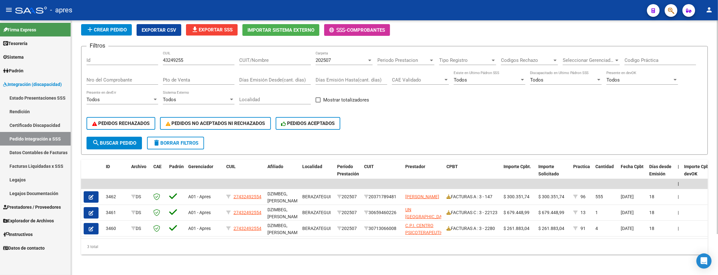
scroll to position [48, 0]
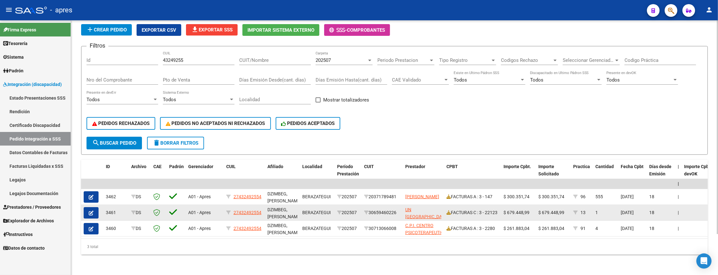
click at [93, 210] on icon "button" at bounding box center [91, 212] width 5 height 5
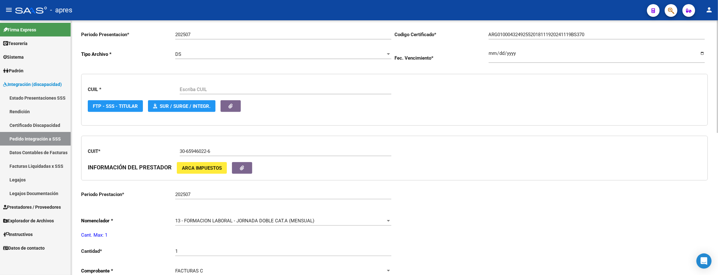
scroll to position [143, 0]
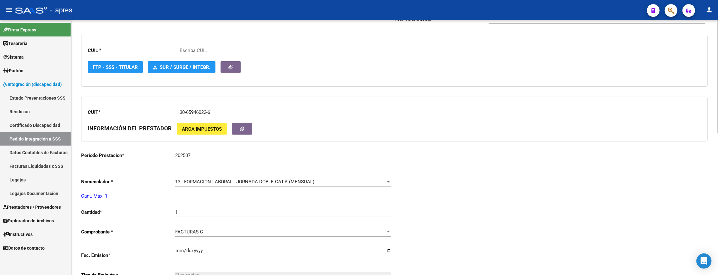
type input "27432492554"
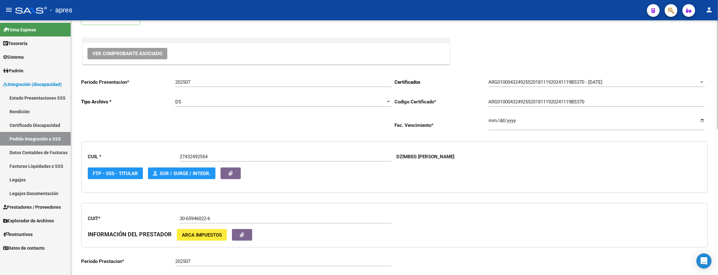
scroll to position [0, 0]
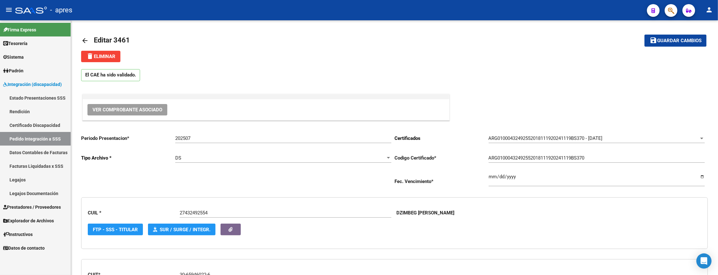
drag, startPoint x: 86, startPoint y: 39, endPoint x: 340, endPoint y: 274, distance: 345.7
click at [86, 39] on mat-icon "arrow_back" at bounding box center [85, 41] width 8 height 8
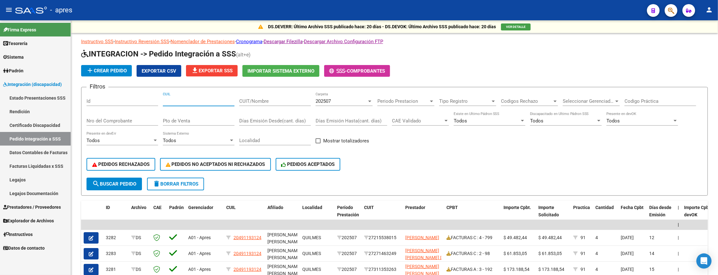
drag, startPoint x: 188, startPoint y: 102, endPoint x: 198, endPoint y: 107, distance: 11.5
click at [188, 102] on input "CUIL" at bounding box center [199, 101] width 72 height 6
paste input "43249255"
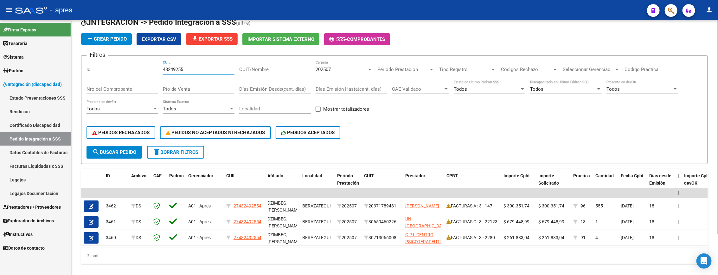
scroll to position [48, 0]
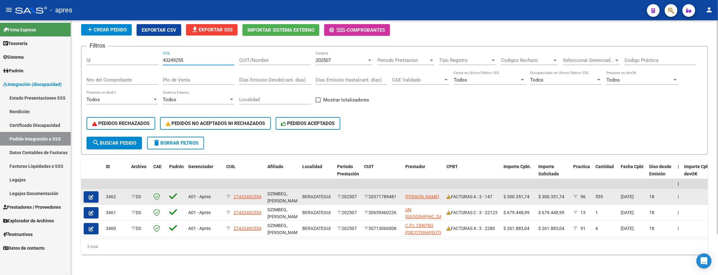
type input "43249255"
click at [91, 194] on span "button" at bounding box center [91, 197] width 5 height 6
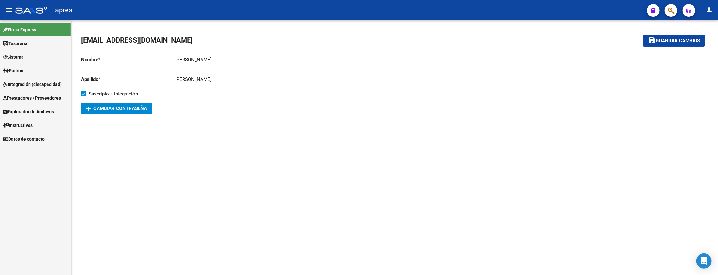
click at [43, 85] on span "Integración (discapacidad)" at bounding box center [32, 84] width 59 height 7
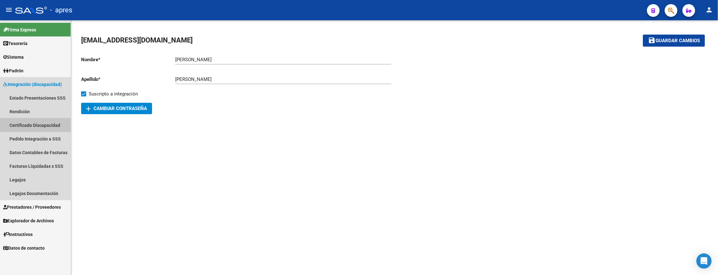
click at [37, 125] on link "Certificado Discapacidad" at bounding box center [35, 125] width 71 height 14
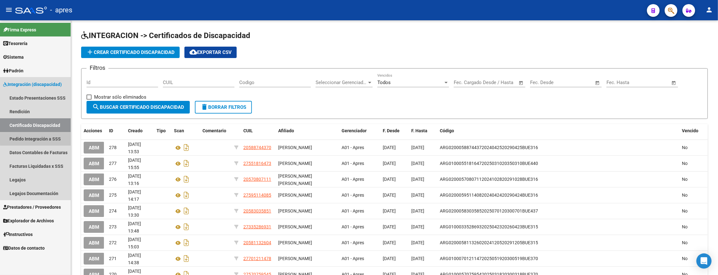
click at [37, 132] on link "Pedido Integración a SSS" at bounding box center [35, 139] width 71 height 14
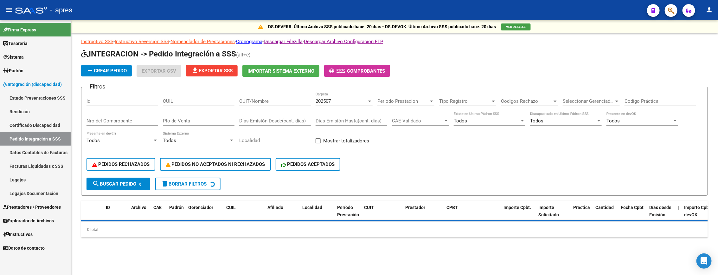
click at [158, 98] on div "Filtros Id CUIL CUIT/Nombre 202507 Carpeta Periodo Prestacion Periodo Prestacio…" at bounding box center [394, 134] width 616 height 85
click at [170, 102] on input "CUIL" at bounding box center [199, 101] width 72 height 6
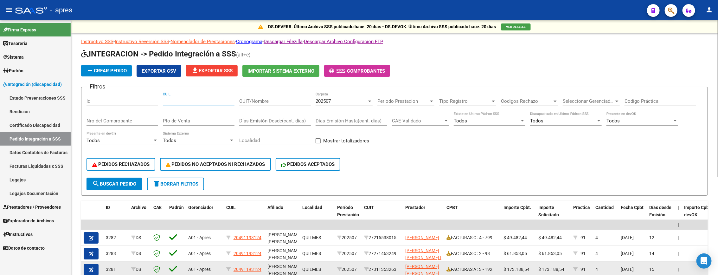
paste input "43249255"
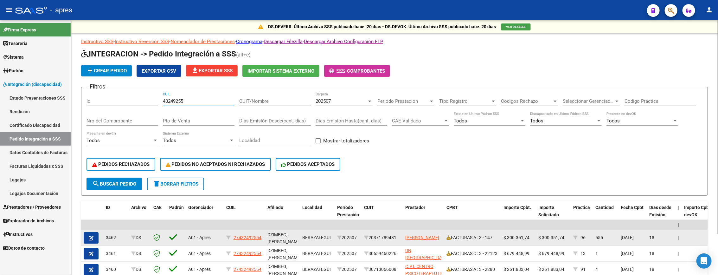
type input "43249255"
click at [89, 238] on icon "button" at bounding box center [91, 237] width 5 height 5
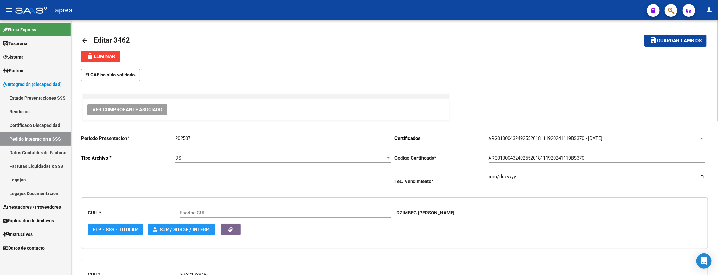
type input "27432492554"
click at [86, 39] on mat-icon "arrow_back" at bounding box center [85, 41] width 8 height 8
